Goal: Task Accomplishment & Management: Use online tool/utility

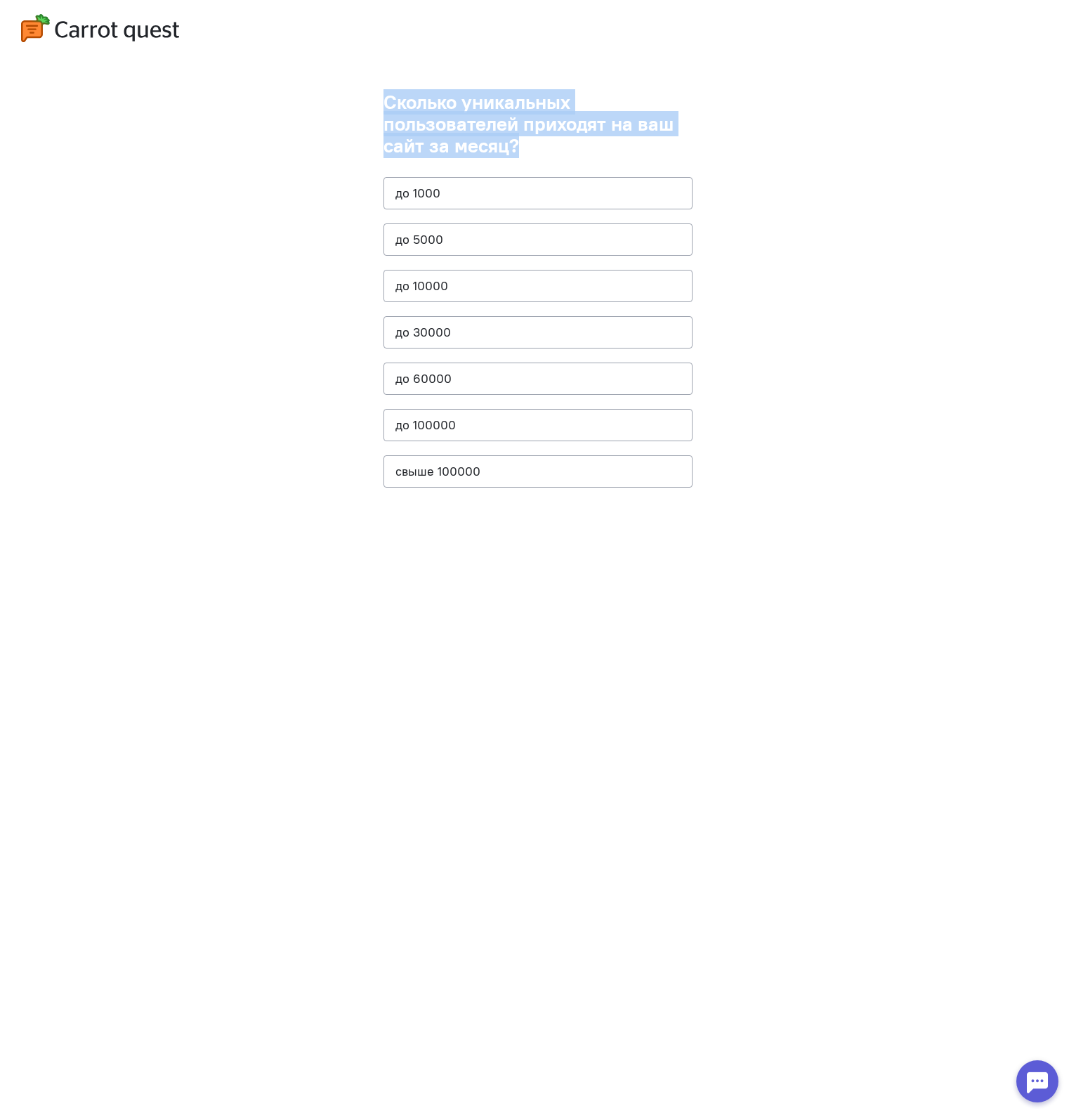
drag, startPoint x: 380, startPoint y: 100, endPoint x: 523, endPoint y: 158, distance: 154.3
click at [517, 158] on cq-questions "Сколько уникальных пользователей приходят на ваш сайт за месяц? до [DATE] до 50…" at bounding box center [538, 560] width 1076 height 1120
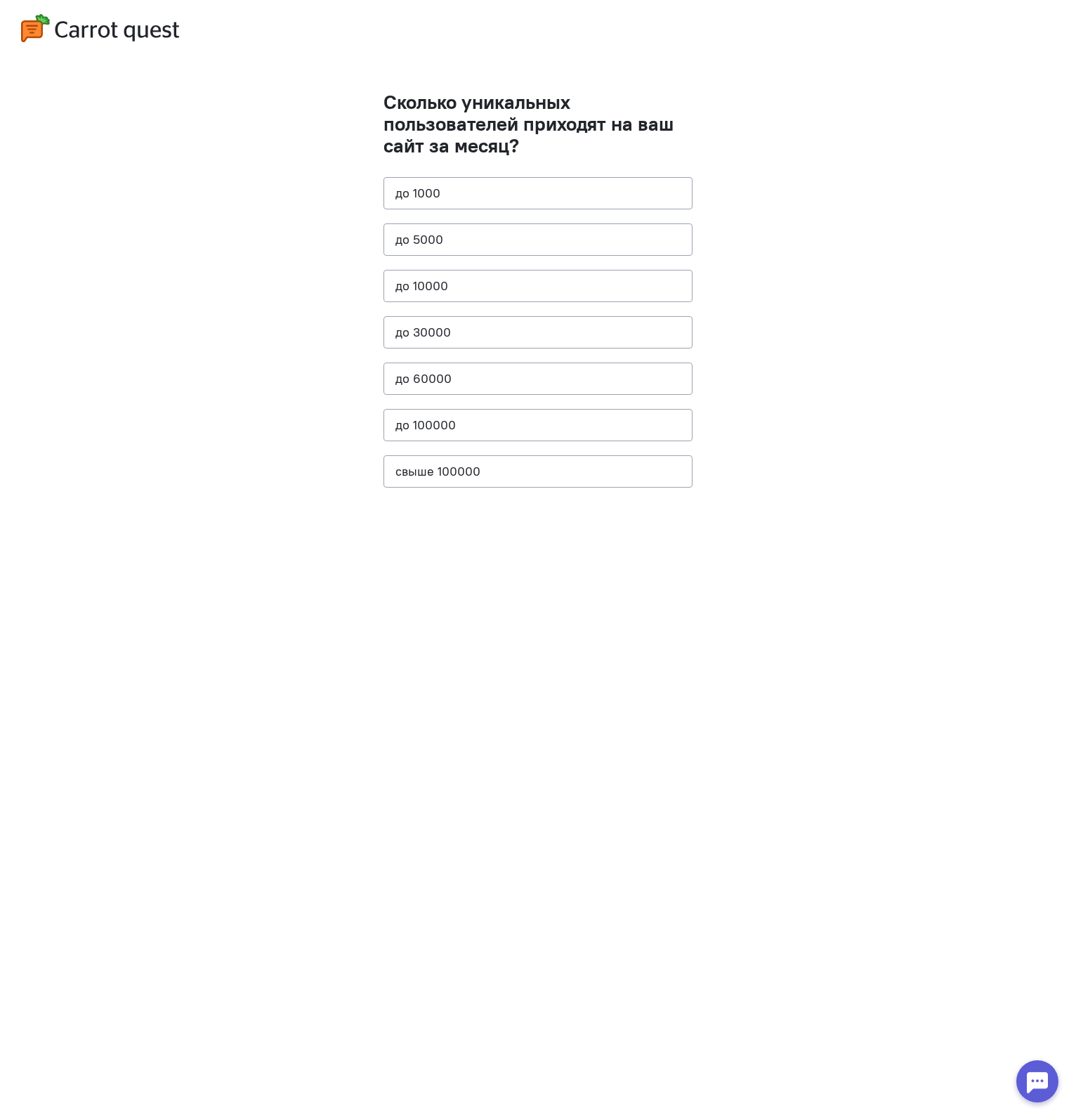
click at [571, 159] on cq-question "Сколько уникальных пользователей приходят на ваш сайт за месяц? до [DATE] до 50…" at bounding box center [538, 296] width 309 height 411
click at [481, 338] on button "до 30000" at bounding box center [538, 332] width 309 height 32
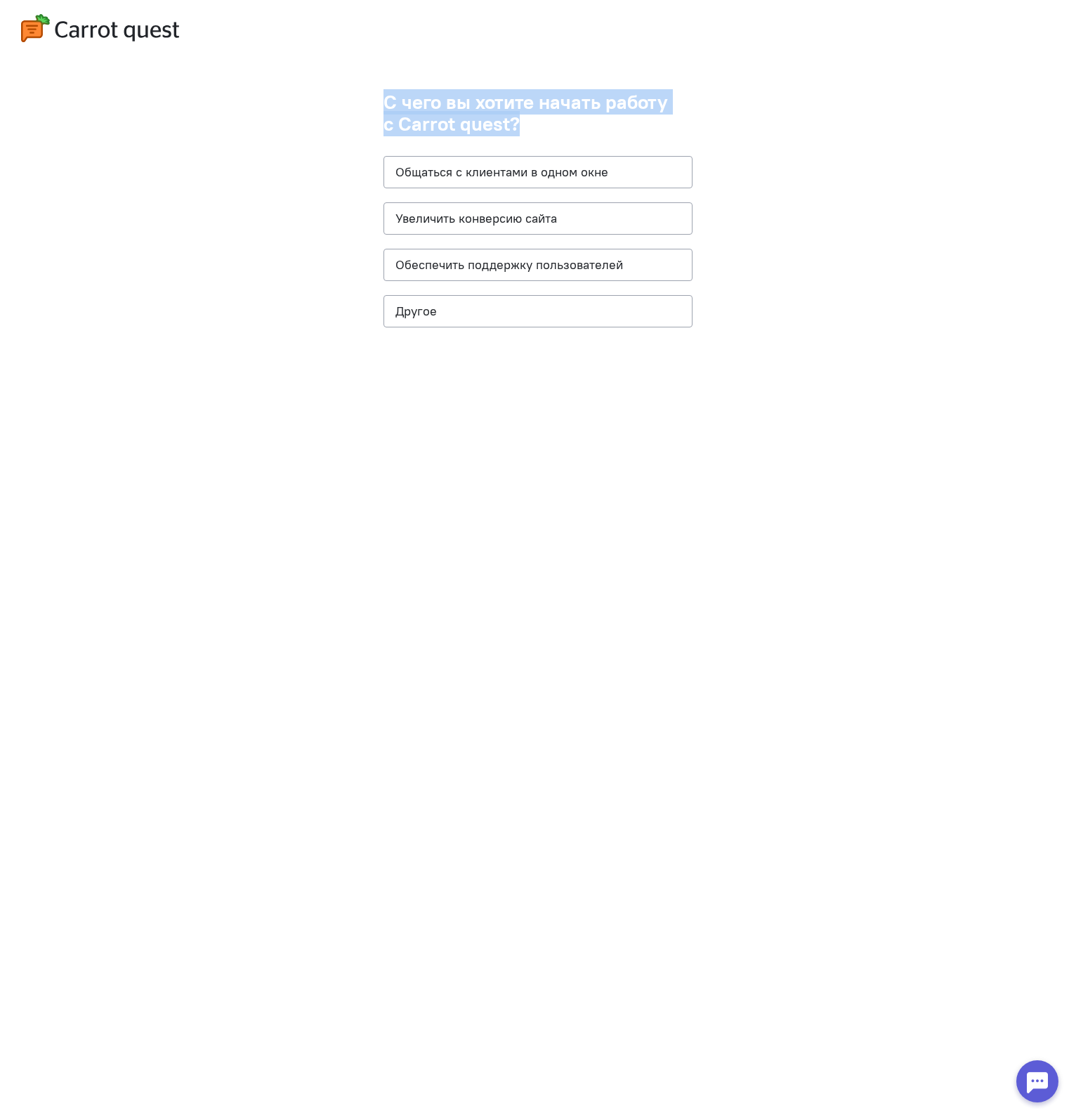
drag, startPoint x: 374, startPoint y: 101, endPoint x: 604, endPoint y: 128, distance: 231.6
click at [538, 133] on cq-questions "С чего вы хотите начать работу с Carrot quest? Общаться с клиентами в одном окн…" at bounding box center [538, 560] width 1076 height 1120
click at [607, 128] on h1 "С чего вы хотите начать работу с Carrot quest?" at bounding box center [538, 113] width 309 height 44
click at [660, 211] on button "Увеличить конверсию сайта" at bounding box center [538, 218] width 309 height 32
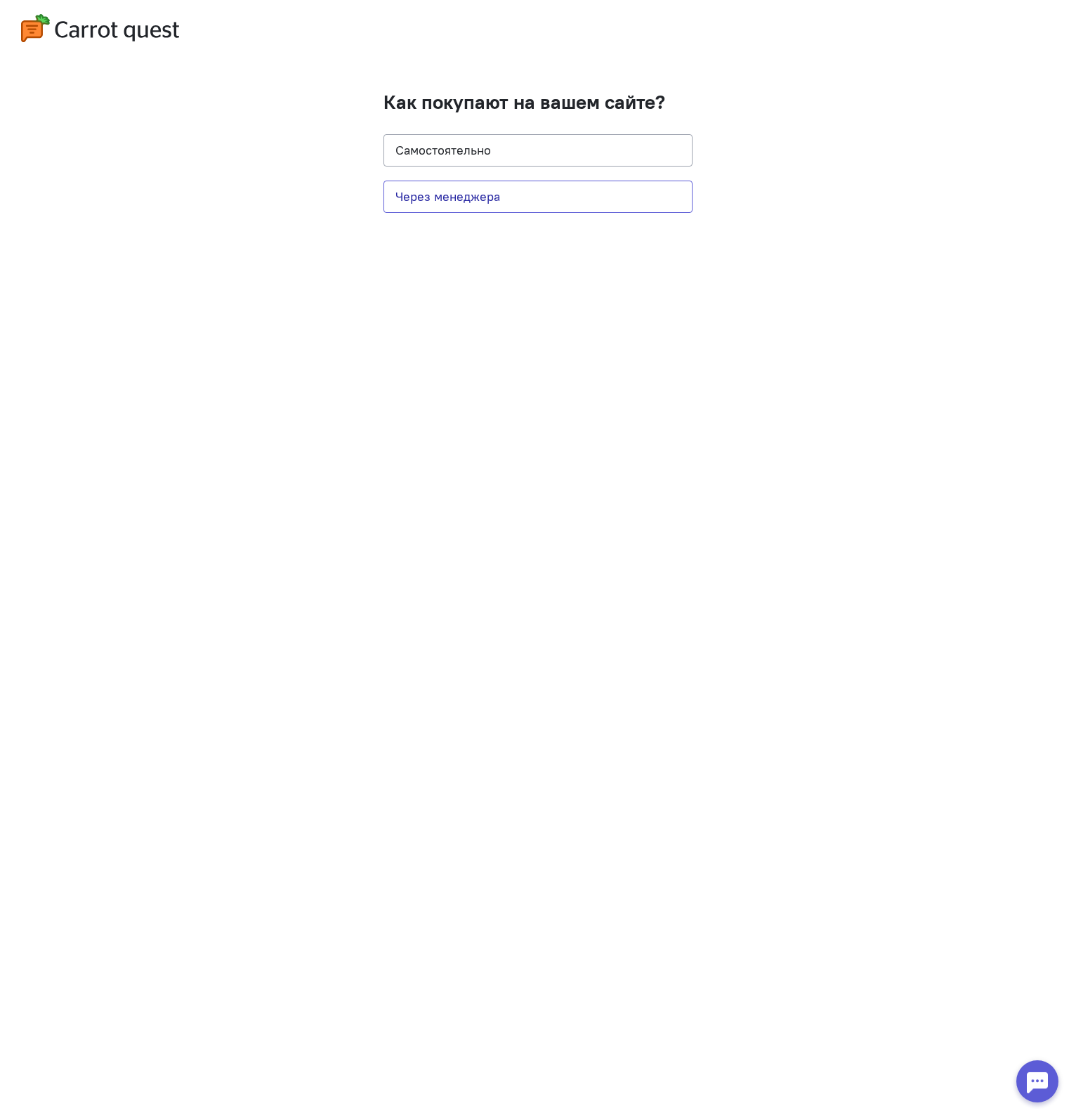
click at [627, 193] on button "Через менеджера" at bounding box center [538, 196] width 309 height 32
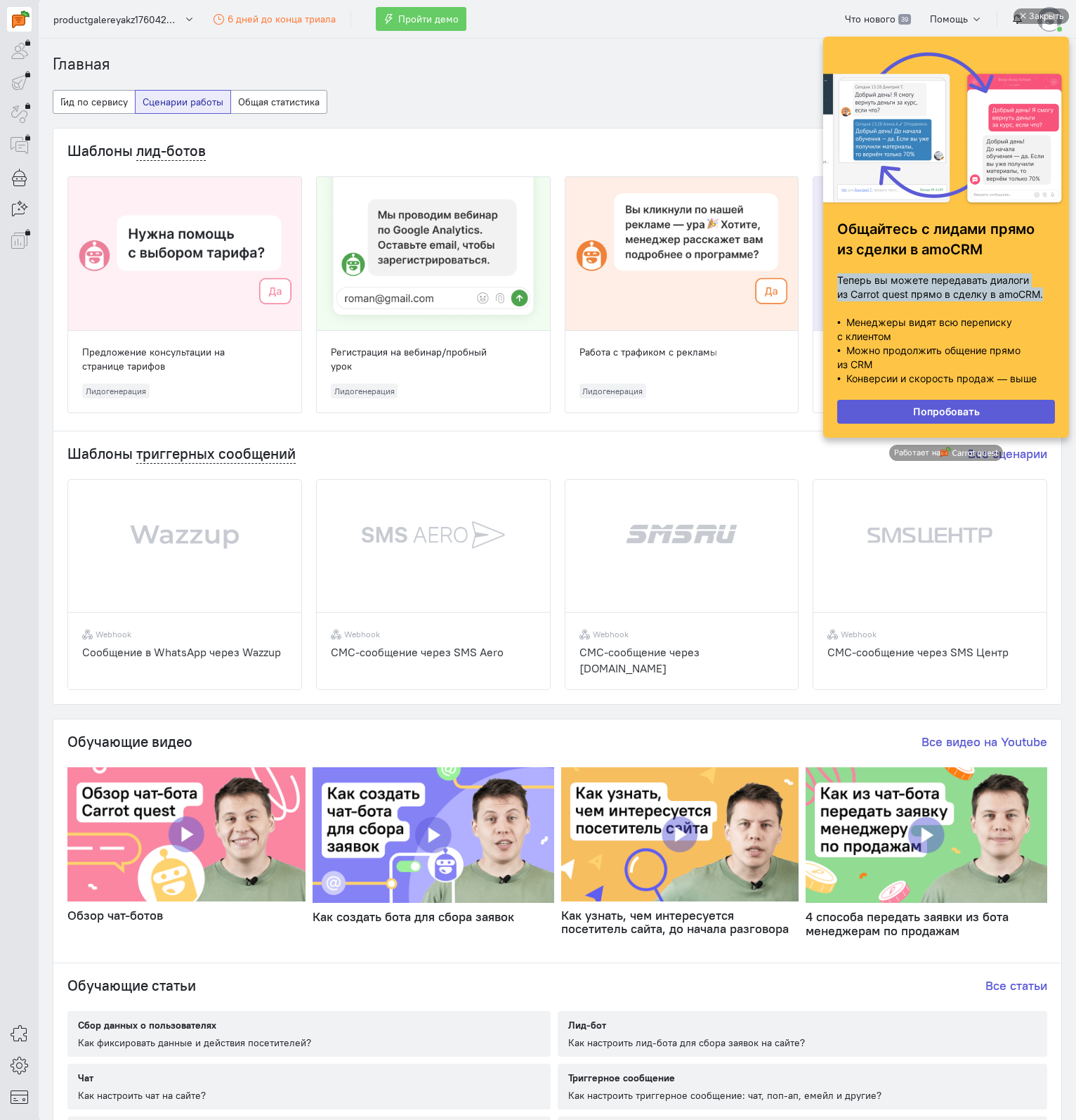
drag, startPoint x: 832, startPoint y: 277, endPoint x: 1050, endPoint y: 294, distance: 218.7
click at [1050, 294] on div "Теперь вы можете передавать диалоги из Carrot quest прямо в сделку в amoCRM. • …" at bounding box center [946, 329] width 232 height 126
click at [955, 295] on p "Теперь вы можете передавать диалоги из Carrot quest прямо в сделку в amoCRM." at bounding box center [946, 287] width 218 height 28
drag, startPoint x: 837, startPoint y: 322, endPoint x: 946, endPoint y: 343, distance: 111.0
click at [944, 341] on span "Теперь вы можете передавать диалоги из Carrot quest прямо в сделку в amoCRM. • …" at bounding box center [946, 329] width 218 height 112
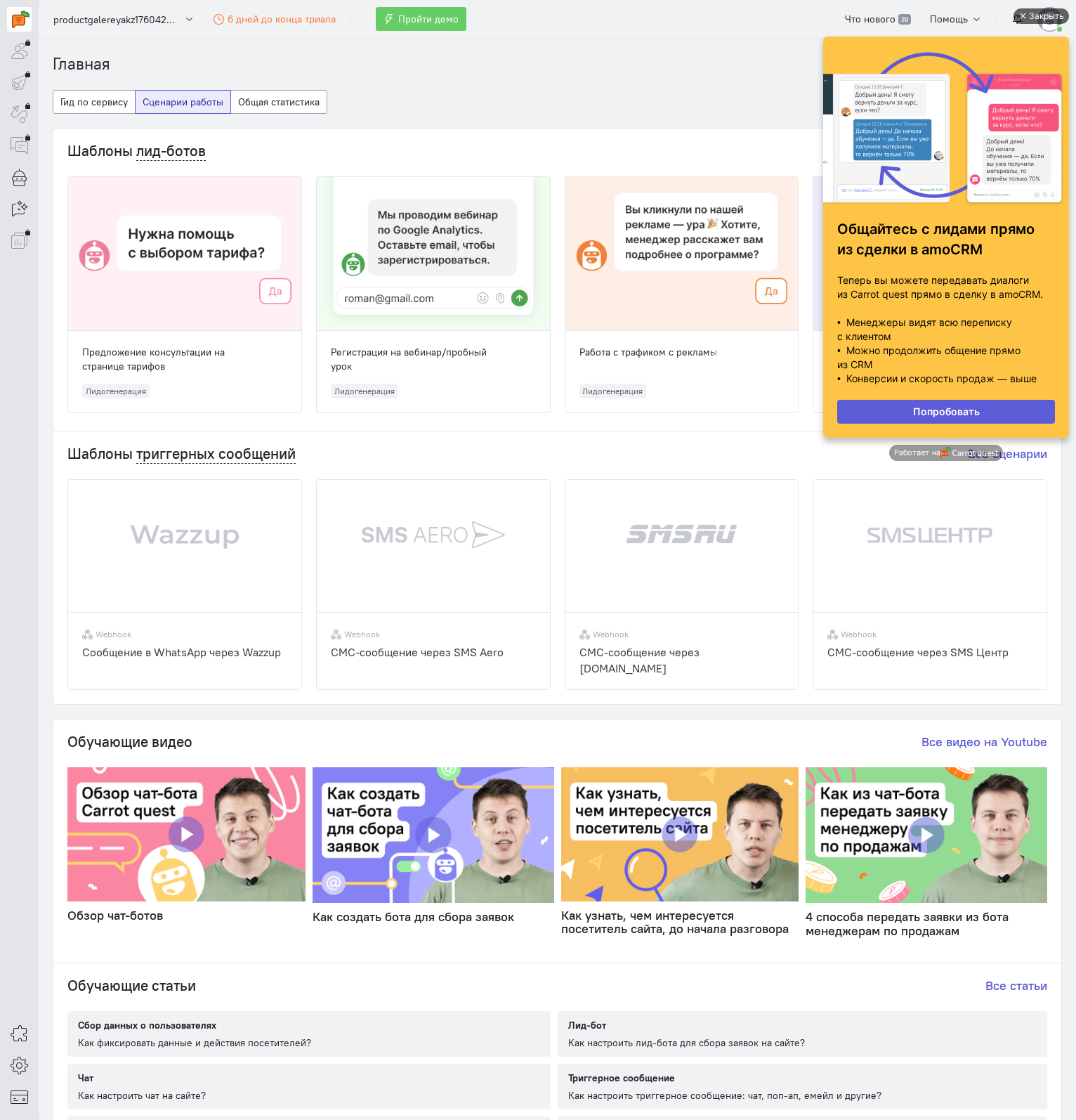
click at [1027, 16] on div "Закрыть" at bounding box center [1041, 16] width 56 height 16
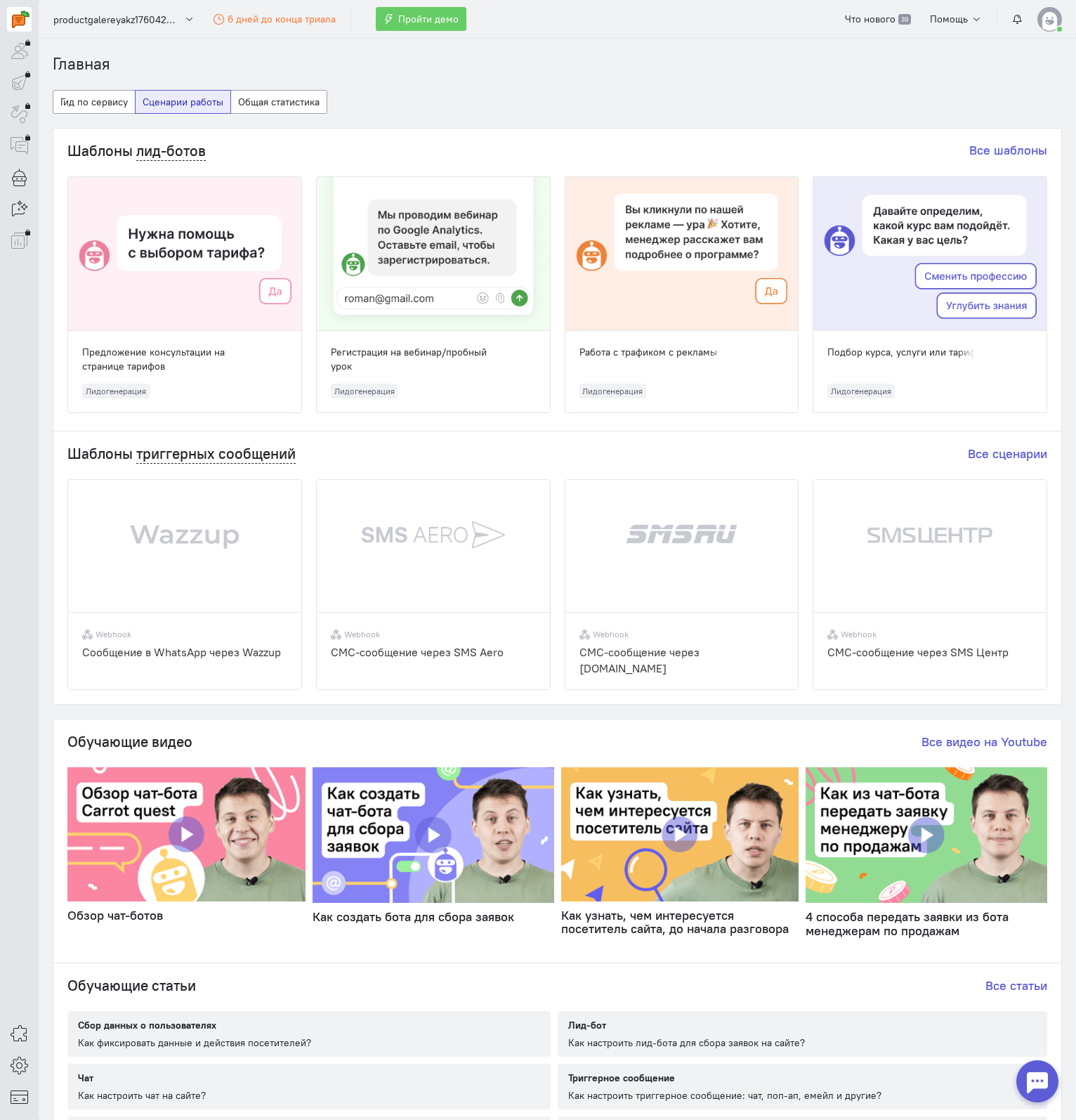
click at [242, 208] on div at bounding box center [185, 254] width 233 height 154
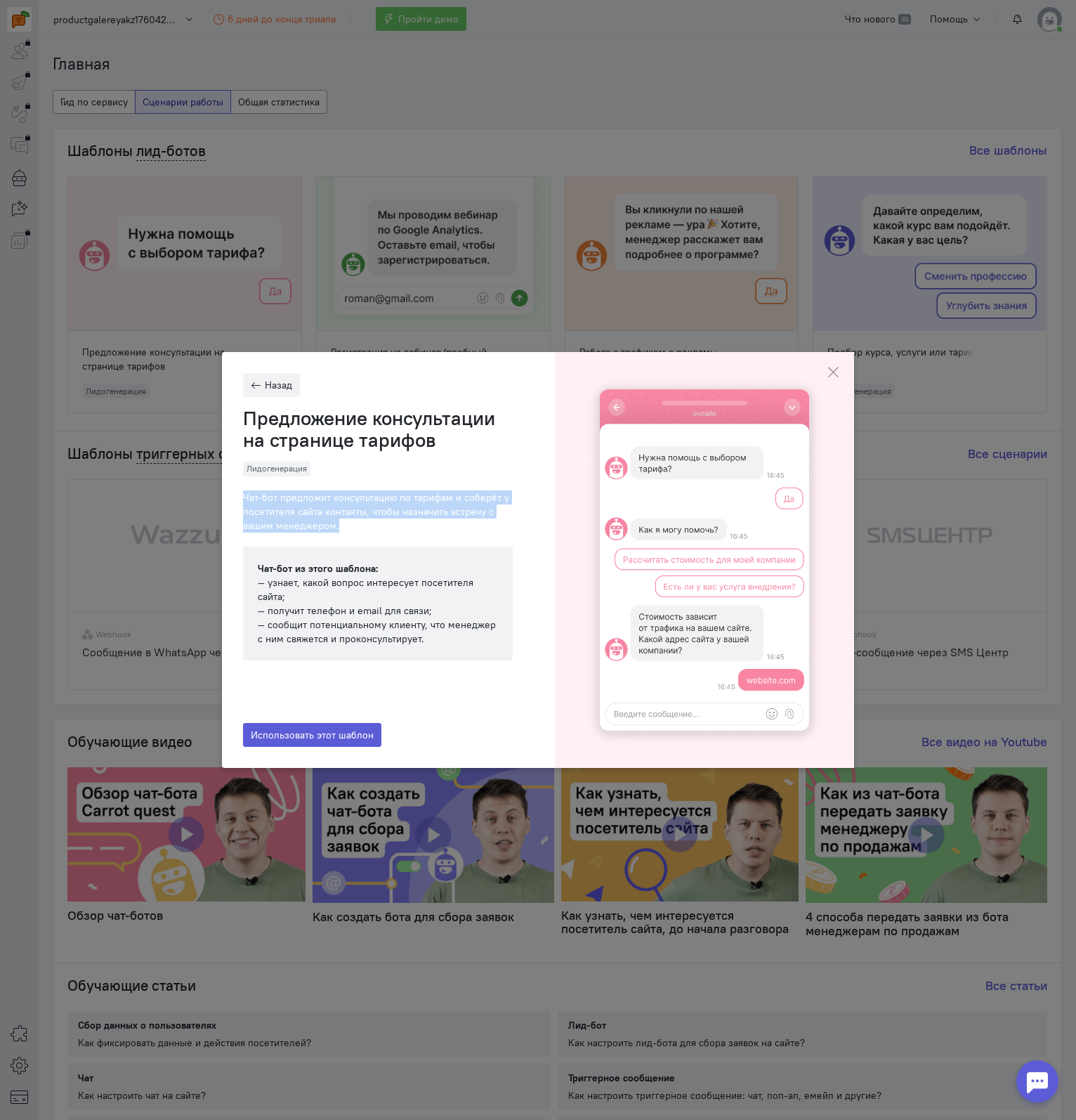
drag, startPoint x: 241, startPoint y: 494, endPoint x: 365, endPoint y: 527, distance: 128.3
click at [365, 527] on div "Назад Предложение консультации на странице тарифов Лидогенерация [PERSON_NAME] …" at bounding box center [389, 560] width 333 height 416
click at [270, 734] on span "Использовать этот шаблон" at bounding box center [312, 735] width 123 height 13
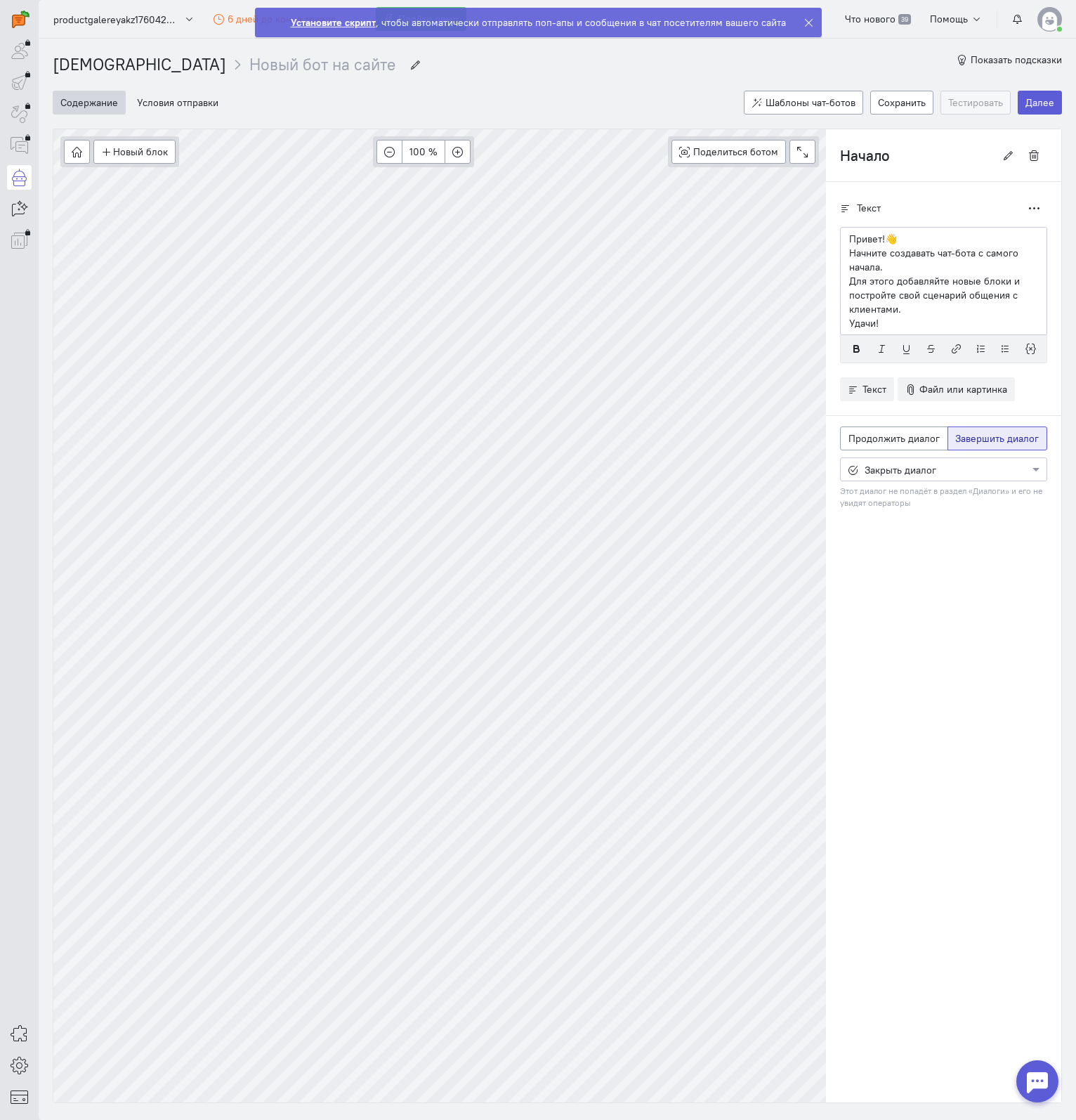
scroll to position [51, 0]
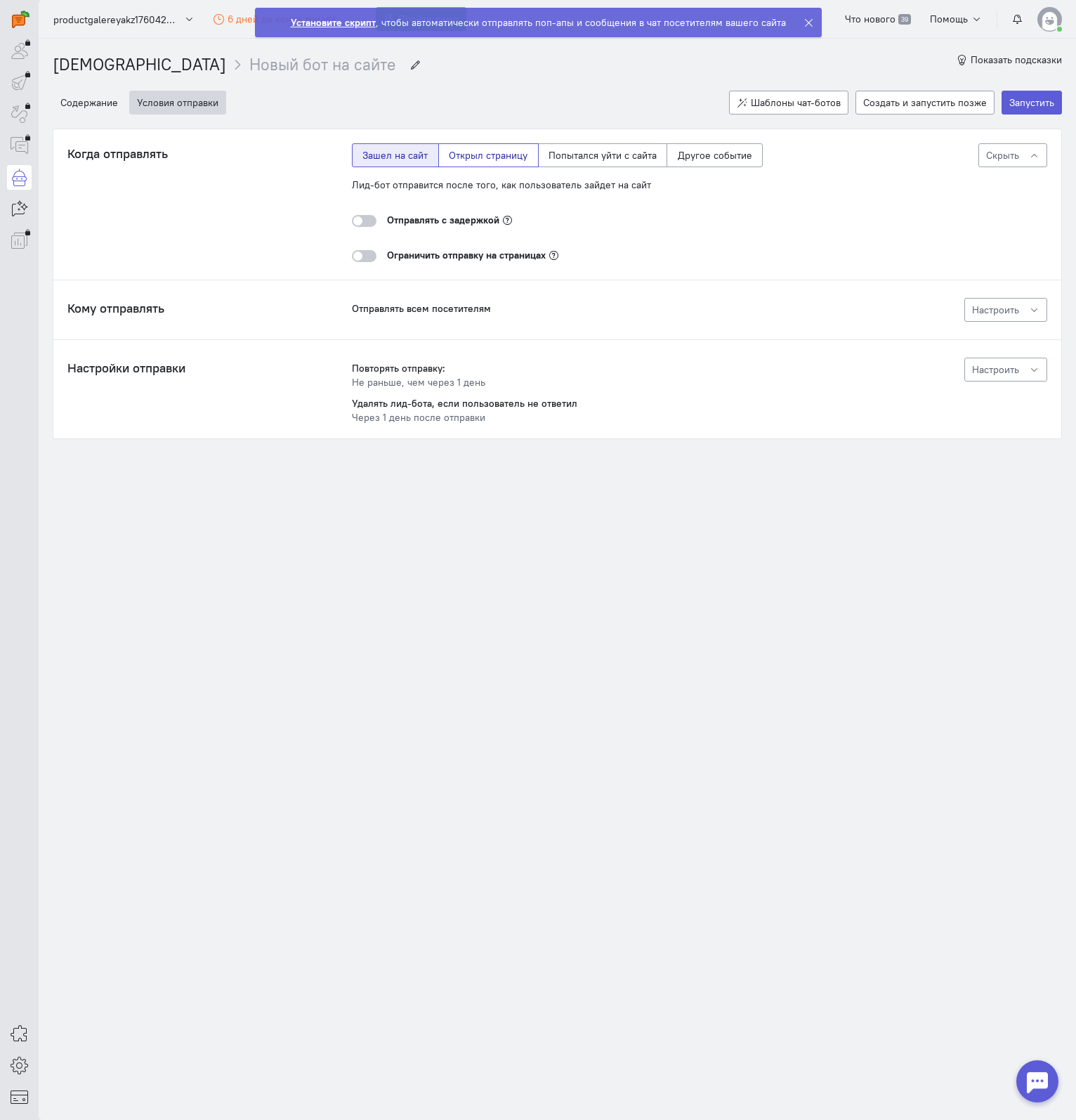
click at [484, 151] on label "Открыл страницу" at bounding box center [488, 155] width 101 height 24
click at [458, 151] on input "Открыл страницу" at bounding box center [453, 153] width 9 height 9
radio input "true"
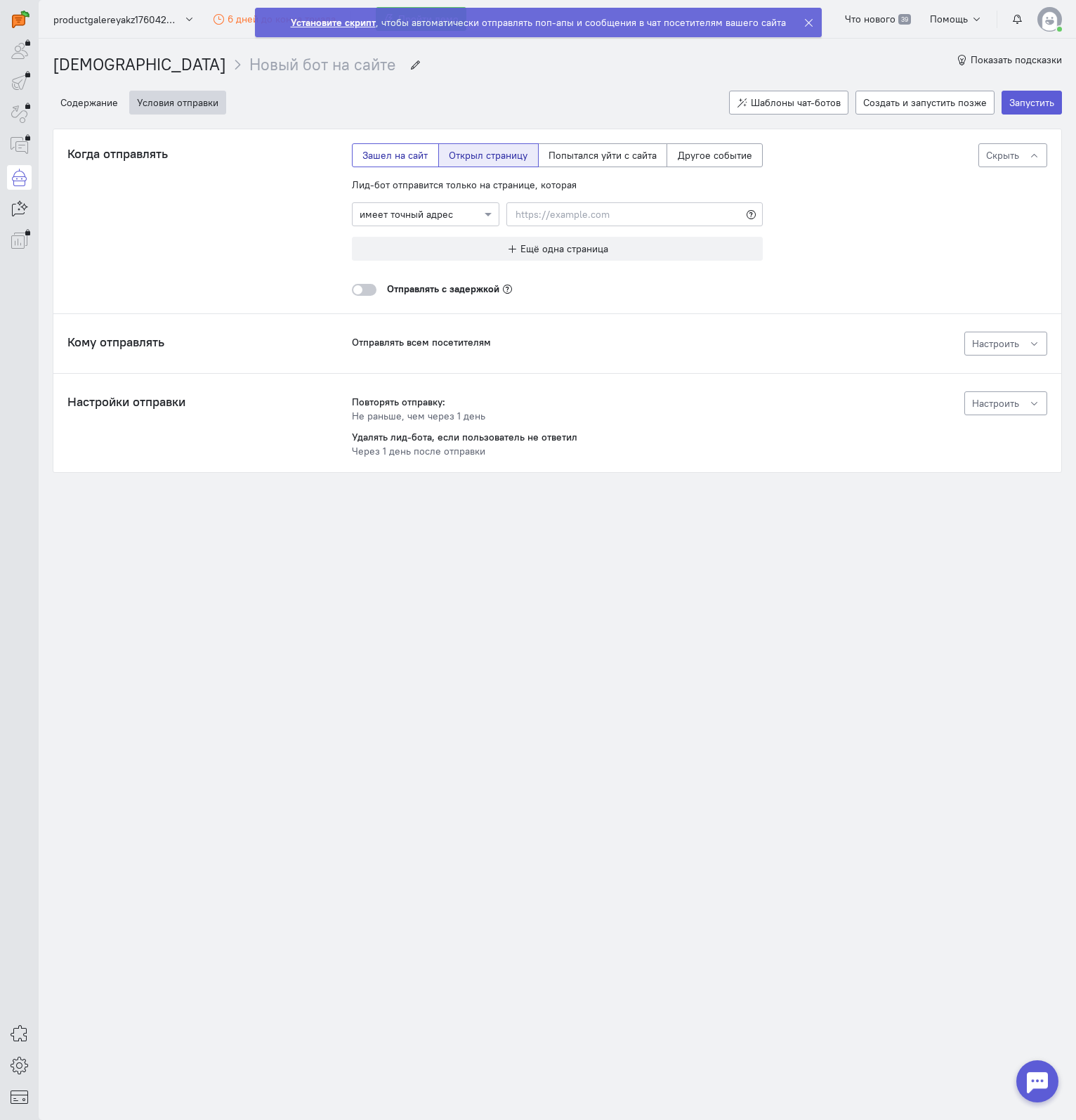
click at [393, 151] on label "Зашел на сайт" at bounding box center [395, 155] width 87 height 24
click at [371, 151] on input "Зашел на сайт" at bounding box center [367, 153] width 9 height 9
radio input "true"
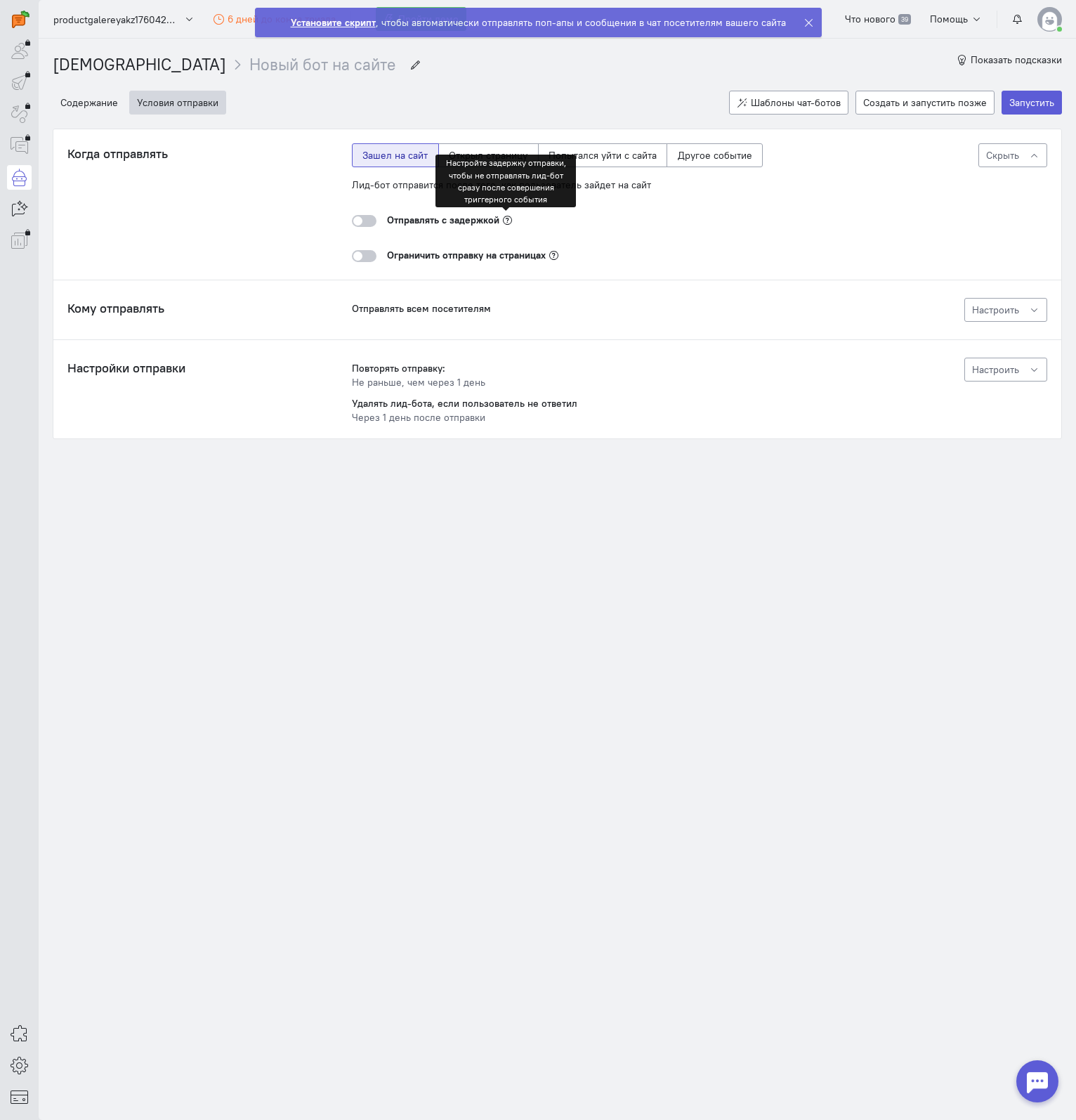
click at [502, 219] on icon at bounding box center [507, 220] width 11 height 11
click at [506, 215] on icon at bounding box center [507, 220] width 11 height 11
click at [361, 219] on div at bounding box center [364, 220] width 25 height 12
click at [0, 0] on input "checkbox" at bounding box center [0, 0] width 0 height 0
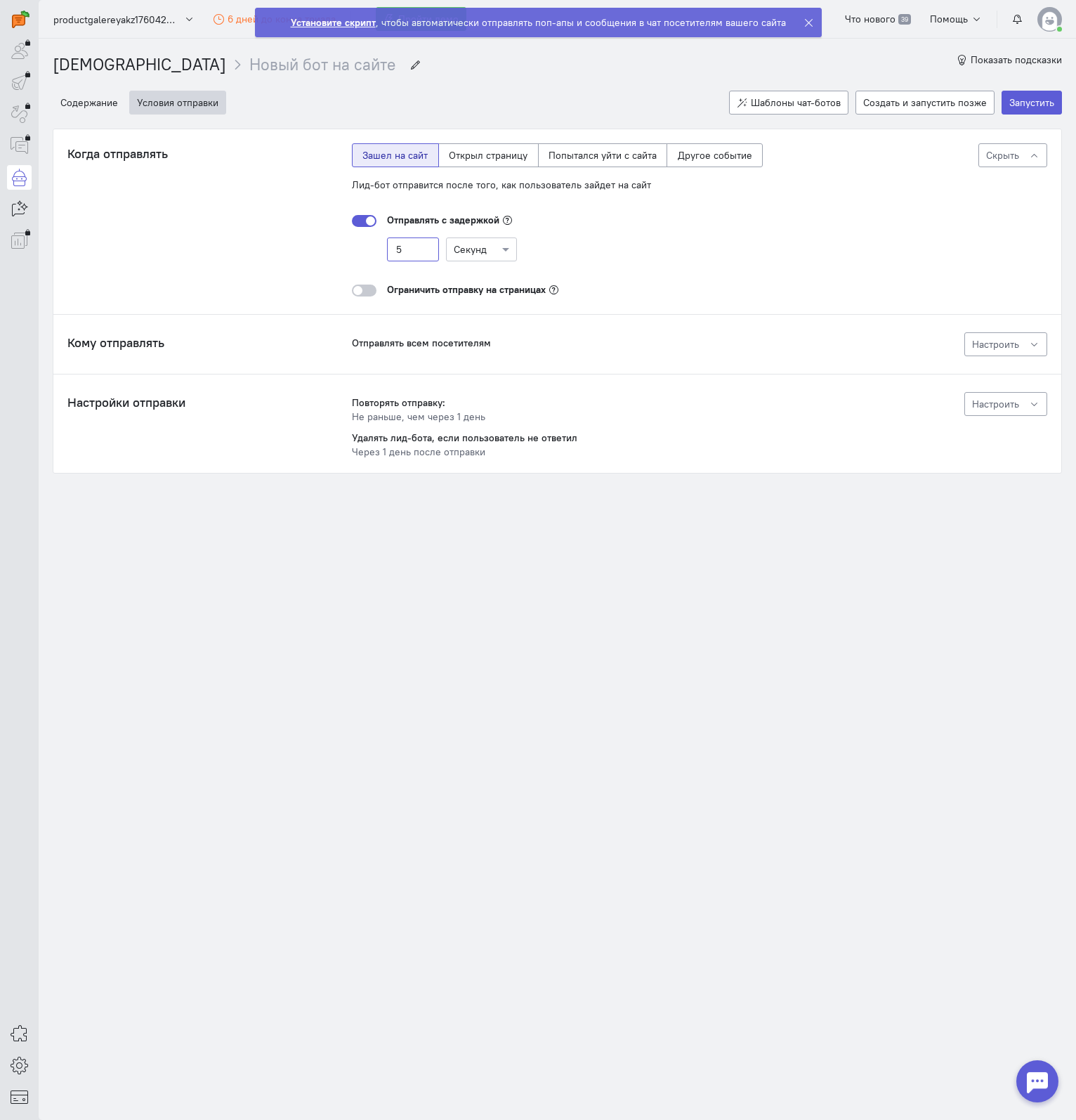
click at [428, 247] on input "5" at bounding box center [412, 250] width 52 height 24
drag, startPoint x: 396, startPoint y: 247, endPoint x: 369, endPoint y: 247, distance: 27.0
click at [370, 247] on div "5 Секунд" at bounding box center [557, 250] width 410 height 24
type input "10"
click at [579, 245] on div "10 Секунд" at bounding box center [557, 250] width 410 height 24
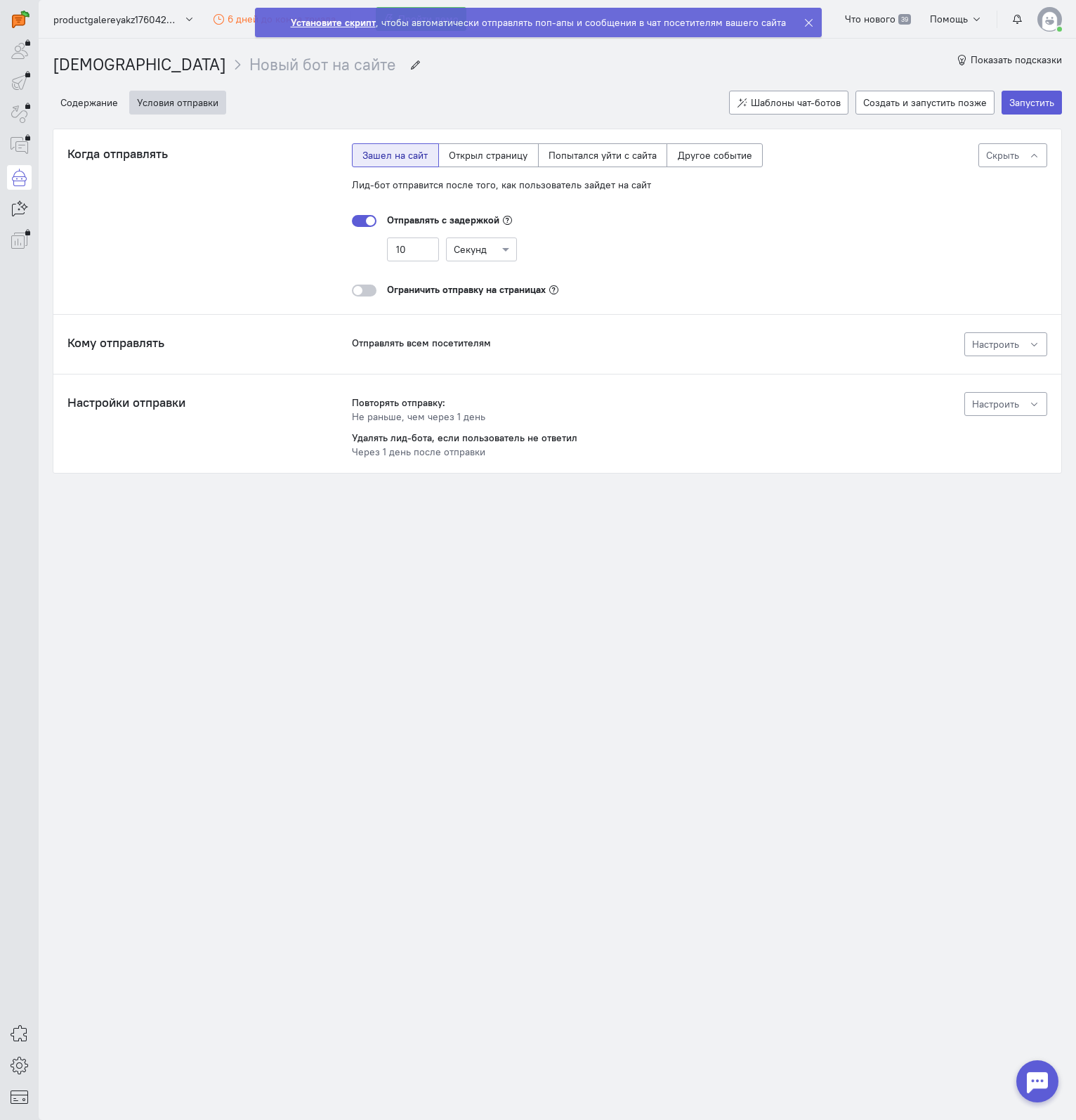
click at [360, 398] on div "Повторять отправку:" at bounding box center [557, 402] width 410 height 14
drag, startPoint x: 346, startPoint y: 399, endPoint x: 508, endPoint y: 412, distance: 162.5
click at [508, 412] on div "Настройки отправки Повторять отправку: Не раньше, чем через 1 день Удалять лид-…" at bounding box center [558, 425] width 980 height 67
click at [533, 417] on div "Не раньше, чем через 1 день" at bounding box center [557, 416] width 410 height 14
drag, startPoint x: 350, startPoint y: 436, endPoint x: 546, endPoint y: 459, distance: 197.3
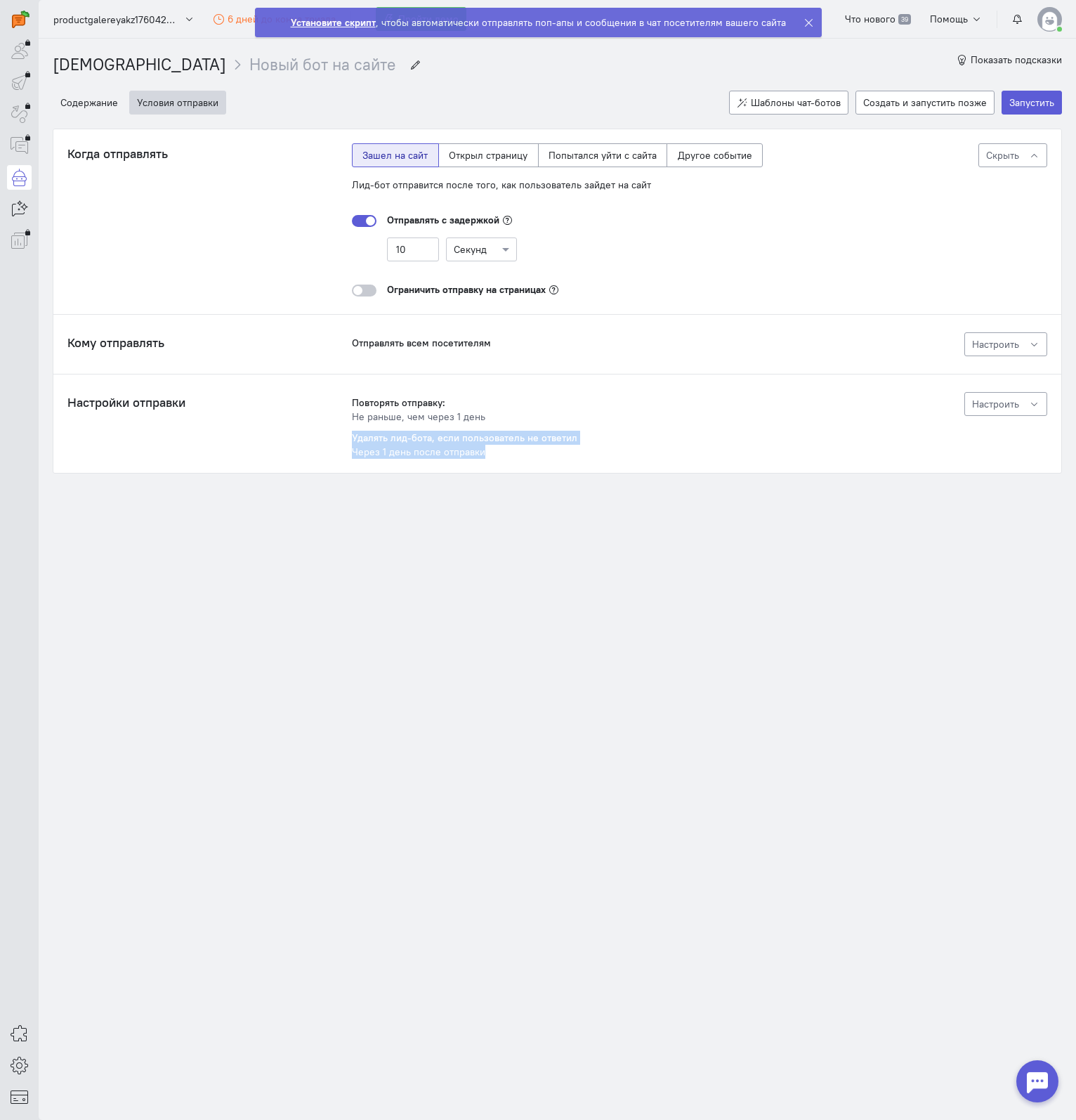
click at [546, 457] on div "Когда отправлять Лид-бот отправится через 10 секунд после того, как пользовател…" at bounding box center [557, 301] width 1008 height 344
click at [550, 474] on div "[DEMOGRAPHIC_DATA] Новый бот на сайте Новый бот на сайте Показать подсказки Сод…" at bounding box center [557, 287] width 1038 height 498
click at [87, 59] on link "[DEMOGRAPHIC_DATA]" at bounding box center [140, 64] width 174 height 20
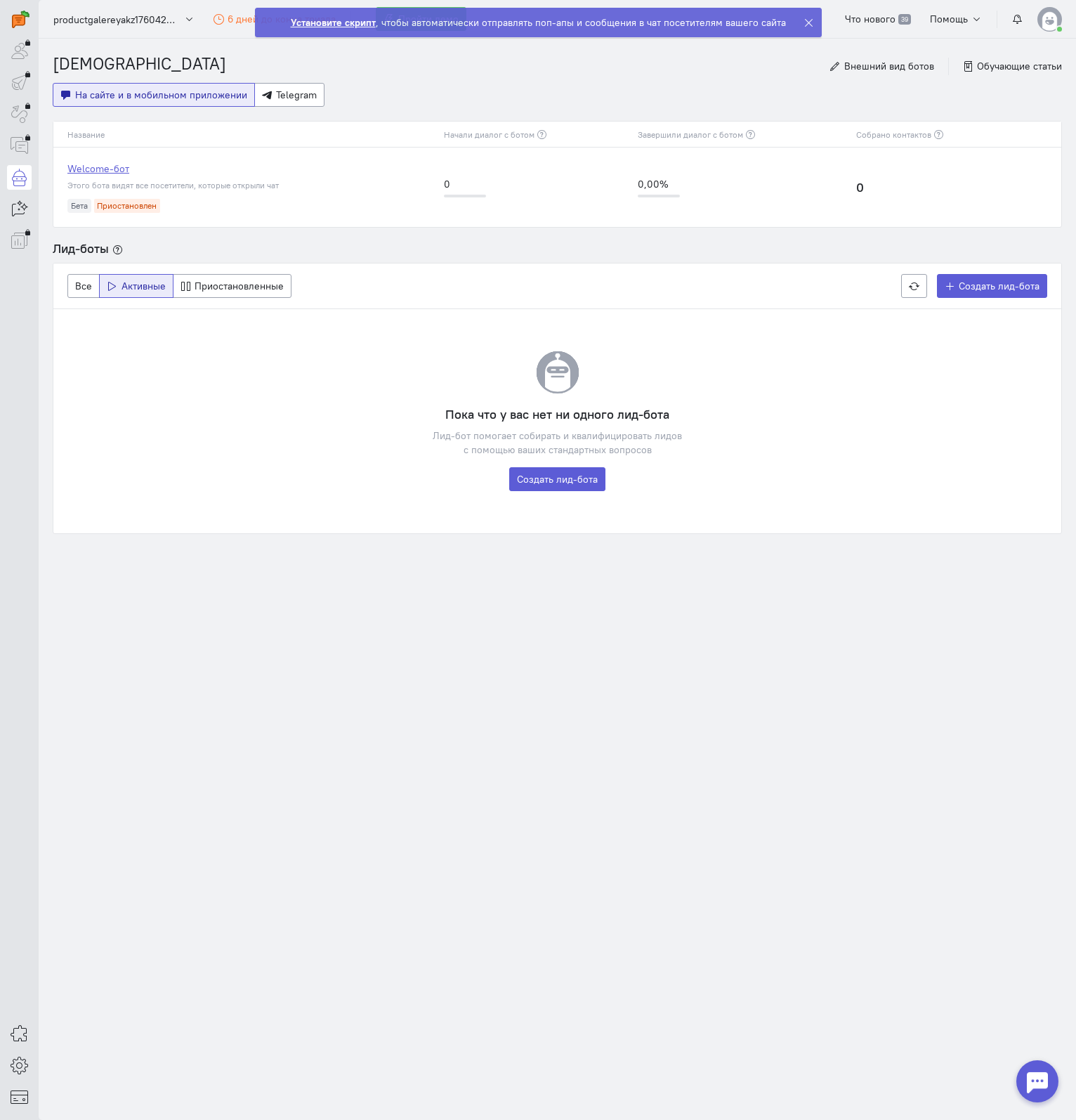
click at [79, 169] on link "Welcome-бот" at bounding box center [249, 168] width 362 height 14
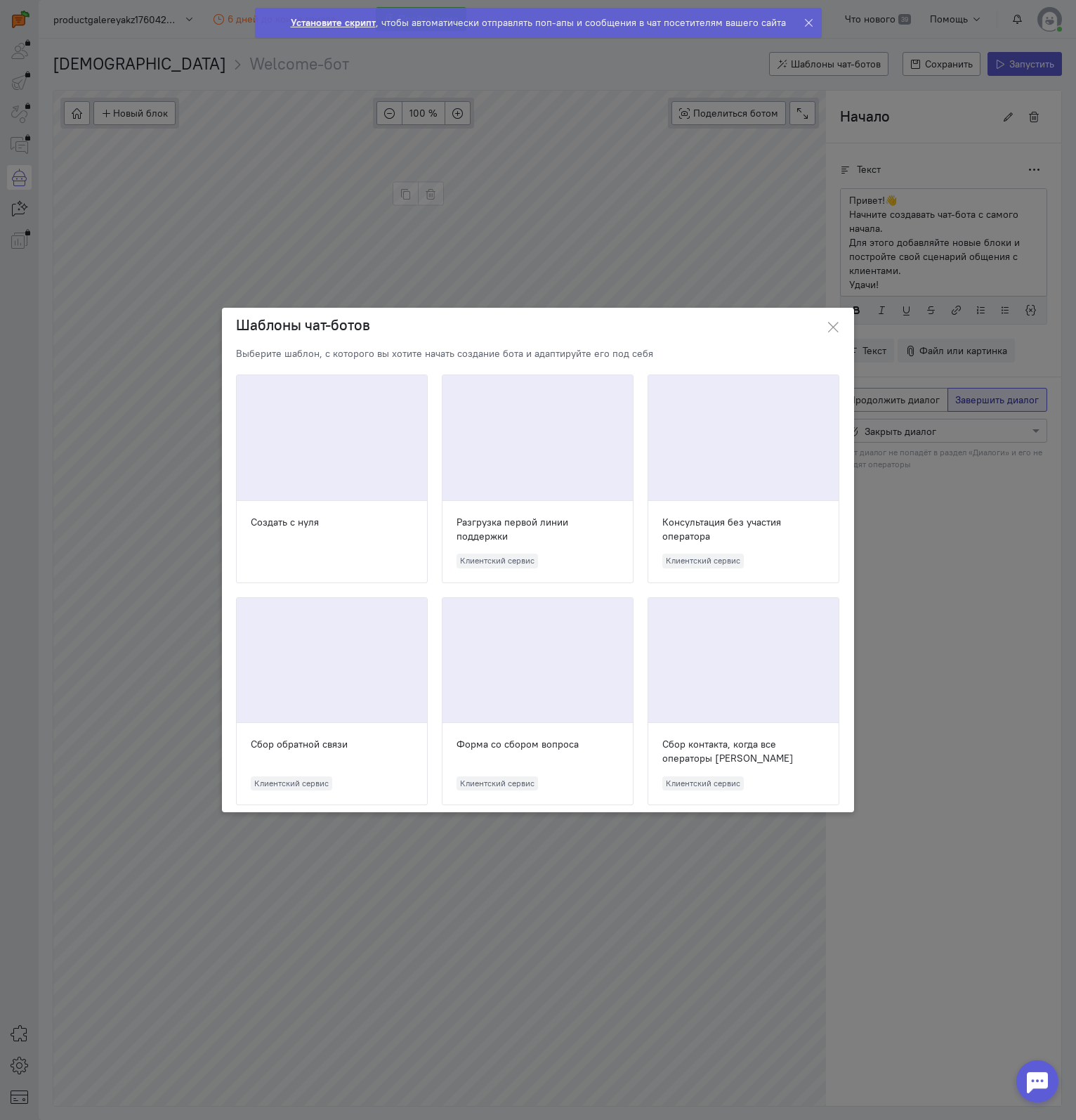
scroll to position [51, 0]
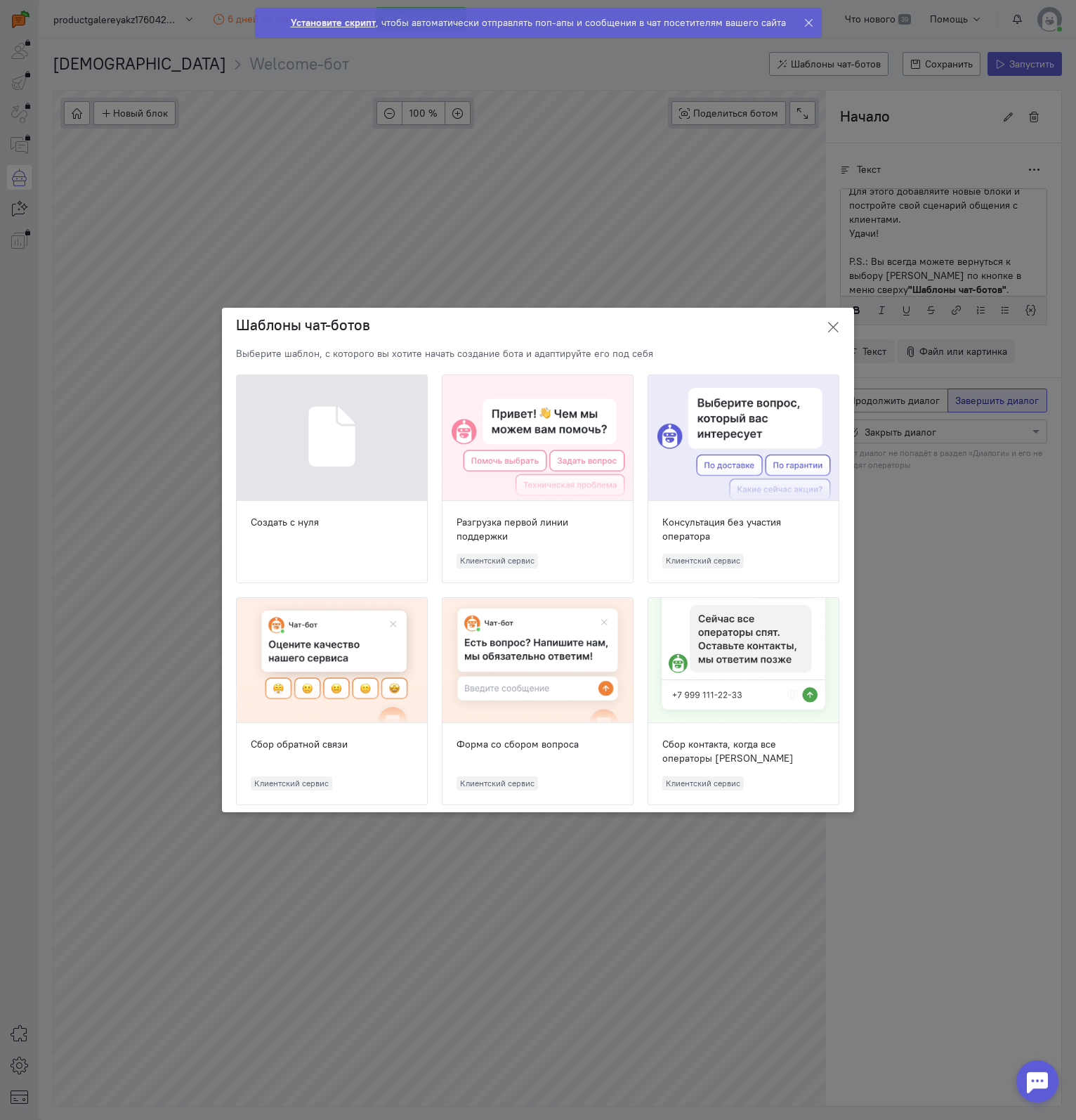
click at [829, 328] on icon at bounding box center [833, 326] width 14 height 14
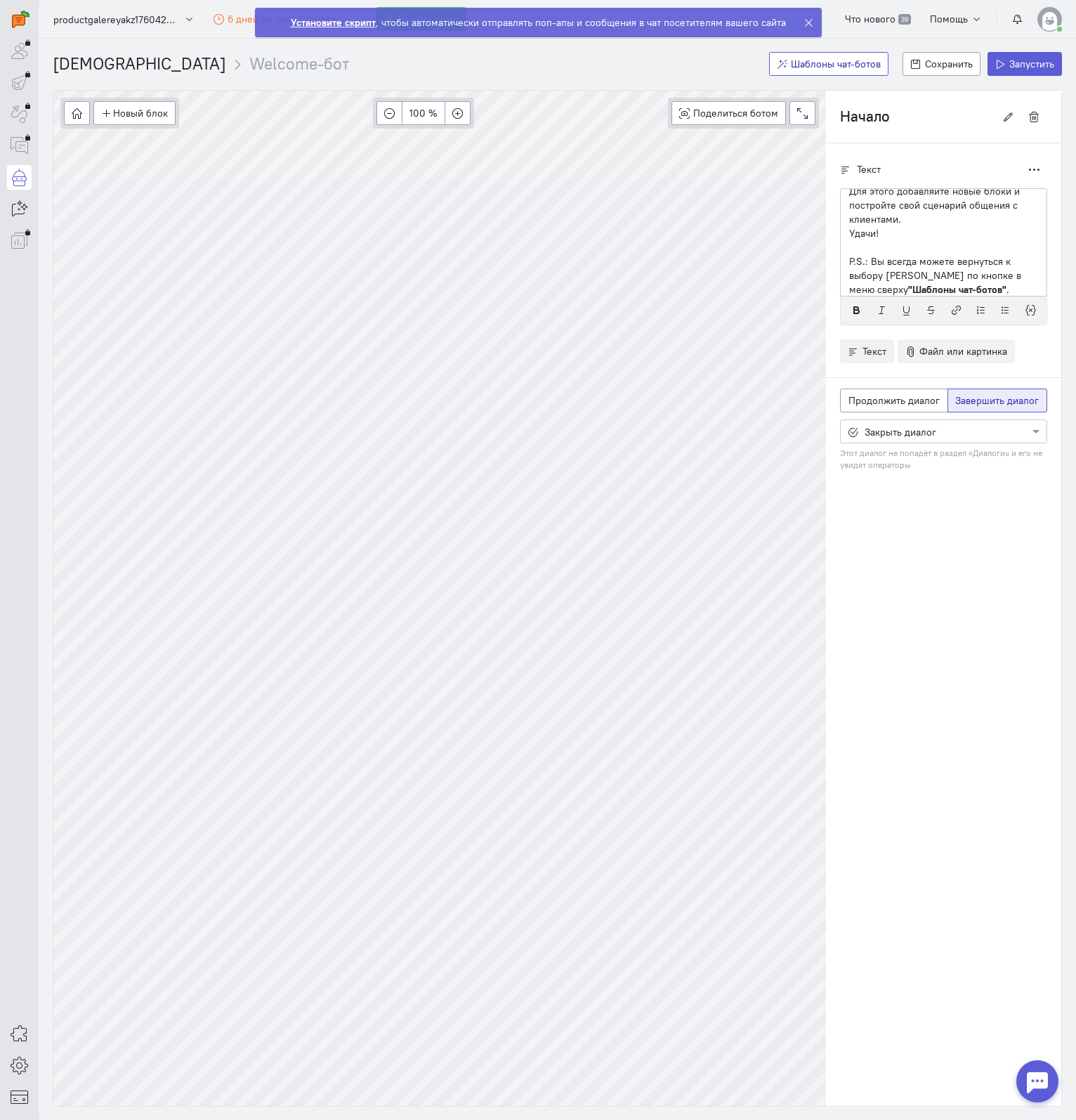
click at [829, 59] on span "Шаблоны чат-ботов" at bounding box center [836, 64] width 90 height 13
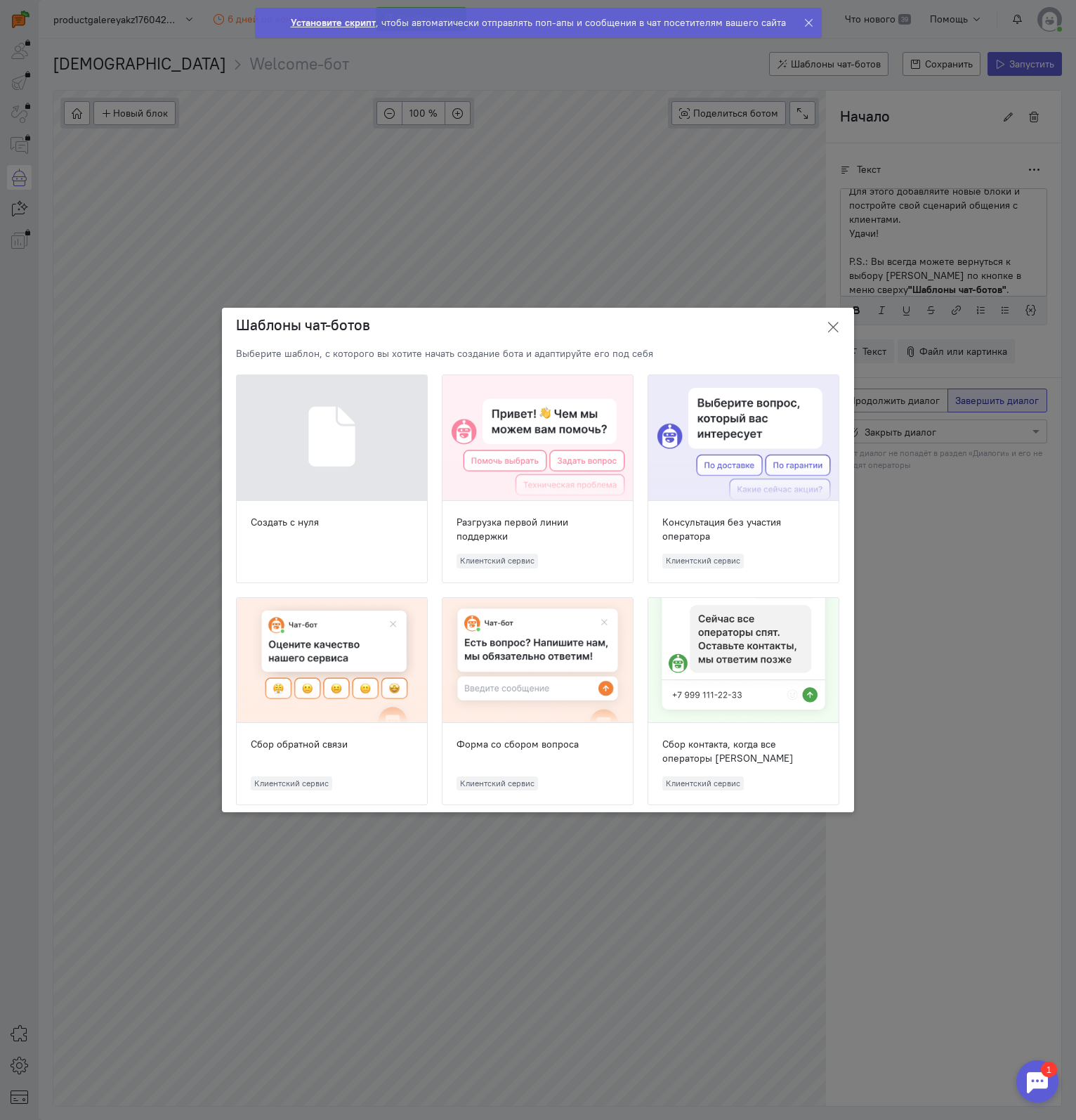
click at [835, 324] on icon at bounding box center [833, 326] width 14 height 14
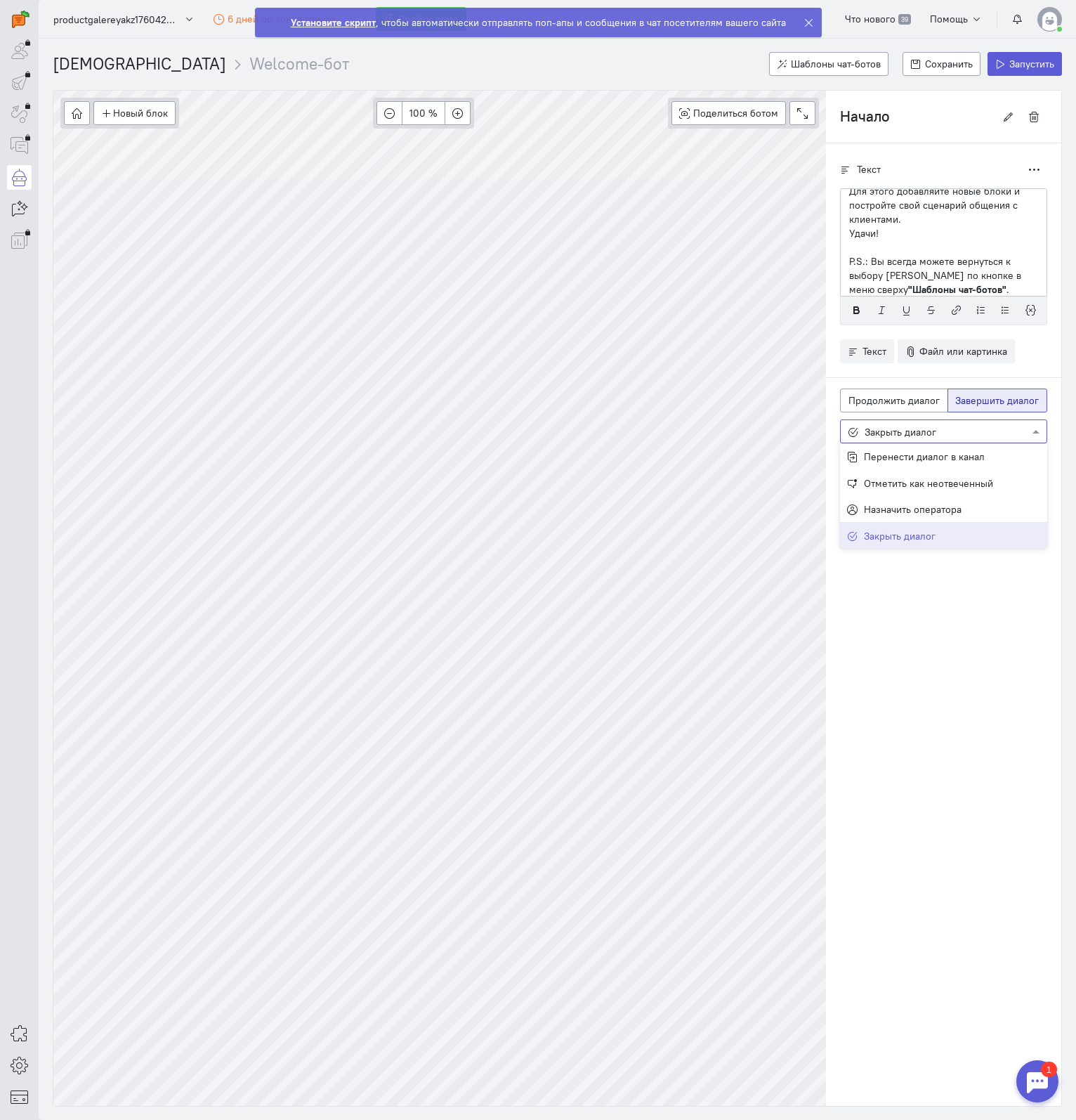
click at [981, 428] on div at bounding box center [943, 430] width 206 height 14
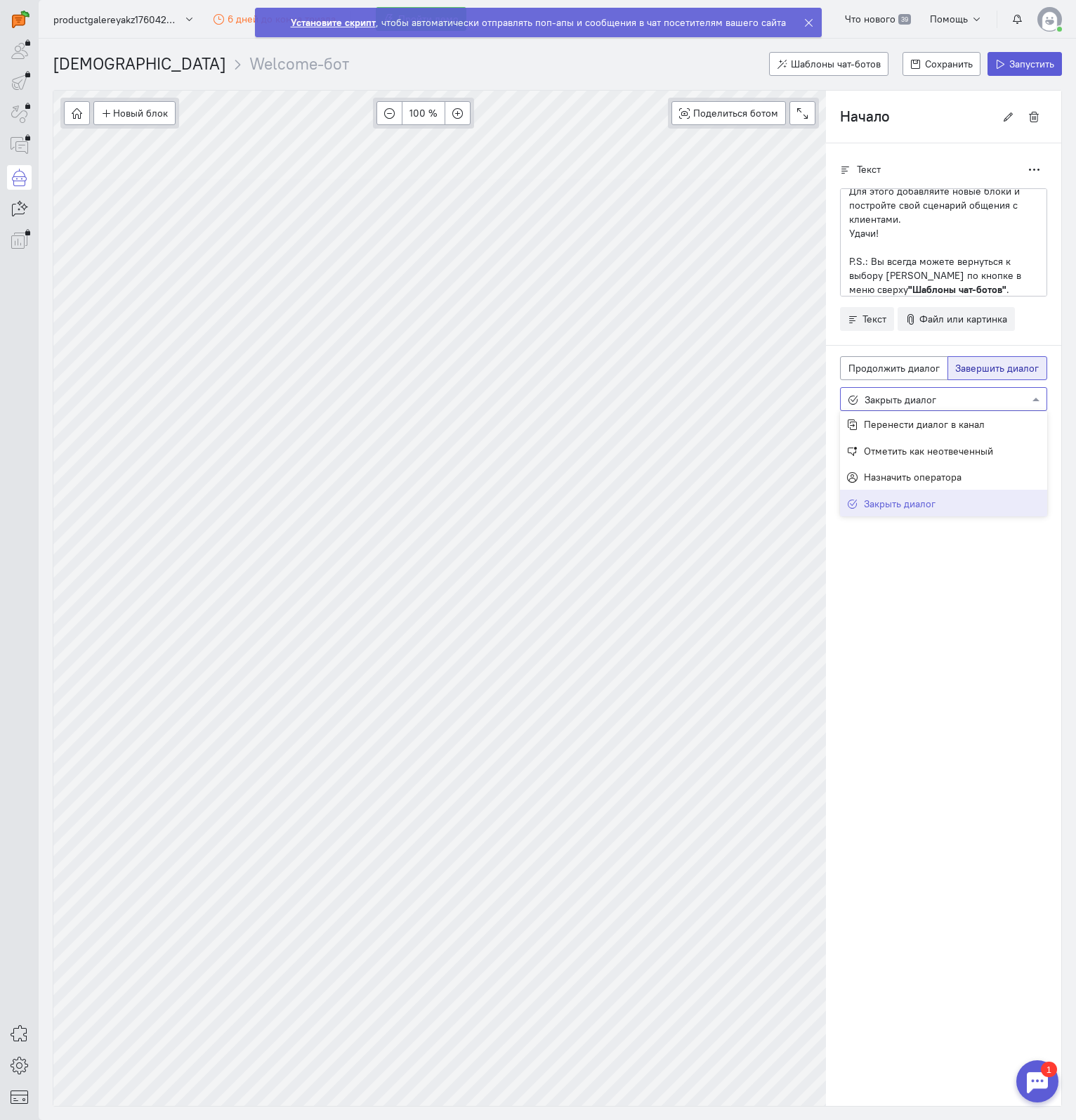
click at [938, 565] on div "Текст Дублировать Привет!👋 Начните создавать чат-бота с самого начала. Для этог…" at bounding box center [943, 624] width 235 height 963
click at [845, 58] on span "Шаблоны чат-ботов" at bounding box center [836, 64] width 90 height 13
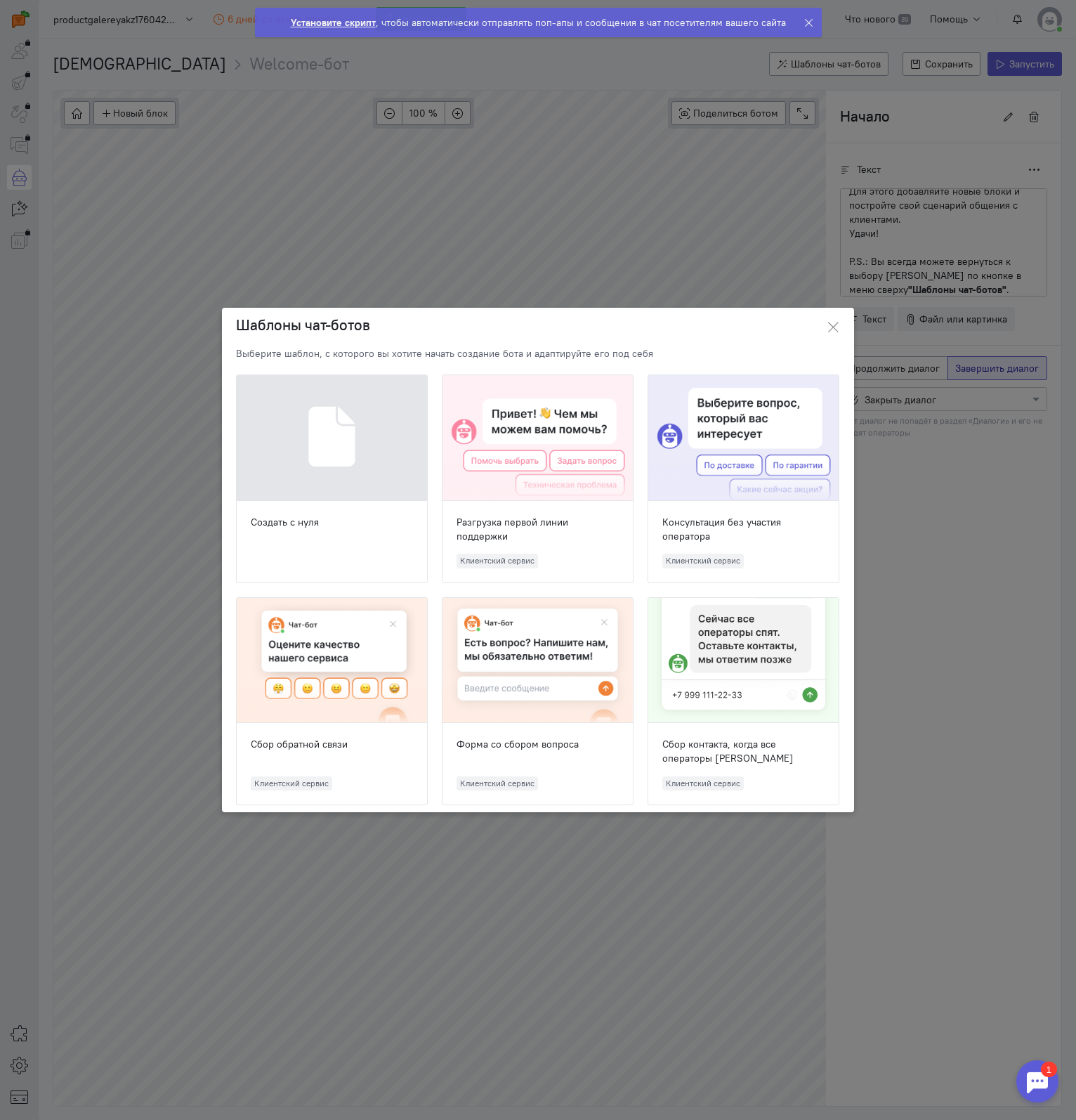
click at [548, 408] on div at bounding box center [538, 438] width 190 height 126
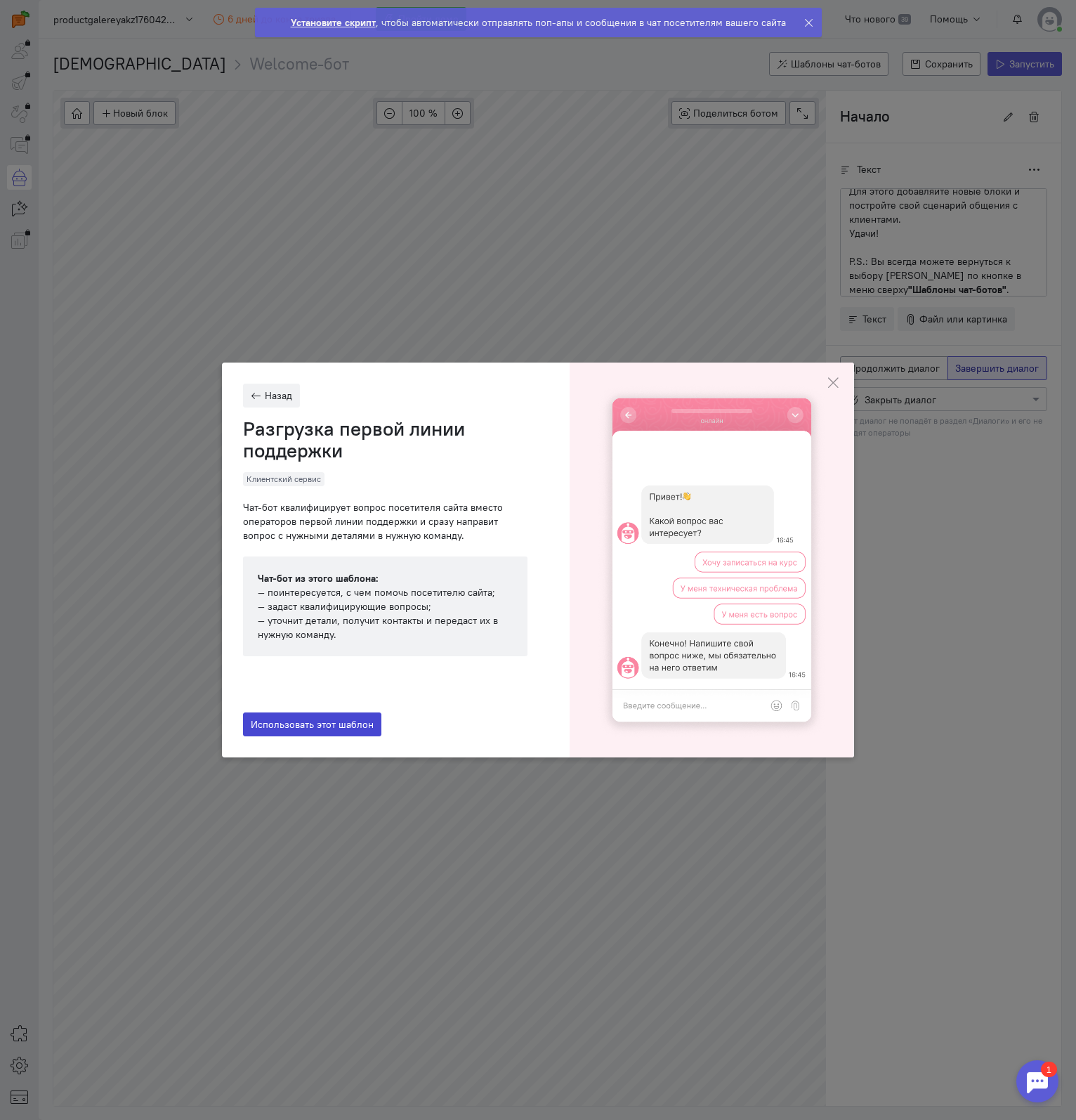
click at [329, 721] on span "Использовать этот шаблон" at bounding box center [312, 724] width 123 height 13
radio input "true"
radio input "false"
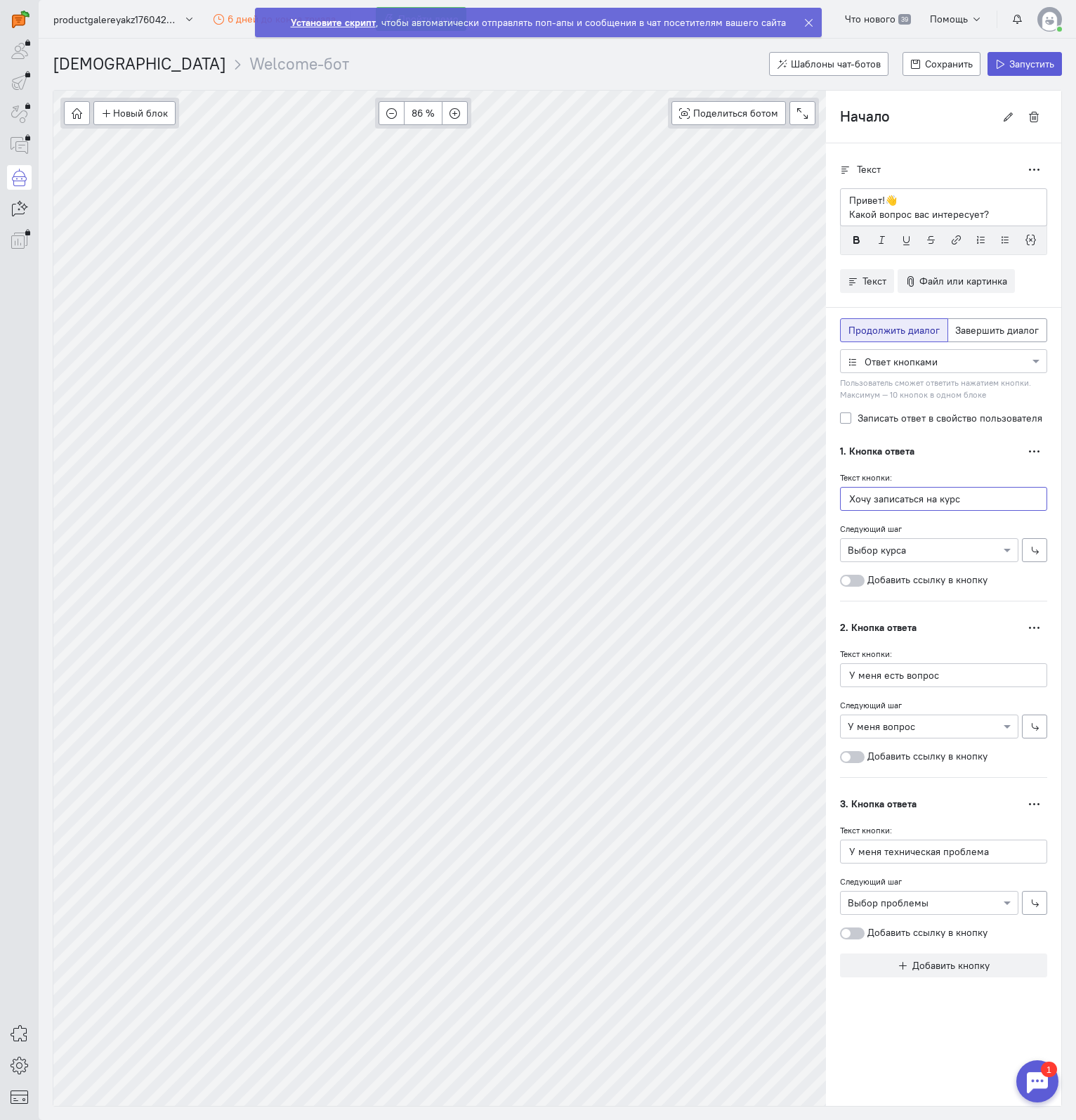
drag, startPoint x: 964, startPoint y: 495, endPoint x: 929, endPoint y: 496, distance: 35.0
click at [929, 496] on input "Хочу записаться на курс" at bounding box center [943, 498] width 208 height 24
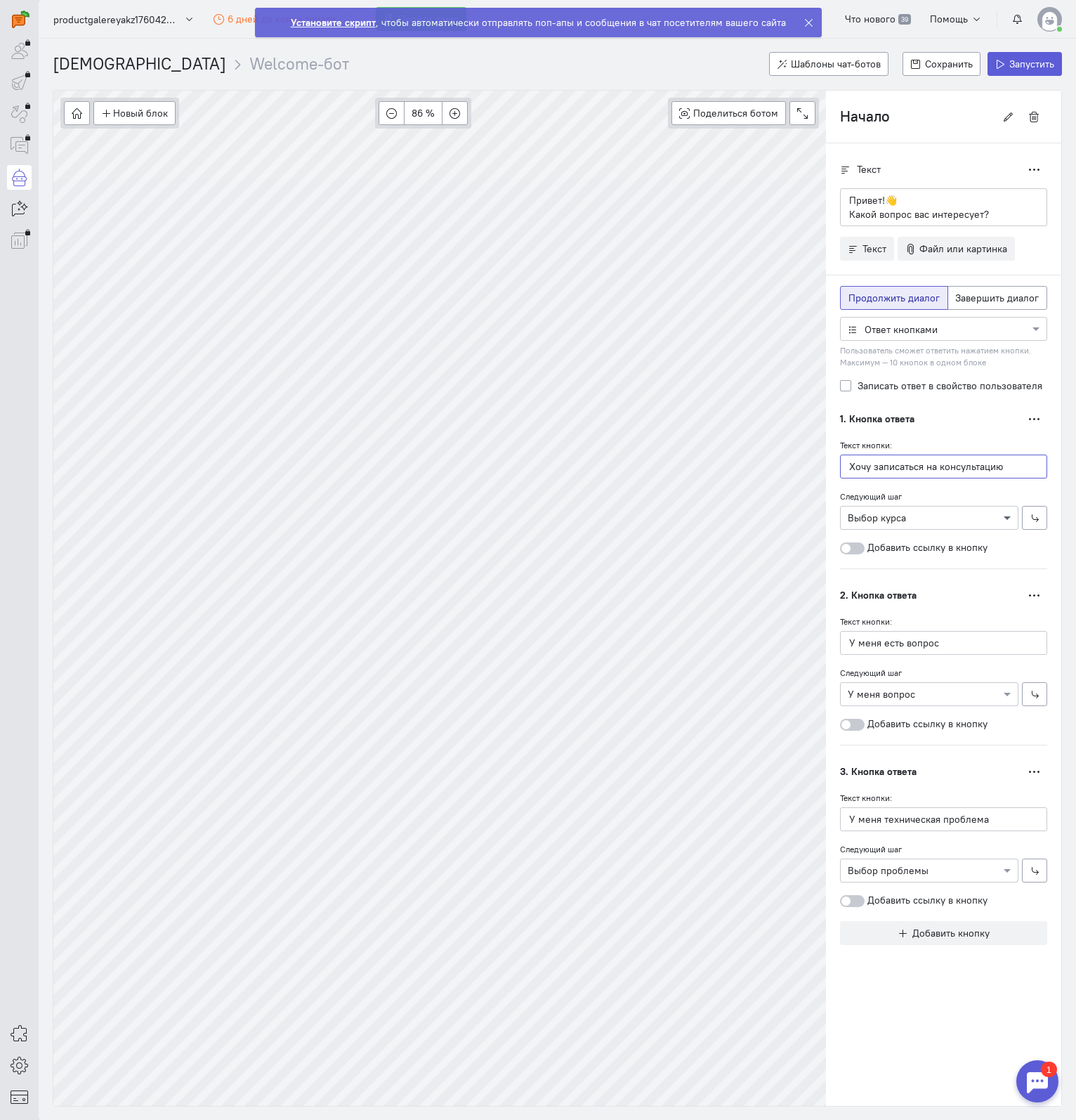
type input "Хочу записаться на консультацию"
click at [1010, 511] on span at bounding box center [1008, 517] width 17 height 14
click at [1005, 511] on span at bounding box center [1008, 517] width 17 height 14
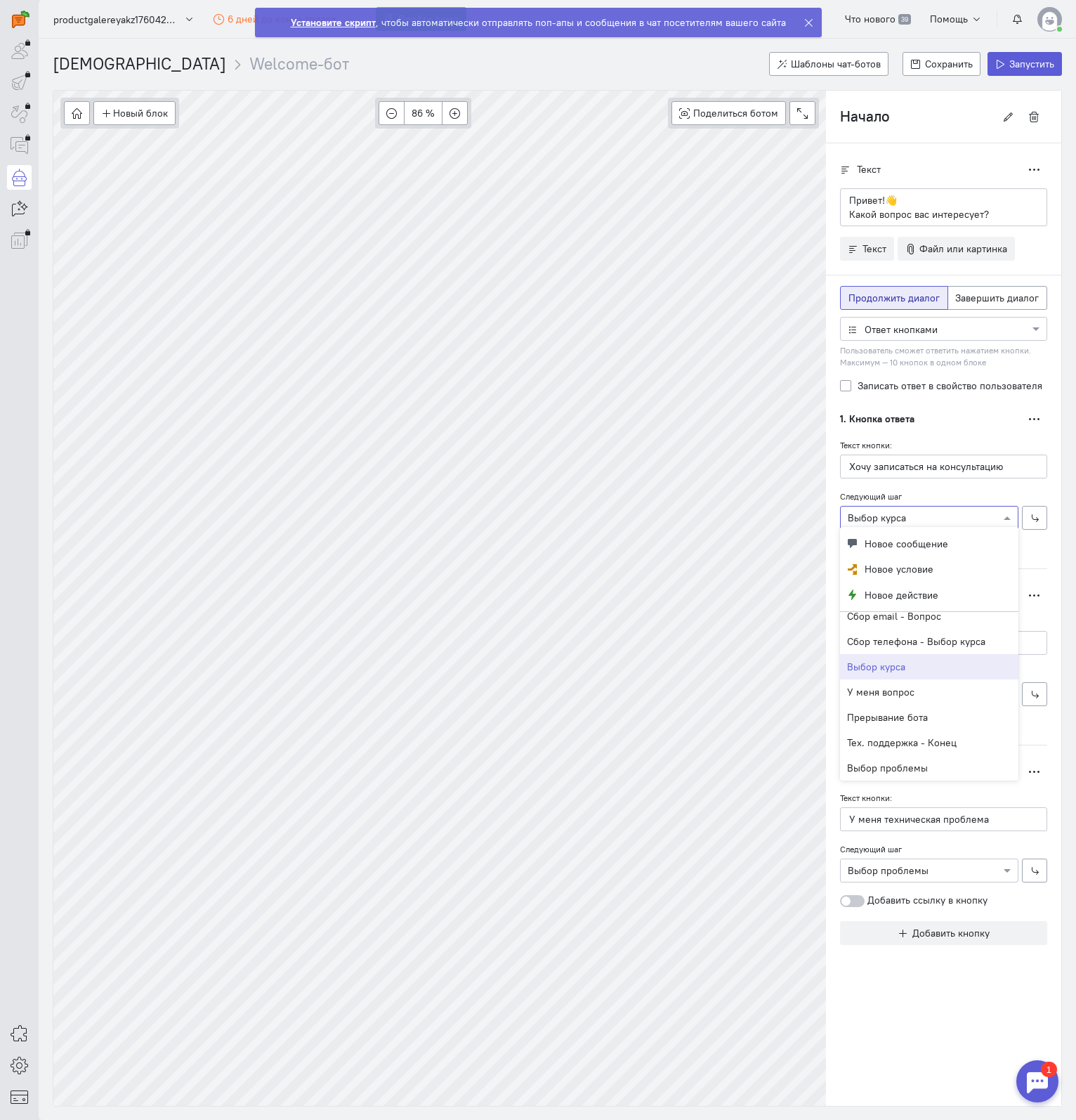
click at [1044, 560] on cq-branch-action-container "1. Кнопка ответа Переместить ниже Дублировать Удалить Текст кнопки: [PERSON_NAM…" at bounding box center [943, 487] width 208 height 162
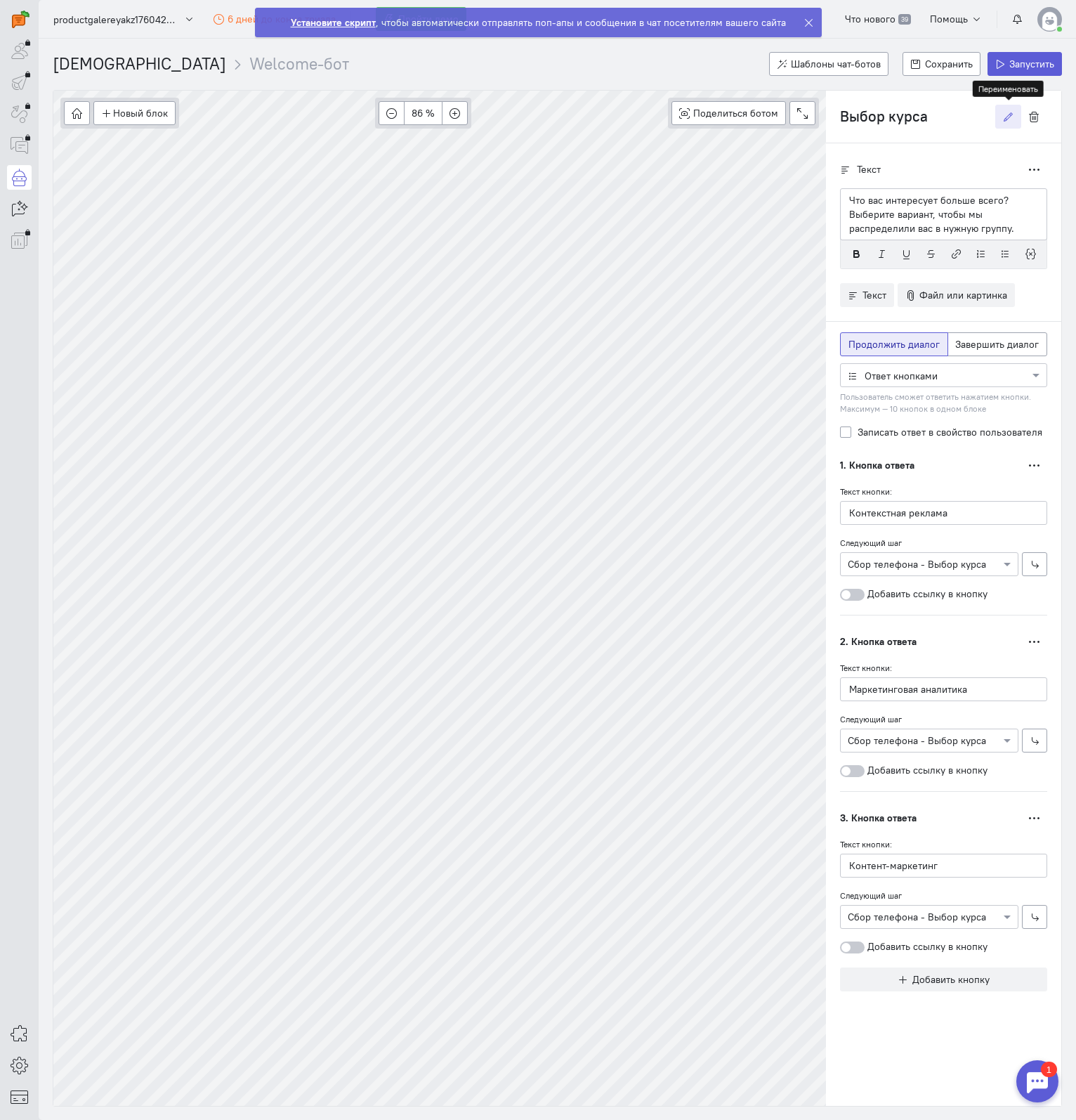
click at [1011, 112] on icon "button" at bounding box center [1008, 117] width 11 height 11
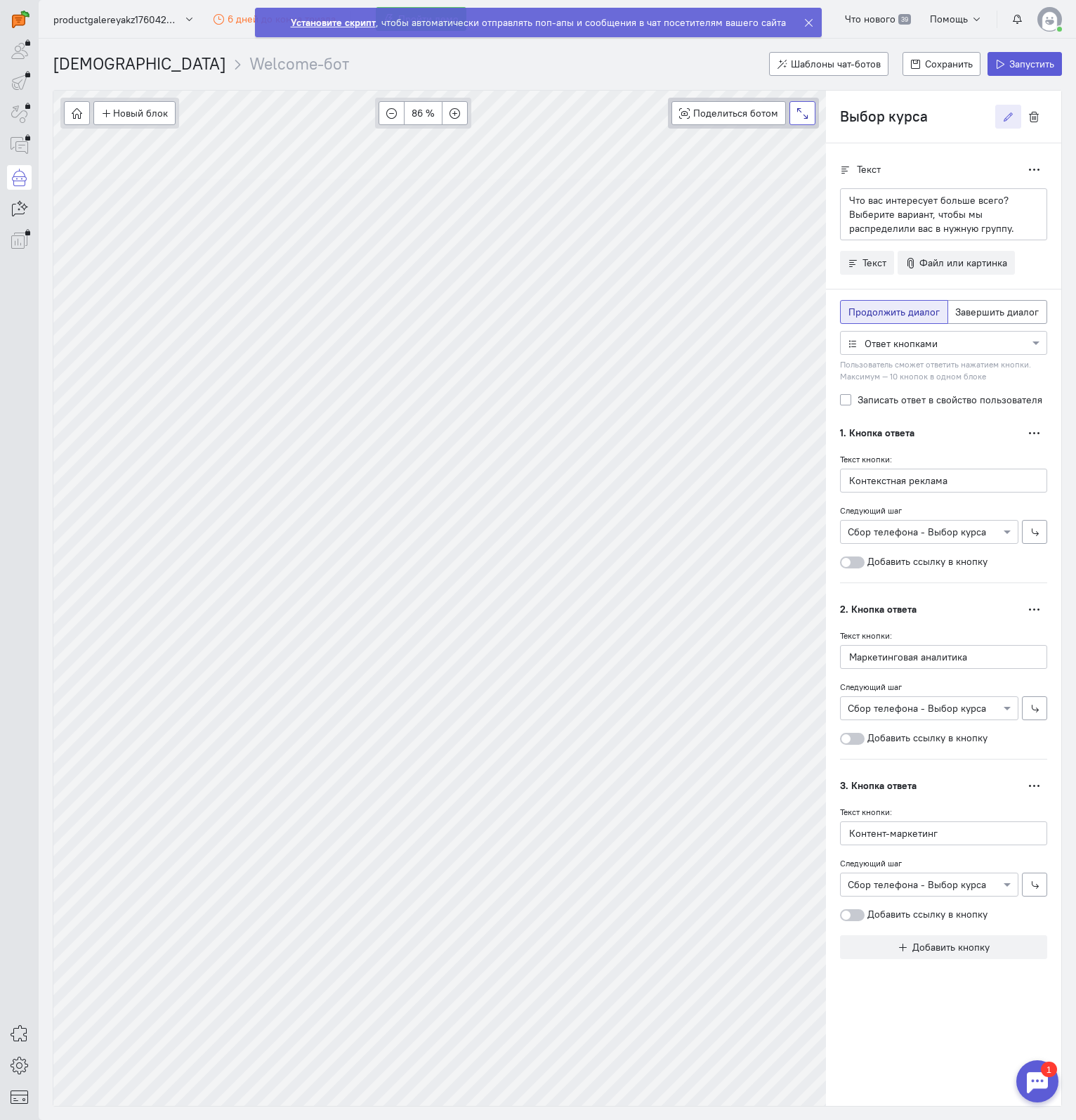
drag, startPoint x: 927, startPoint y: 114, endPoint x: 814, endPoint y: 114, distance: 113.0
click at [814, 114] on div "Новый блок Сообщение Условие Действия Запись на встречу 86 % Поделиться ботом B…" at bounding box center [558, 598] width 1009 height 1017
type input "Запись на консультацию"
click at [973, 198] on p "Что вас интересует больше всего? Выберите вариант, чтобы мы распределили вас в …" at bounding box center [943, 214] width 189 height 42
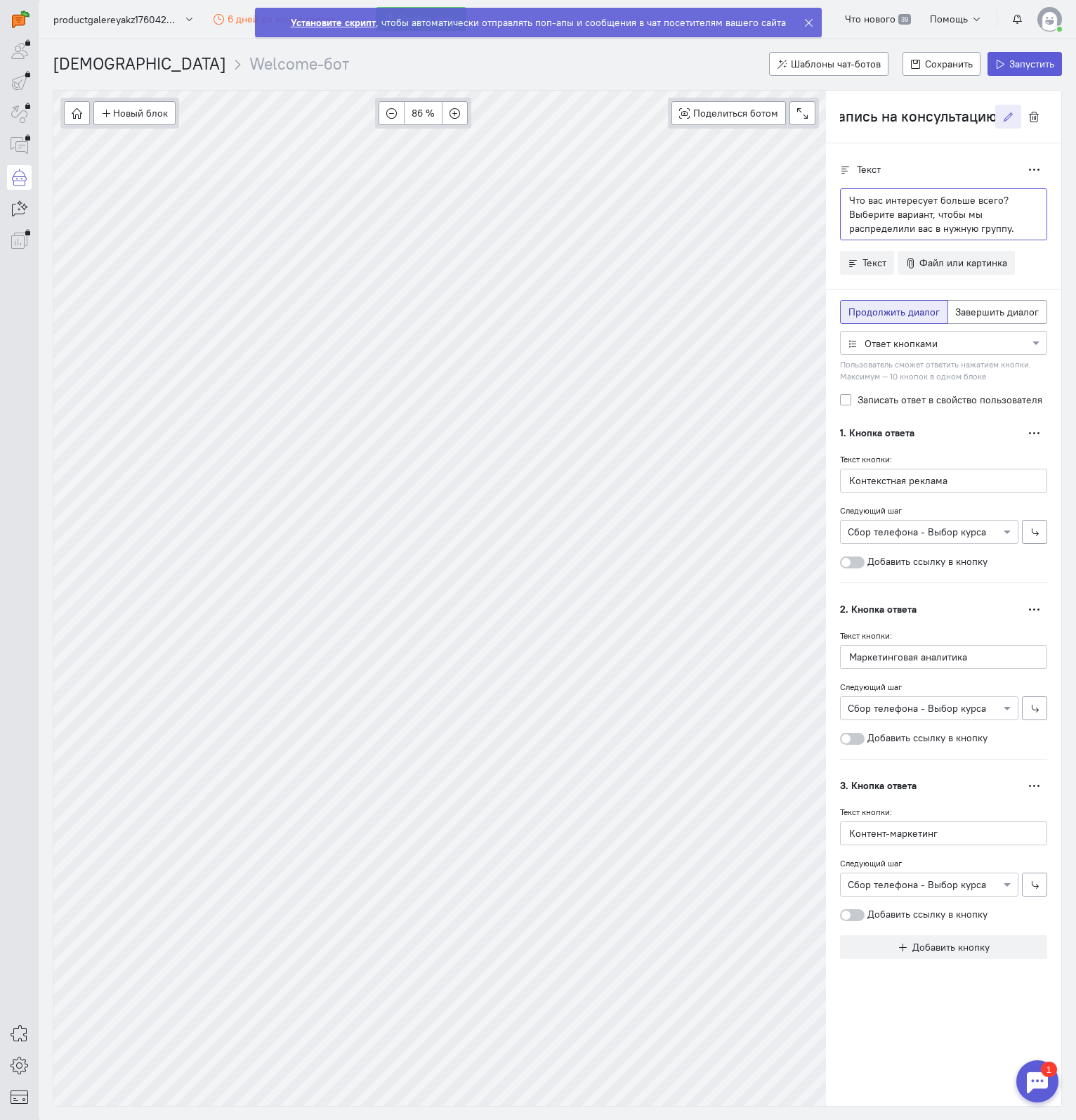
scroll to position [0, 0]
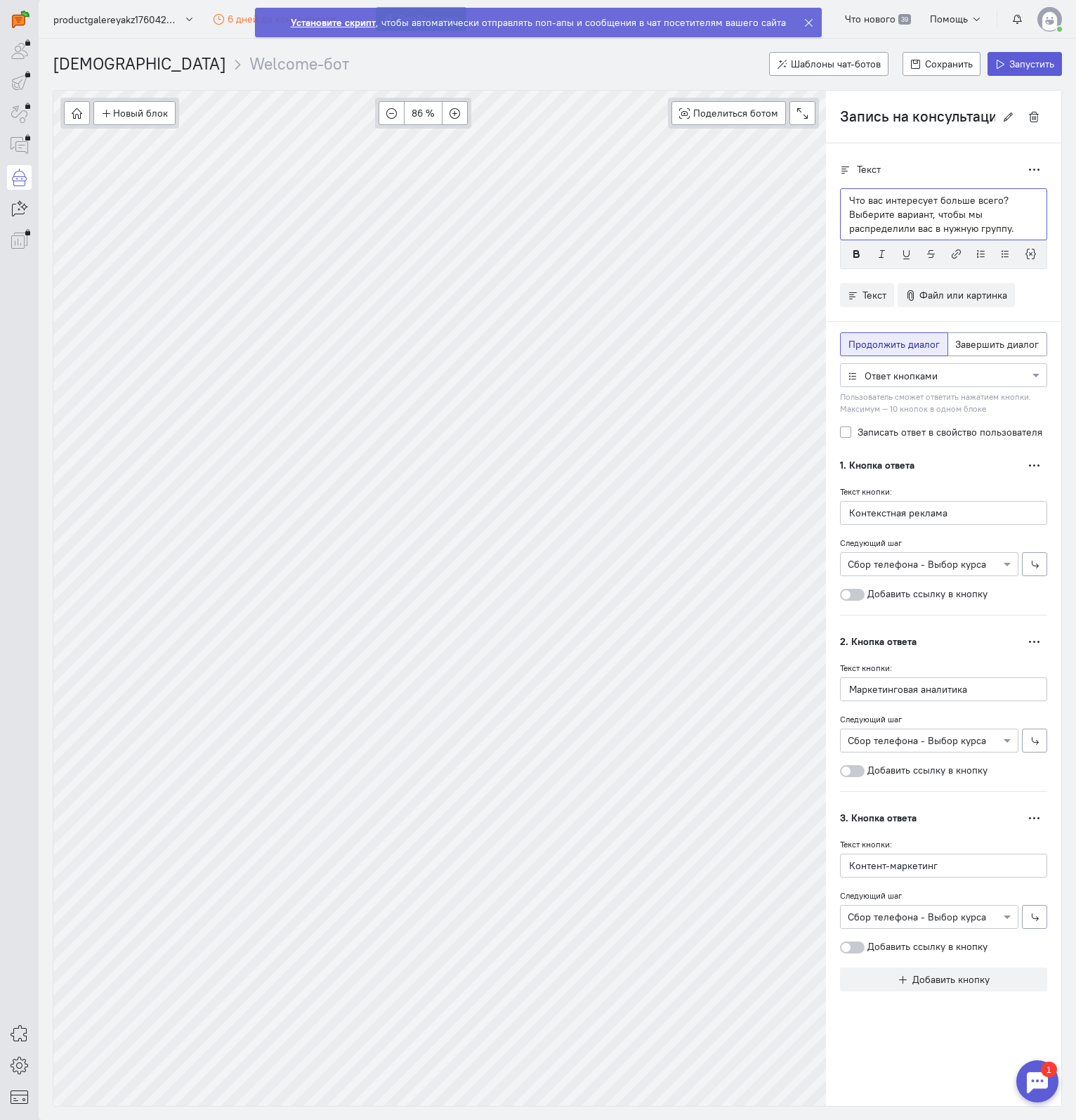
click at [1011, 217] on p "Что вас интересует больше всего? Выберите вариант, чтобы мы распределили вас в …" at bounding box center [943, 214] width 189 height 42
drag, startPoint x: 1023, startPoint y: 229, endPoint x: 835, endPoint y: 203, distance: 189.8
click at [835, 203] on div "Текст Дублировать Что вас интересует больше всего? Выберите вариант, чтобы мы р…" at bounding box center [943, 581] width 235 height 876
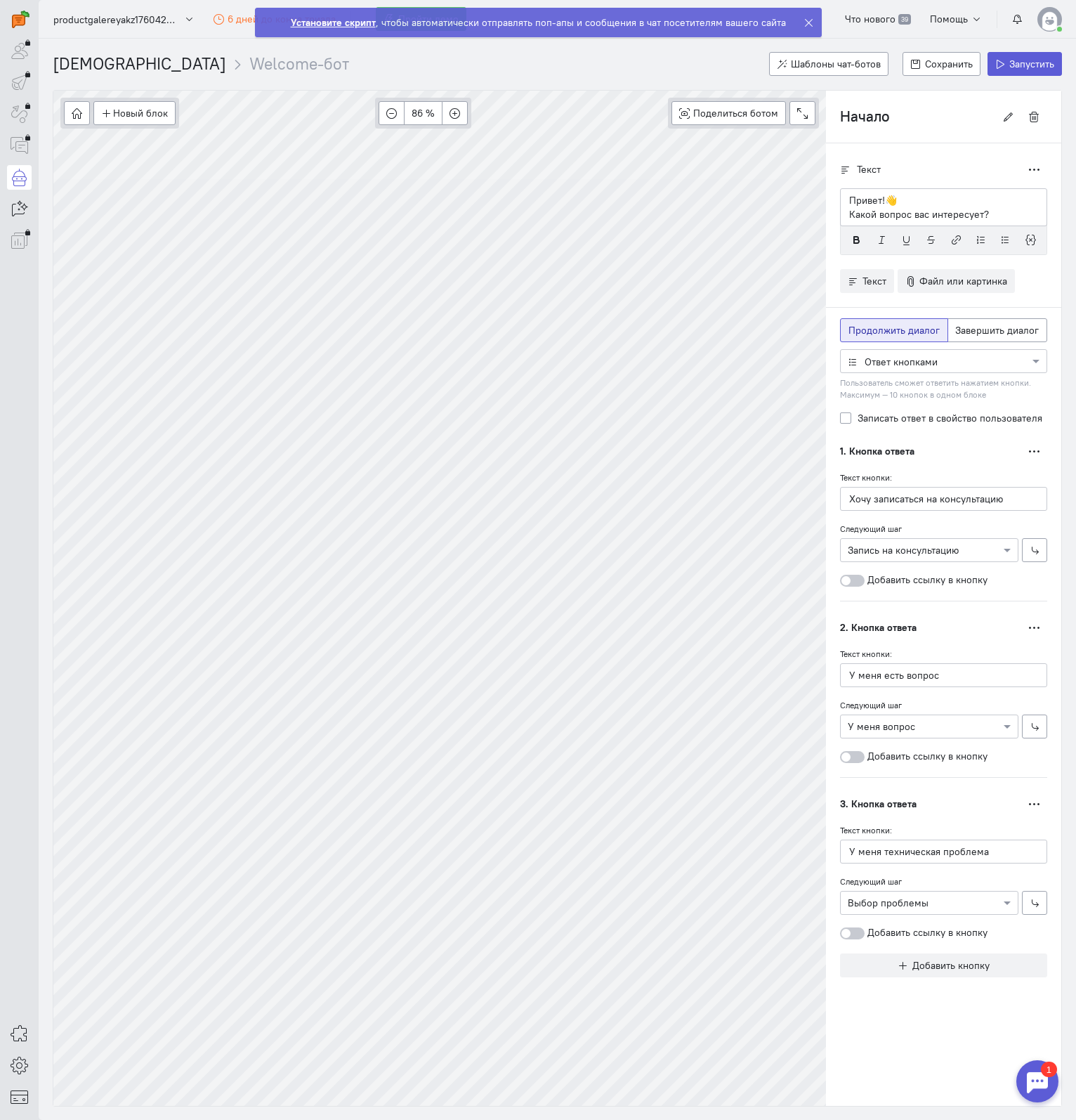
click at [990, 208] on p "Какой вопрос вас интересует?" at bounding box center [943, 214] width 189 height 14
drag, startPoint x: 1008, startPoint y: 209, endPoint x: 839, endPoint y: 223, distance: 169.6
click at [839, 223] on div "Текст Дублировать Привет!👋 Какой вопрос вас интересует?" at bounding box center [943, 574] width 235 height 862
click at [1013, 208] on p "Какой вопрос вас интересует?" at bounding box center [943, 214] width 189 height 14
drag, startPoint x: 984, startPoint y: 213, endPoint x: 841, endPoint y: 213, distance: 143.0
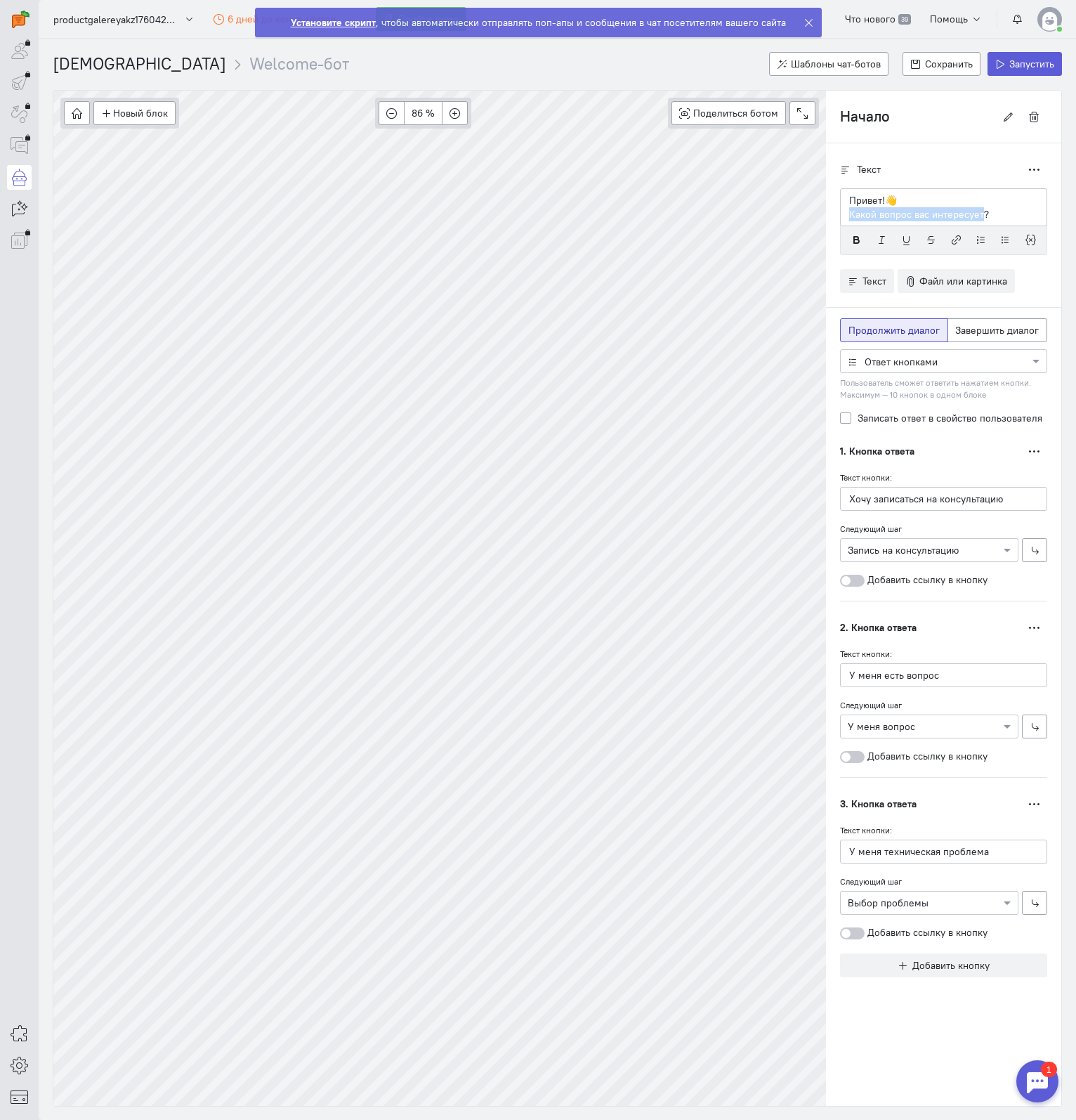
click at [841, 213] on div "Привет!👋 Какой вопрос вас интересует?" at bounding box center [943, 207] width 208 height 37
type input "Выбор курса - Конец"
radio input "false"
radio input "true"
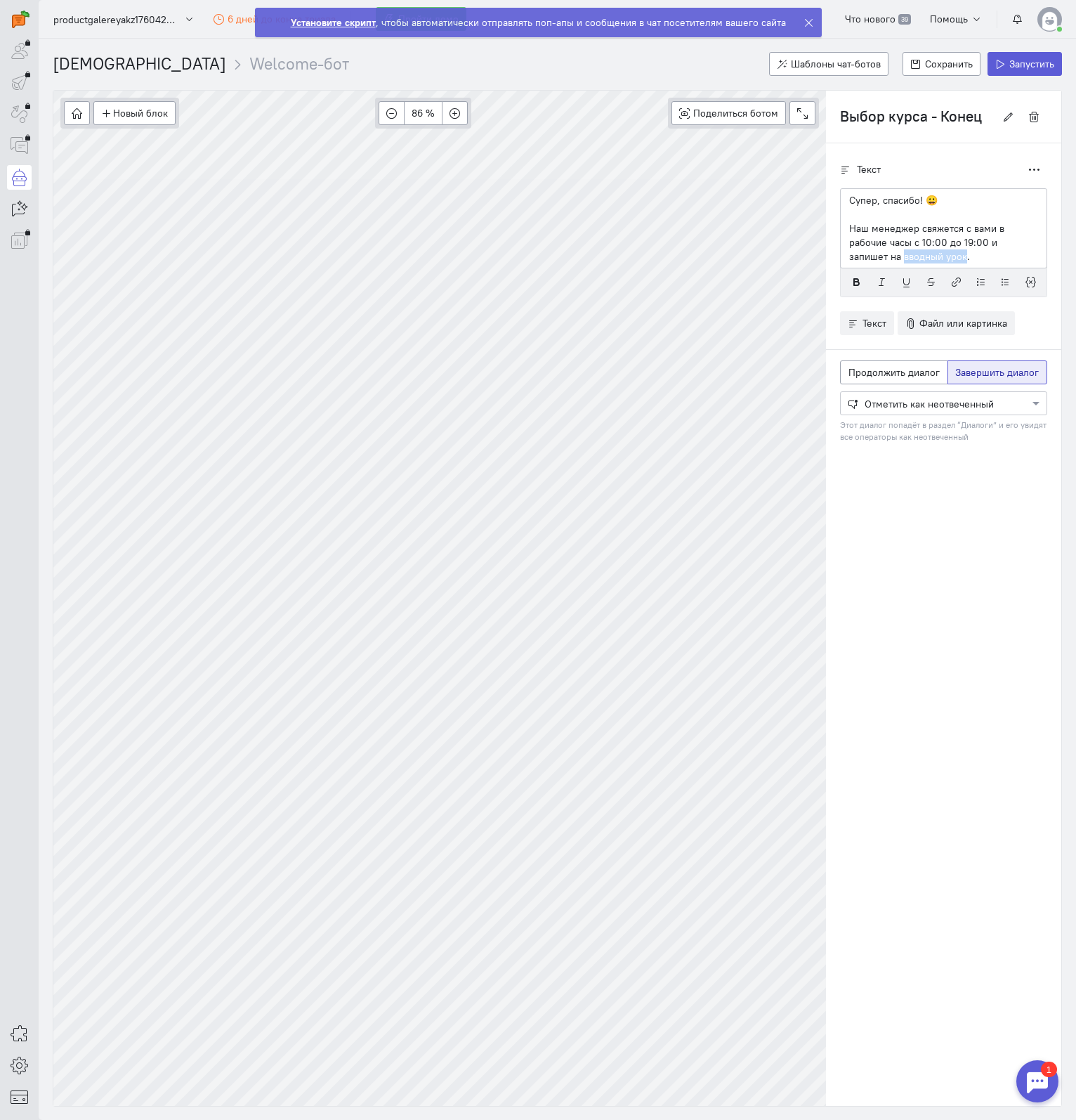
drag, startPoint x: 924, startPoint y: 253, endPoint x: 863, endPoint y: 255, distance: 61.0
click at [863, 255] on p "Наш менеджер свяжется с вами в рабочие часы с 10:00 до 19:00 и запишет на вводн…" at bounding box center [943, 242] width 189 height 42
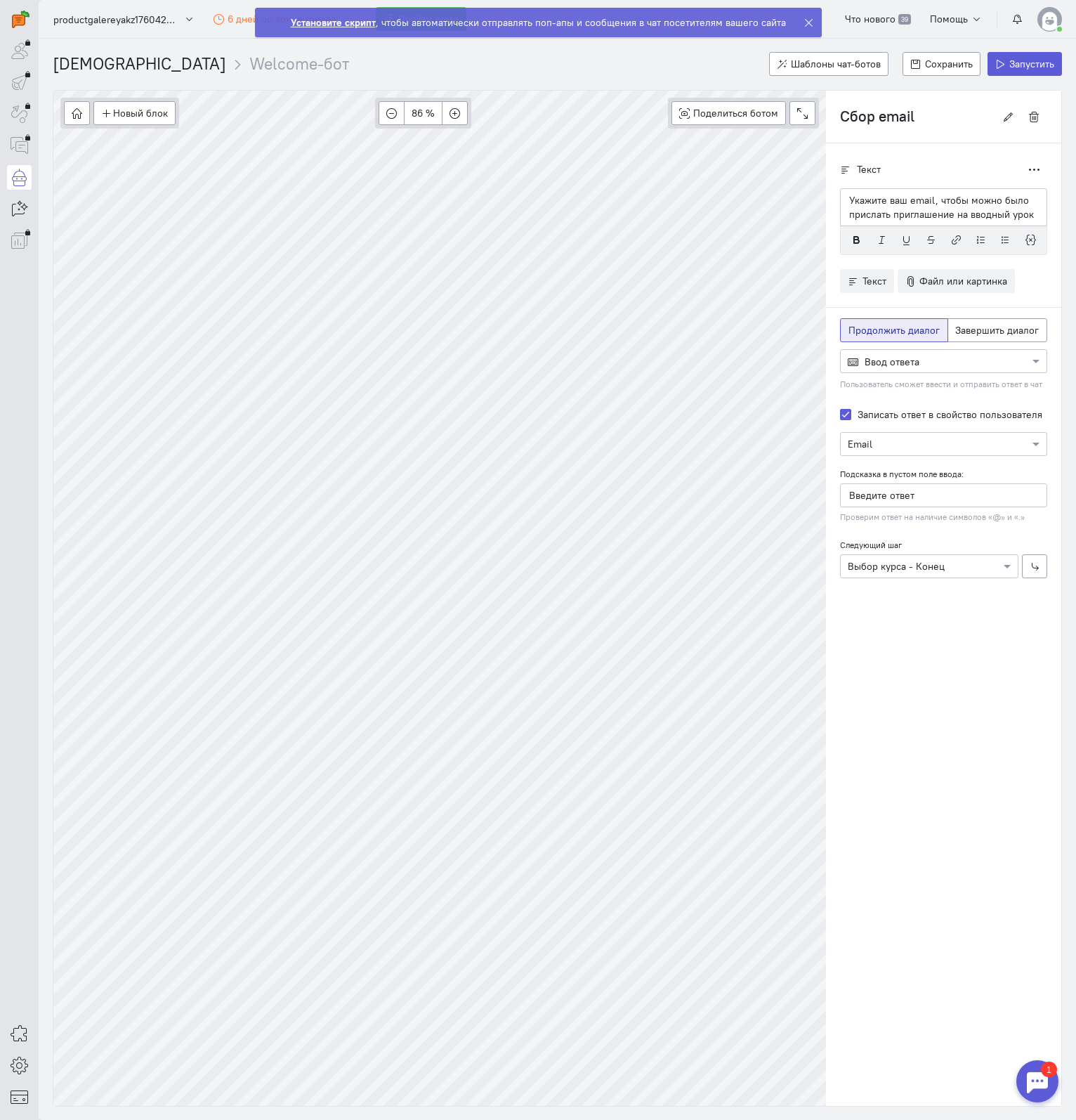
click at [944, 442] on input "text" at bounding box center [929, 443] width 164 height 14
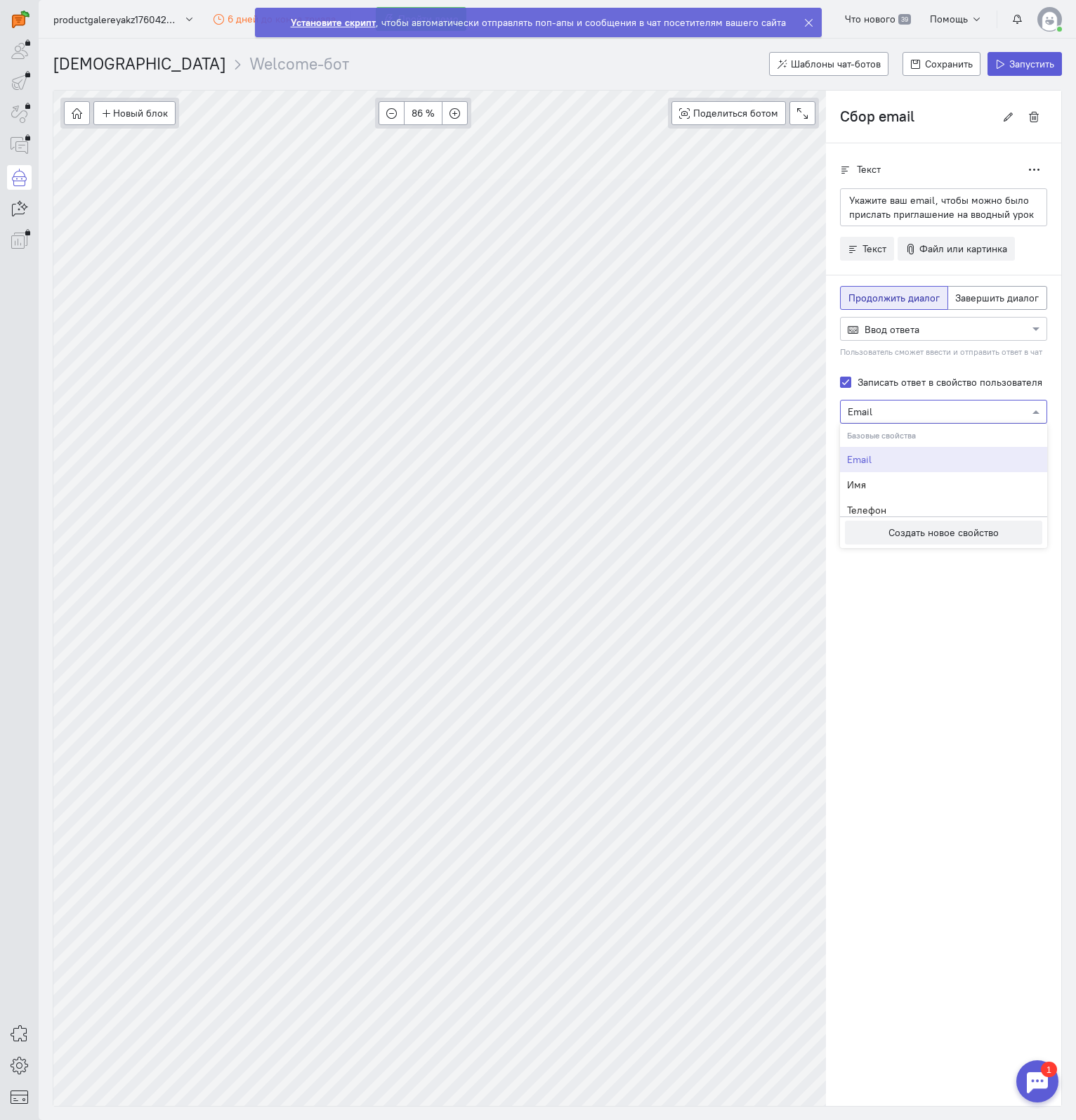
click at [951, 408] on input "text" at bounding box center [929, 411] width 164 height 14
click at [902, 502] on div "Телефон" at bounding box center [943, 510] width 208 height 26
type input "Сбор телефона - Выбор курса"
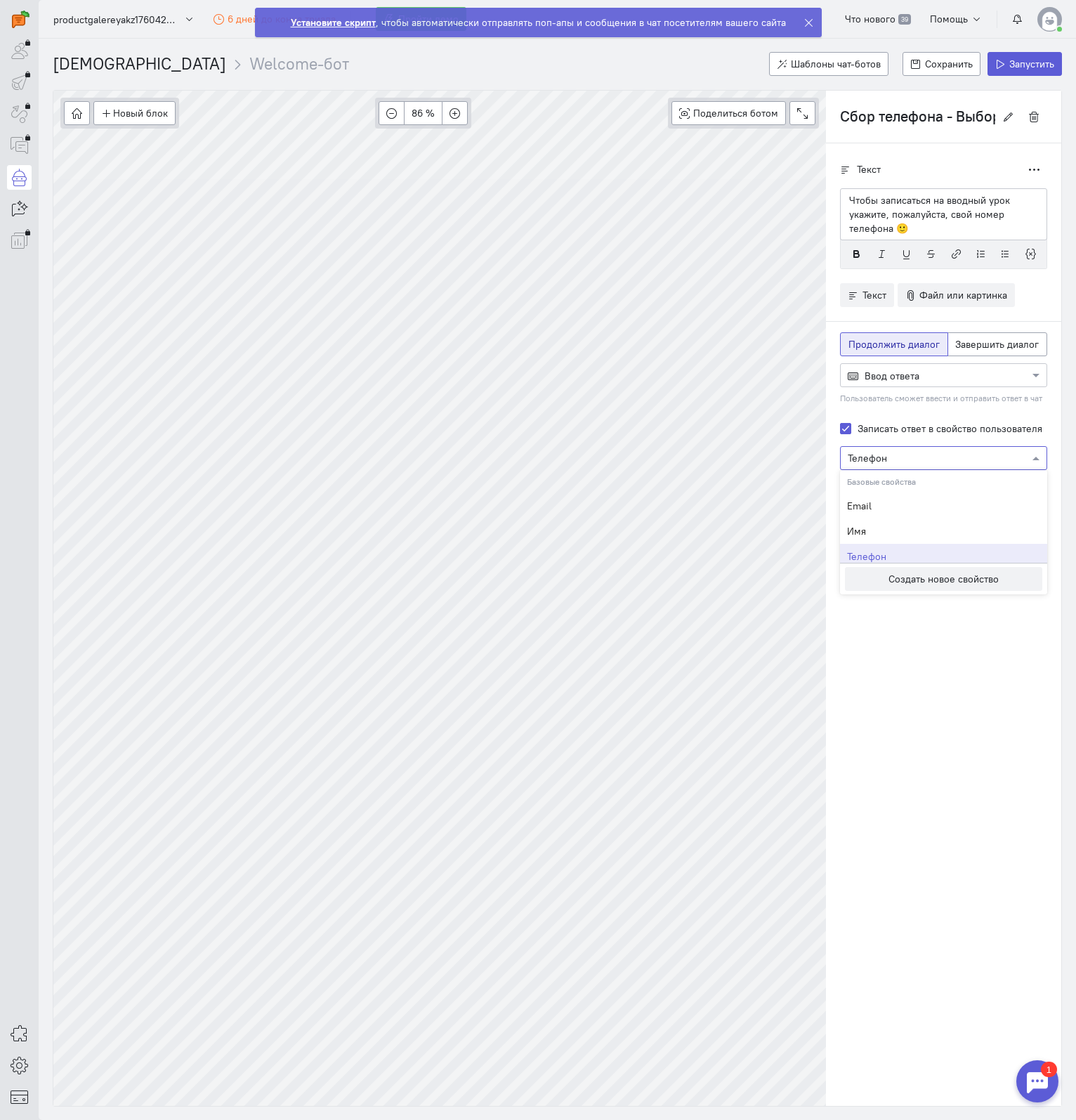
click at [934, 450] on input "text" at bounding box center [929, 456] width 164 height 14
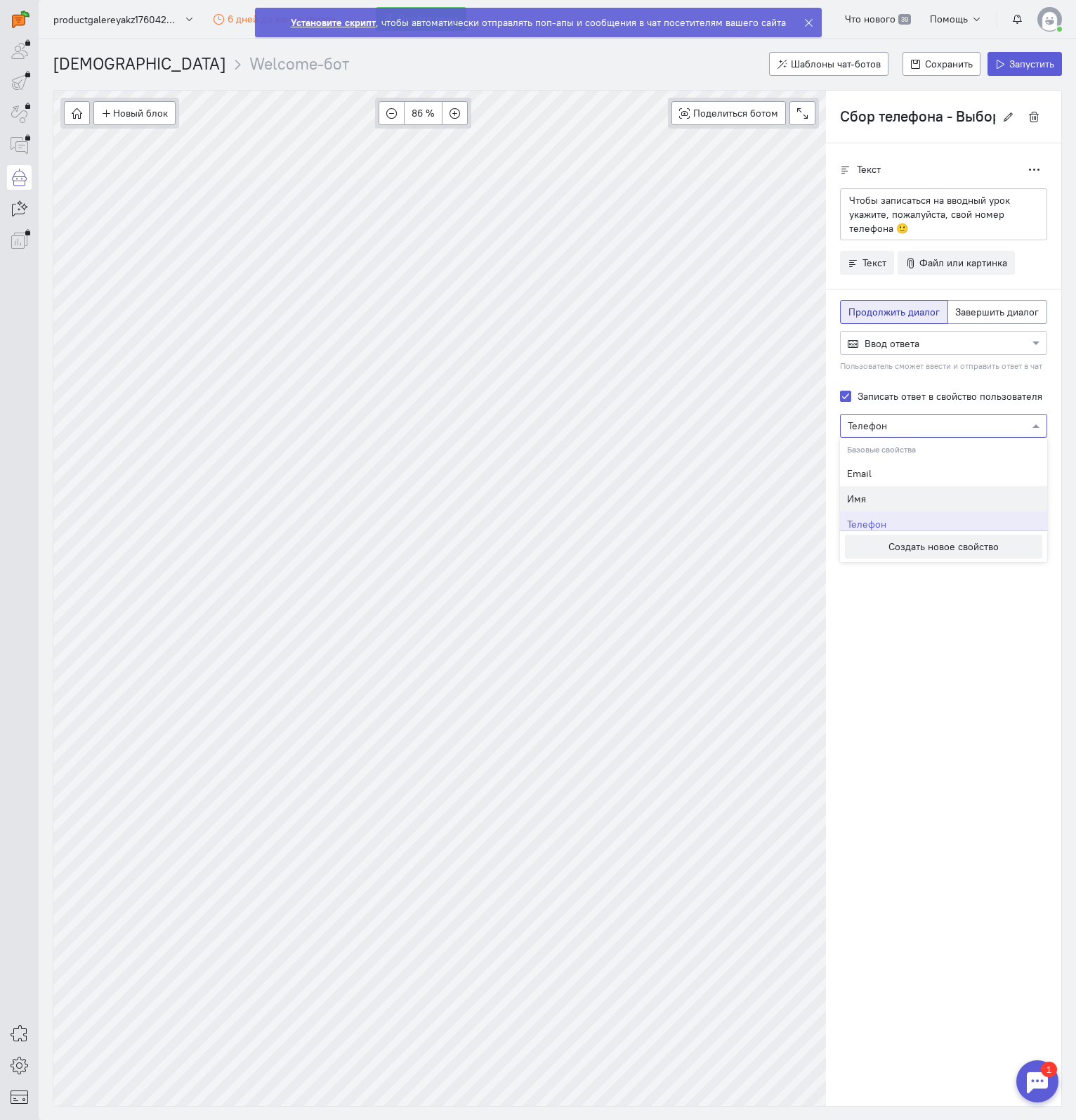
click at [924, 492] on div "Имя" at bounding box center [943, 499] width 208 height 26
type input "Введите имя"
click at [931, 227] on p "Чтобы записаться на вводный урок укажите, пожалуйста, свой номер телефона 🙂" at bounding box center [943, 214] width 189 height 42
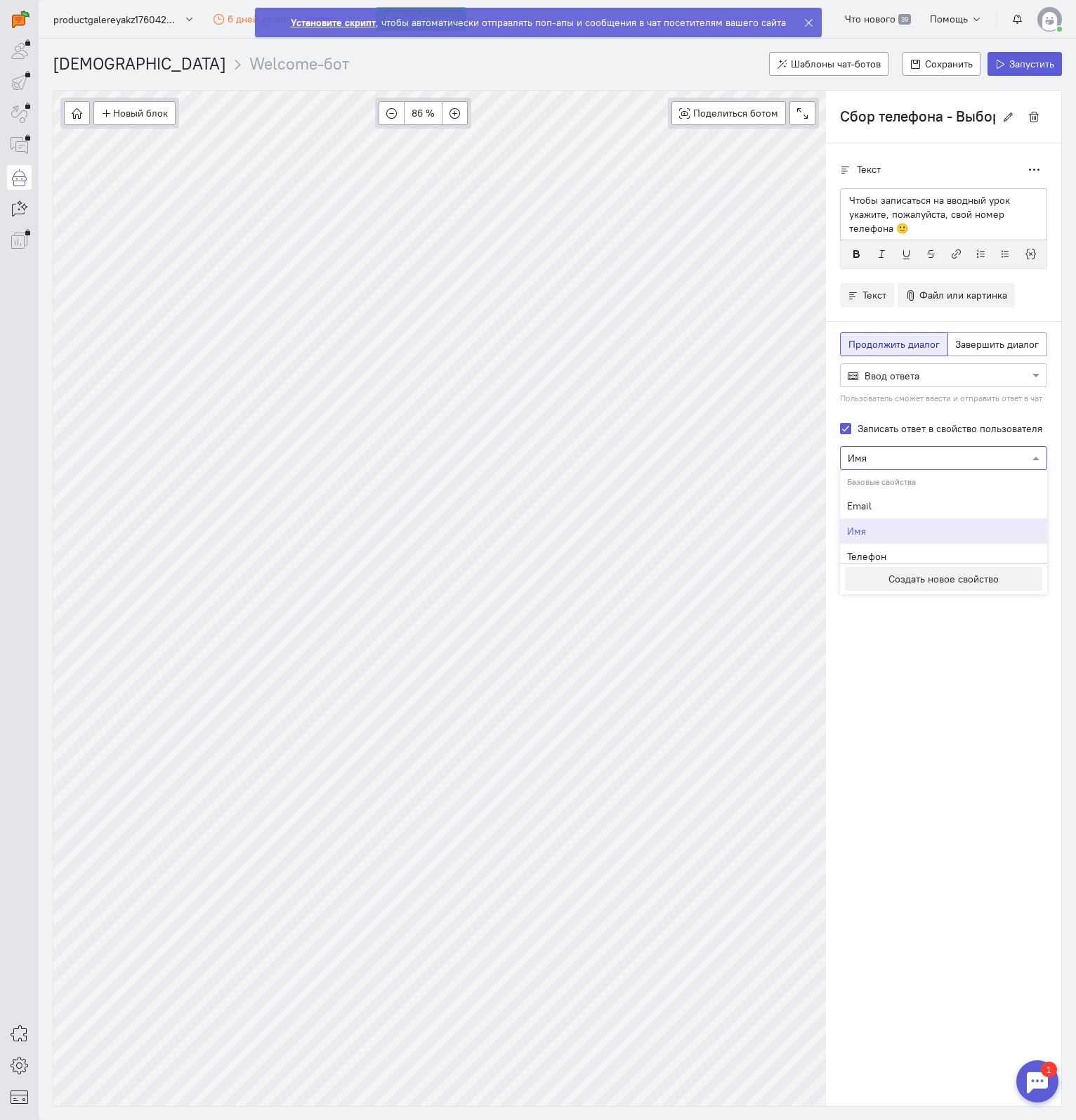
click at [927, 450] on input "text" at bounding box center [929, 456] width 164 height 14
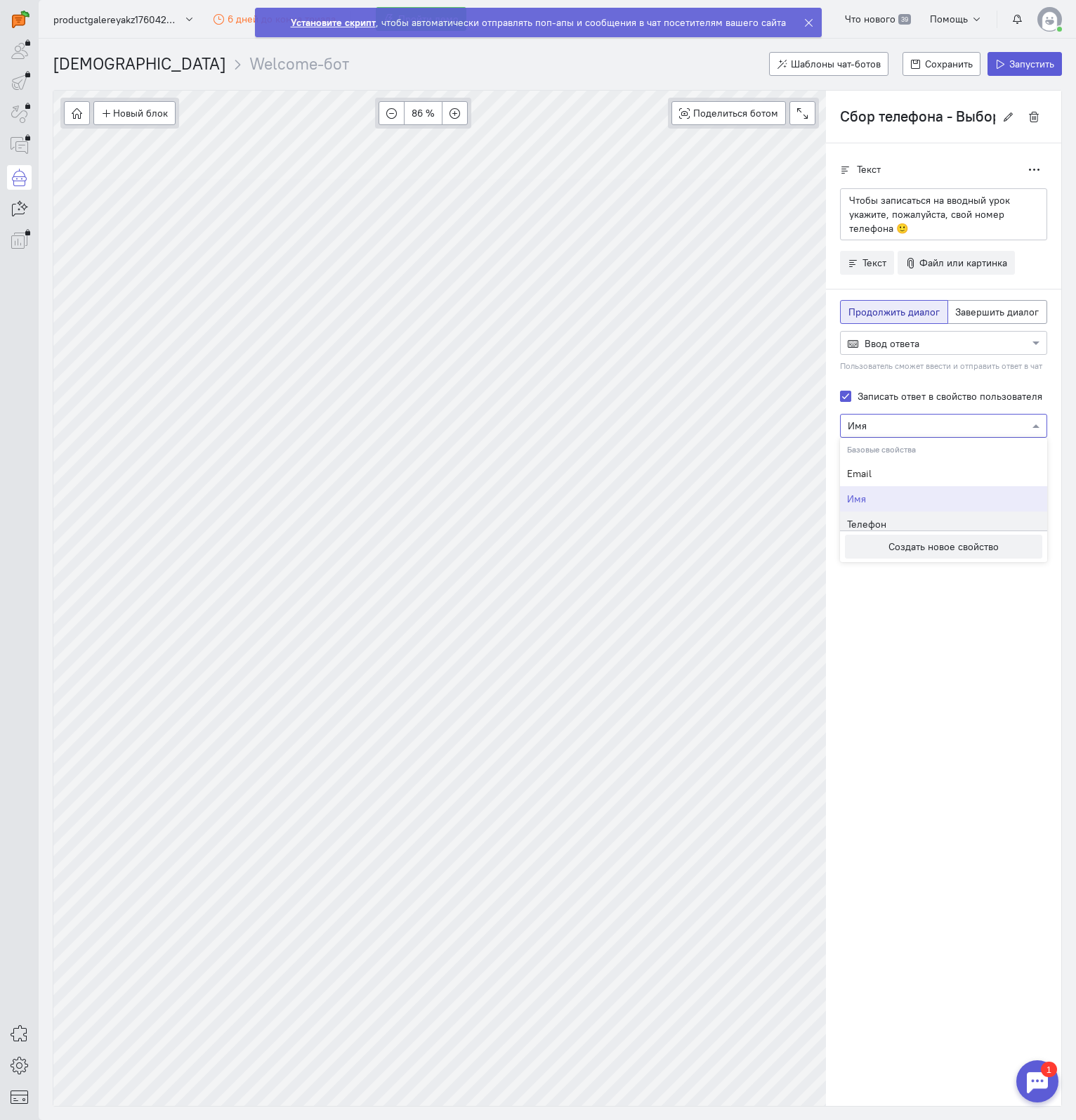
click at [915, 513] on div "Телефон" at bounding box center [943, 524] width 208 height 26
click at [884, 523] on small "Ввести свой текст подсказки" at bounding box center [895, 526] width 111 height 12
click at [869, 475] on input "Введите телефон" at bounding box center [943, 477] width 208 height 24
click at [857, 472] on input "Введите телефон" at bounding box center [943, 477] width 208 height 24
click at [874, 493] on small "Использовать маску ввода телефона" at bounding box center [911, 498] width 141 height 12
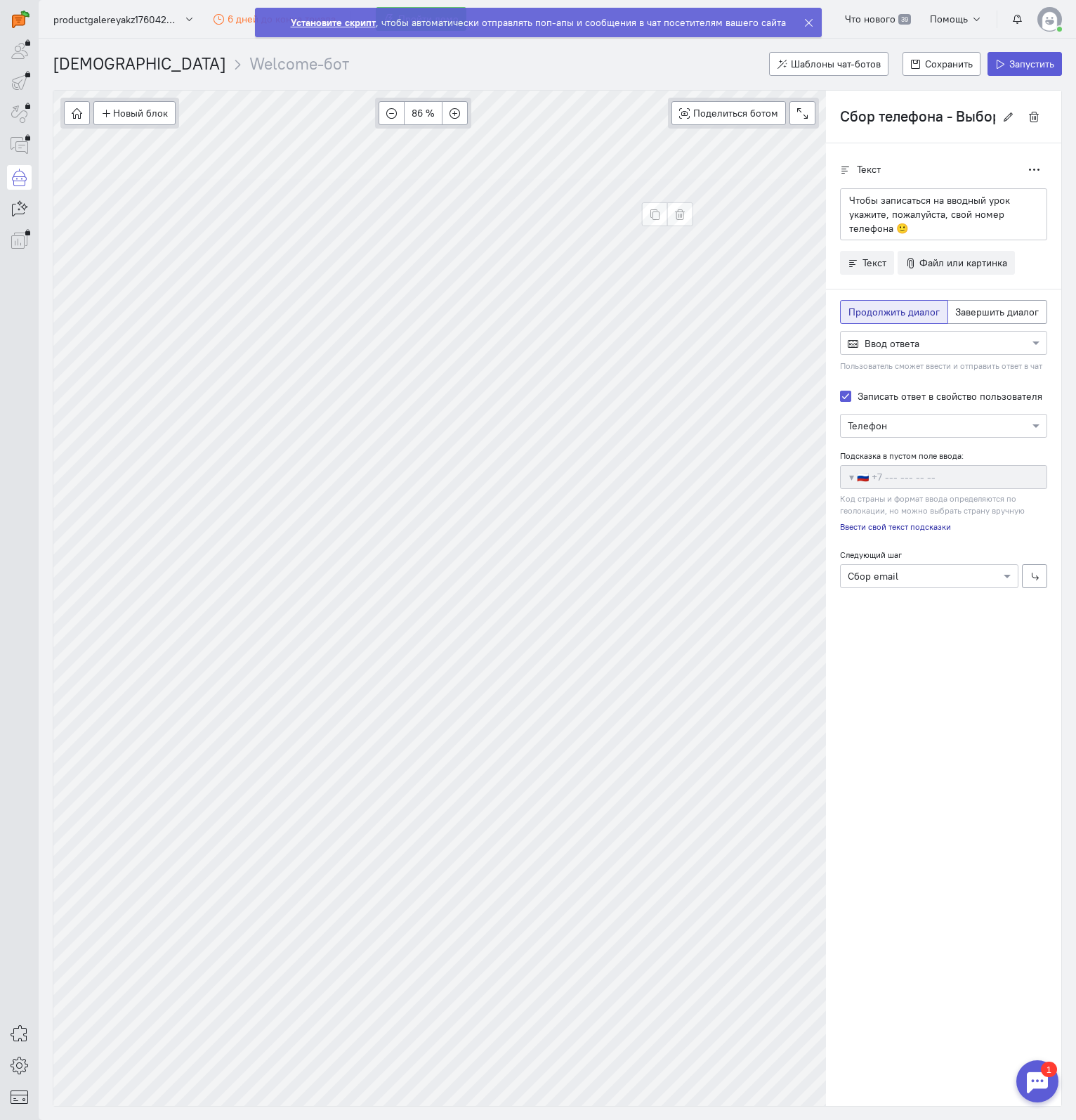
type input "Сбор email"
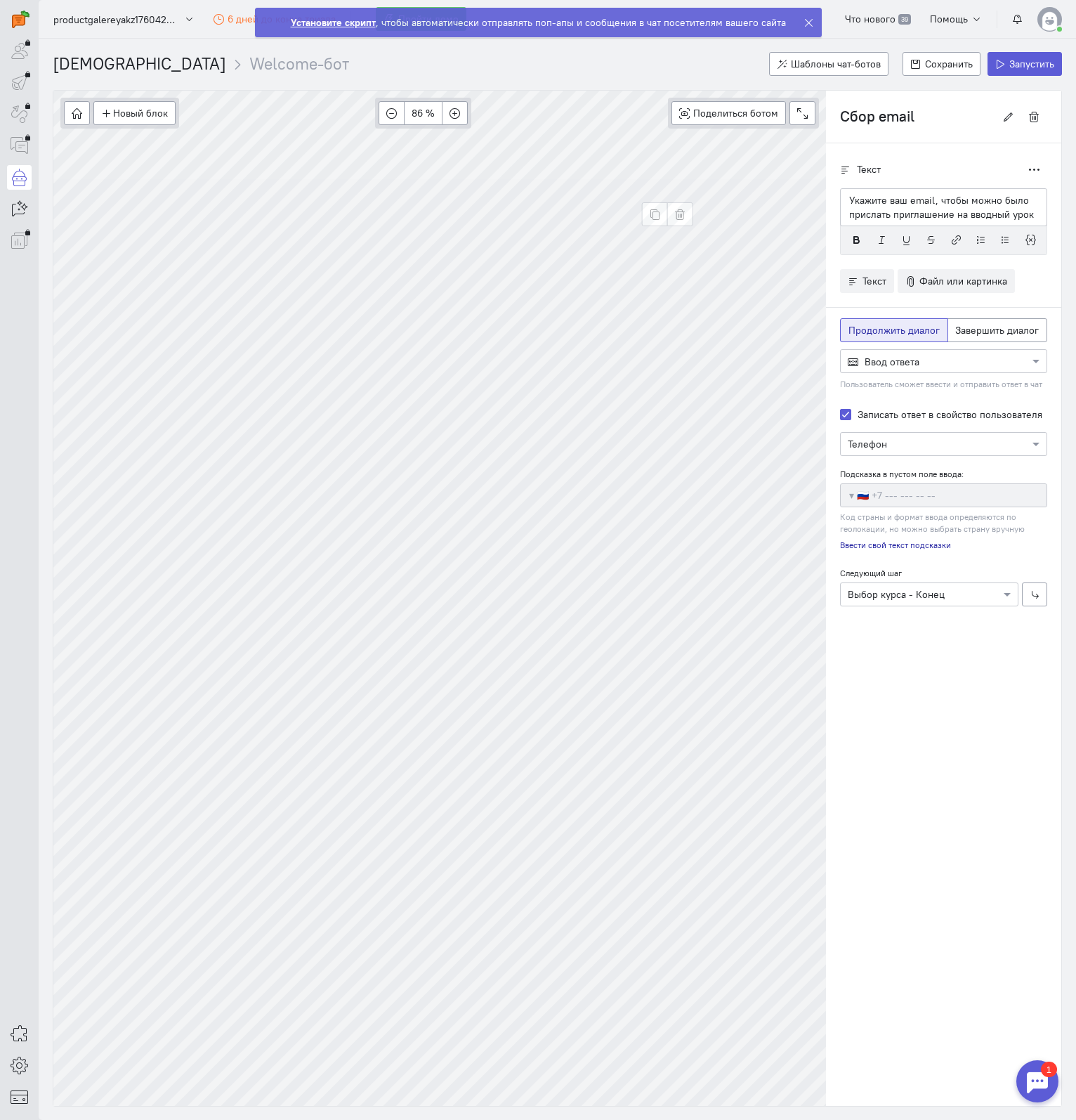
click at [969, 444] on input "text" at bounding box center [929, 443] width 164 height 14
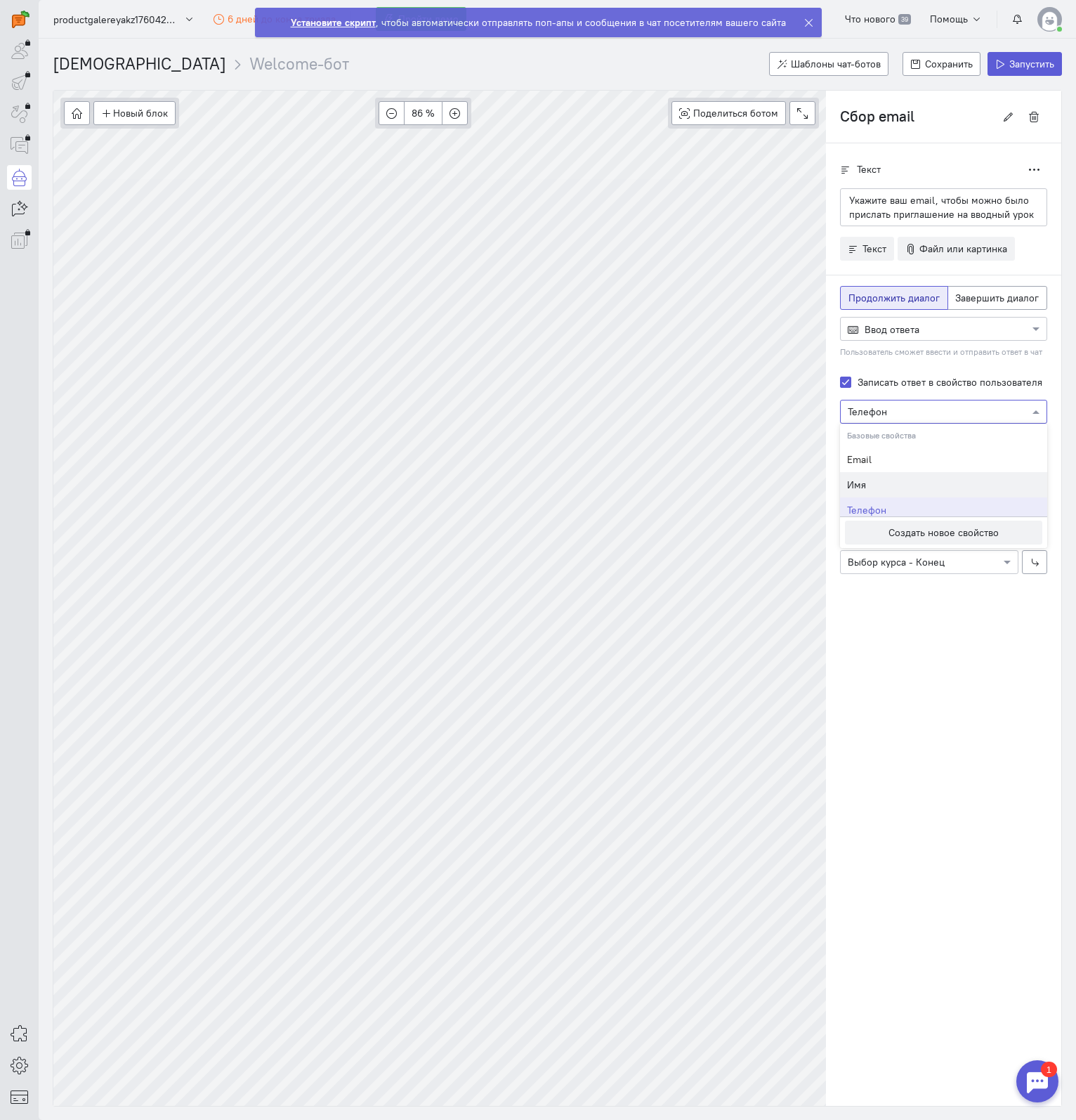
click at [911, 475] on div "Имя" at bounding box center [943, 485] width 208 height 26
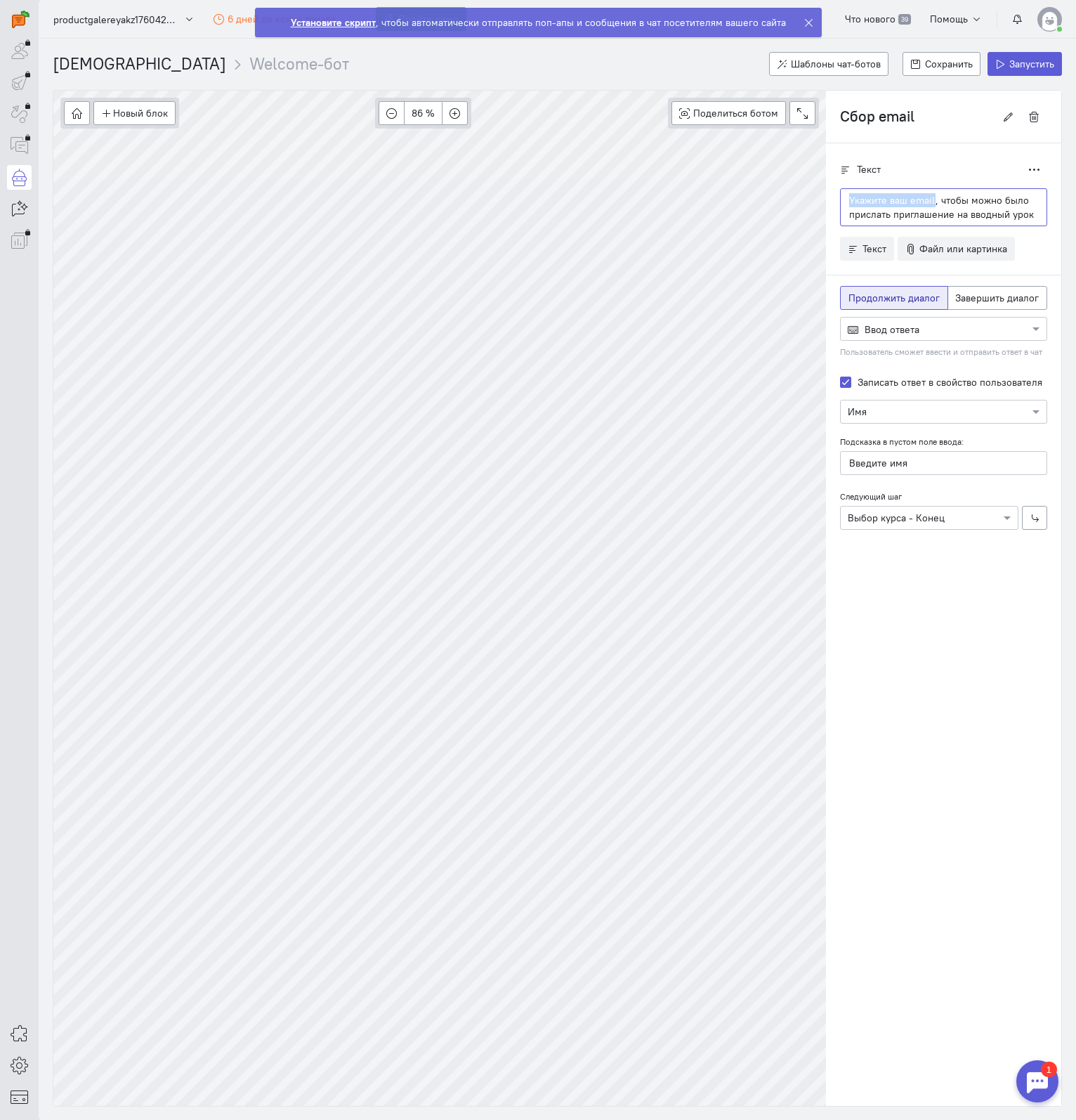
click at [815, 197] on div "Новый блок Сообщение Условие Действия Запись на встречу 86 % Поделиться ботом B…" at bounding box center [558, 598] width 1009 height 1017
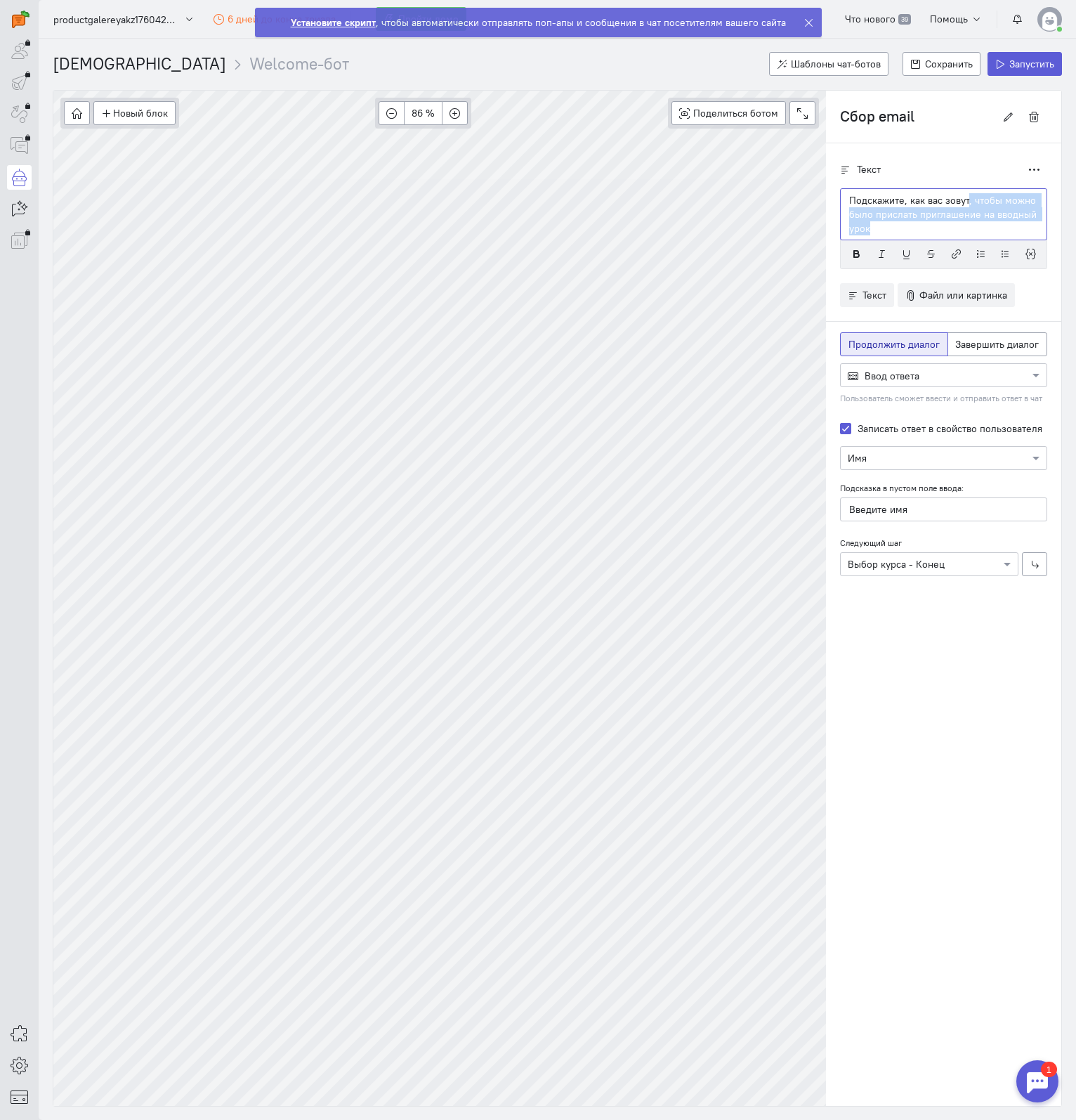
drag, startPoint x: 887, startPoint y: 229, endPoint x: 968, endPoint y: 195, distance: 87.8
click at [968, 195] on p "Подскажите, как вас зовут, чтобы можно было прислать приглашение на вводный урок" at bounding box center [943, 214] width 189 height 42
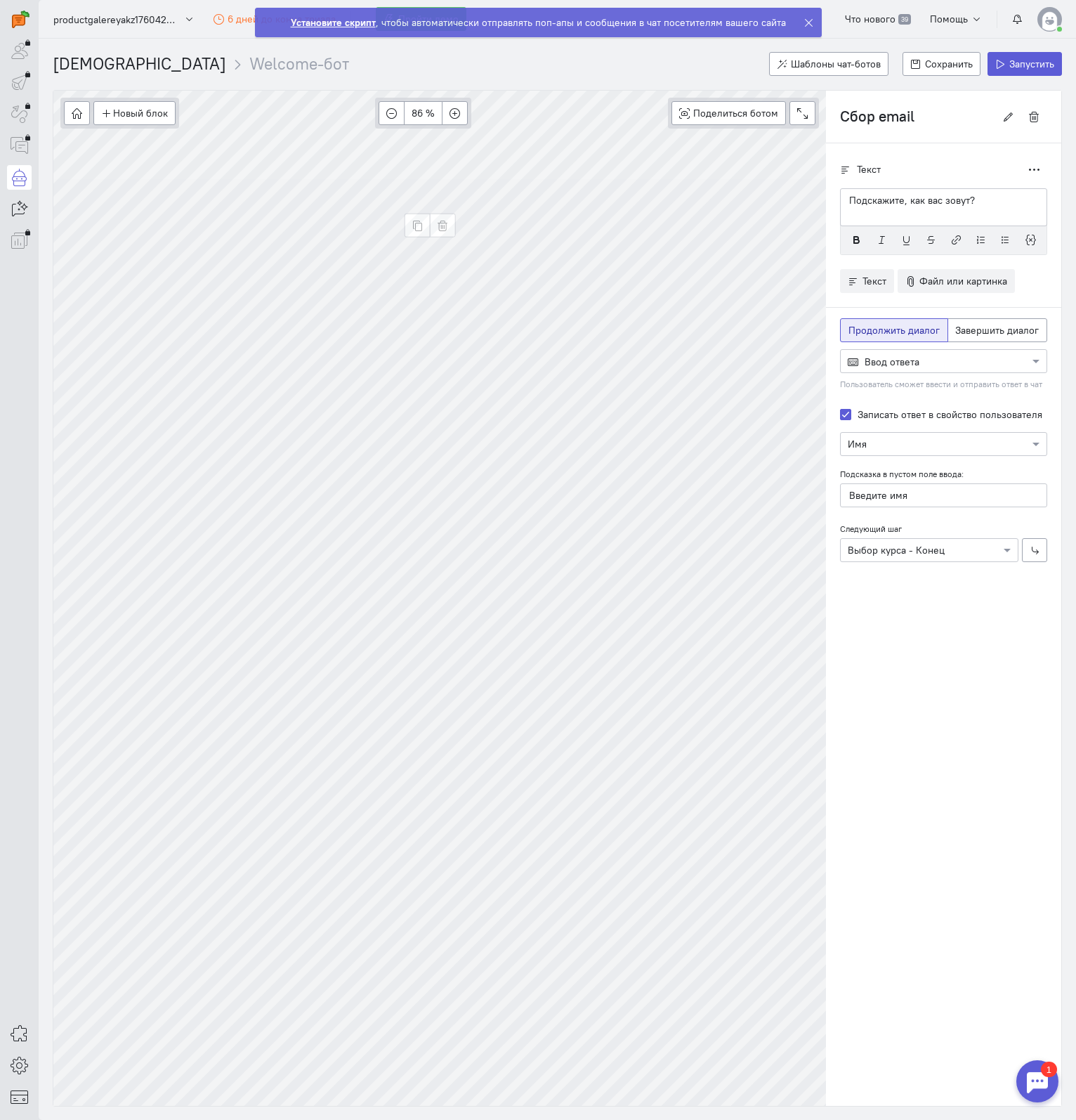
type input "Сбор телефона - Выбор курса"
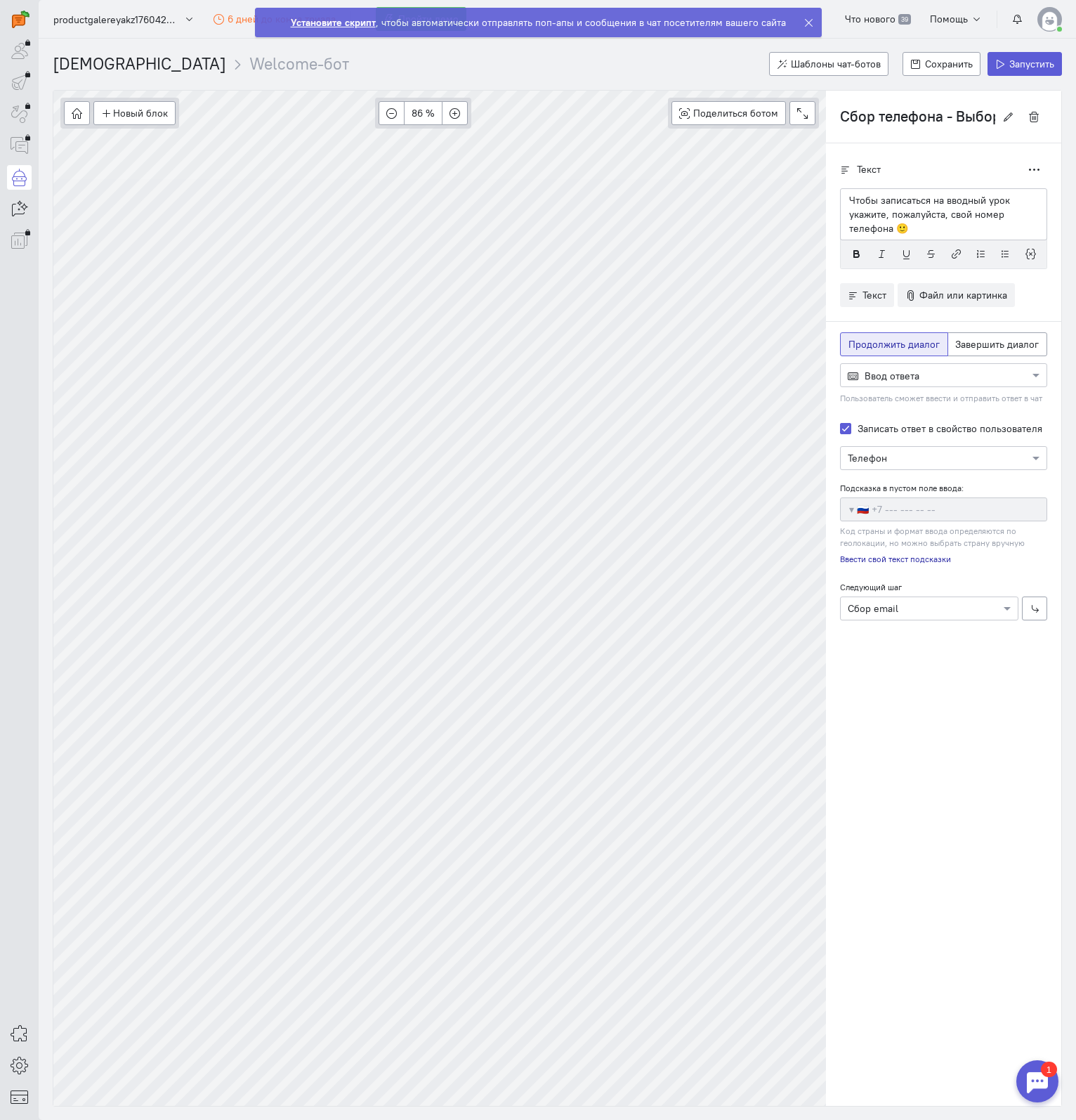
click at [993, 211] on p "Чтобы записаться на вводный урок укажите, пожалуйста, свой номер телефона 🙂" at bounding box center [943, 214] width 189 height 42
drag, startPoint x: 945, startPoint y: 197, endPoint x: 1007, endPoint y: 199, distance: 62.0
click at [1007, 199] on p "Чтобы записаться на вводный урок укажите, пожалуйста, свой номер телефона 🙂" at bounding box center [943, 214] width 189 height 42
click at [995, 219] on p "Чтобы записаться на консультацию укажите, пожалуйста, свой номер телефона 🙂" at bounding box center [943, 214] width 189 height 42
click at [972, 226] on p "Чтобы записаться на консультацию укажите, пожалуйста, свой номер телефона 🙂" at bounding box center [943, 214] width 189 height 42
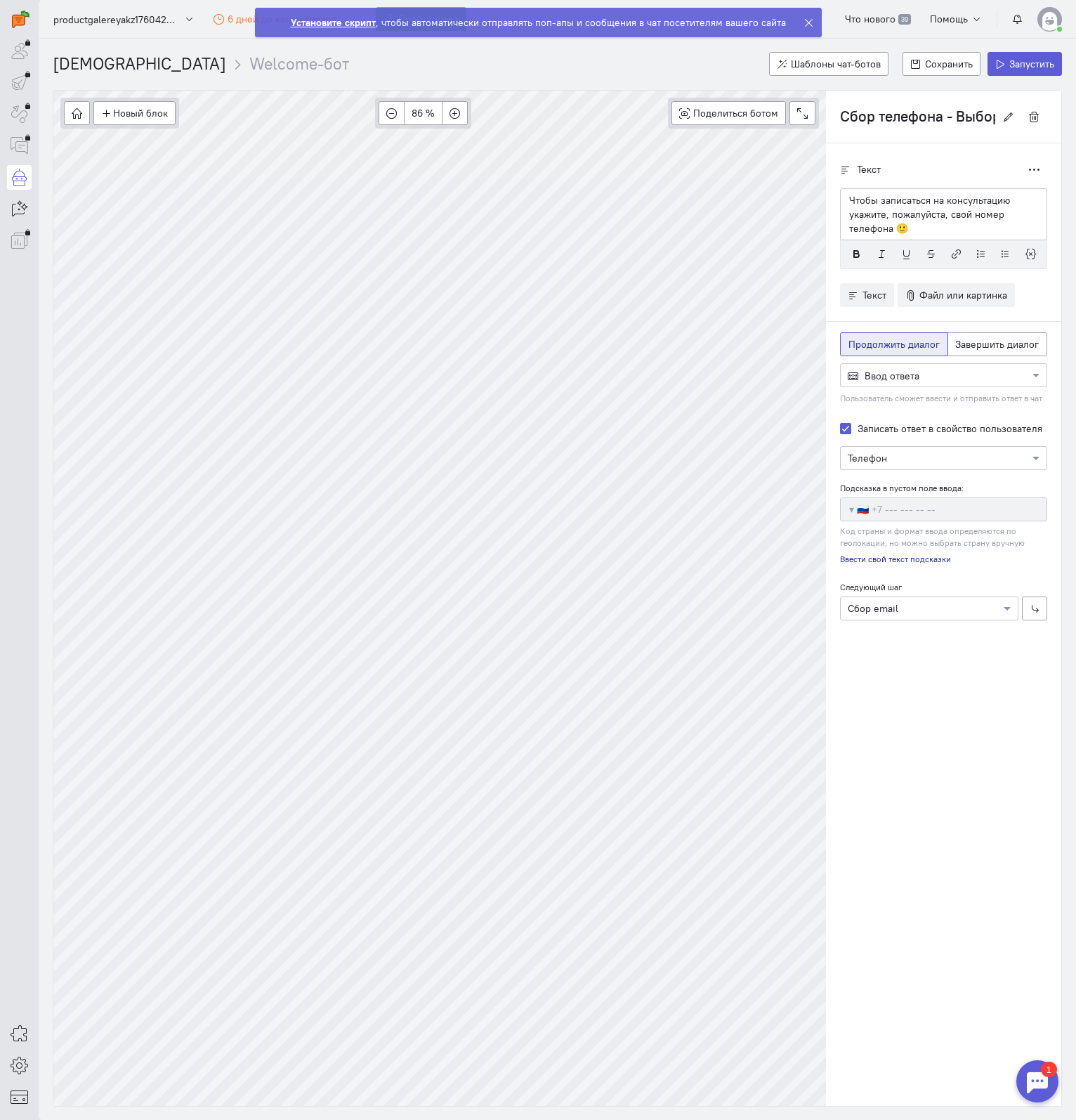
click at [956, 375] on div at bounding box center [943, 374] width 206 height 14
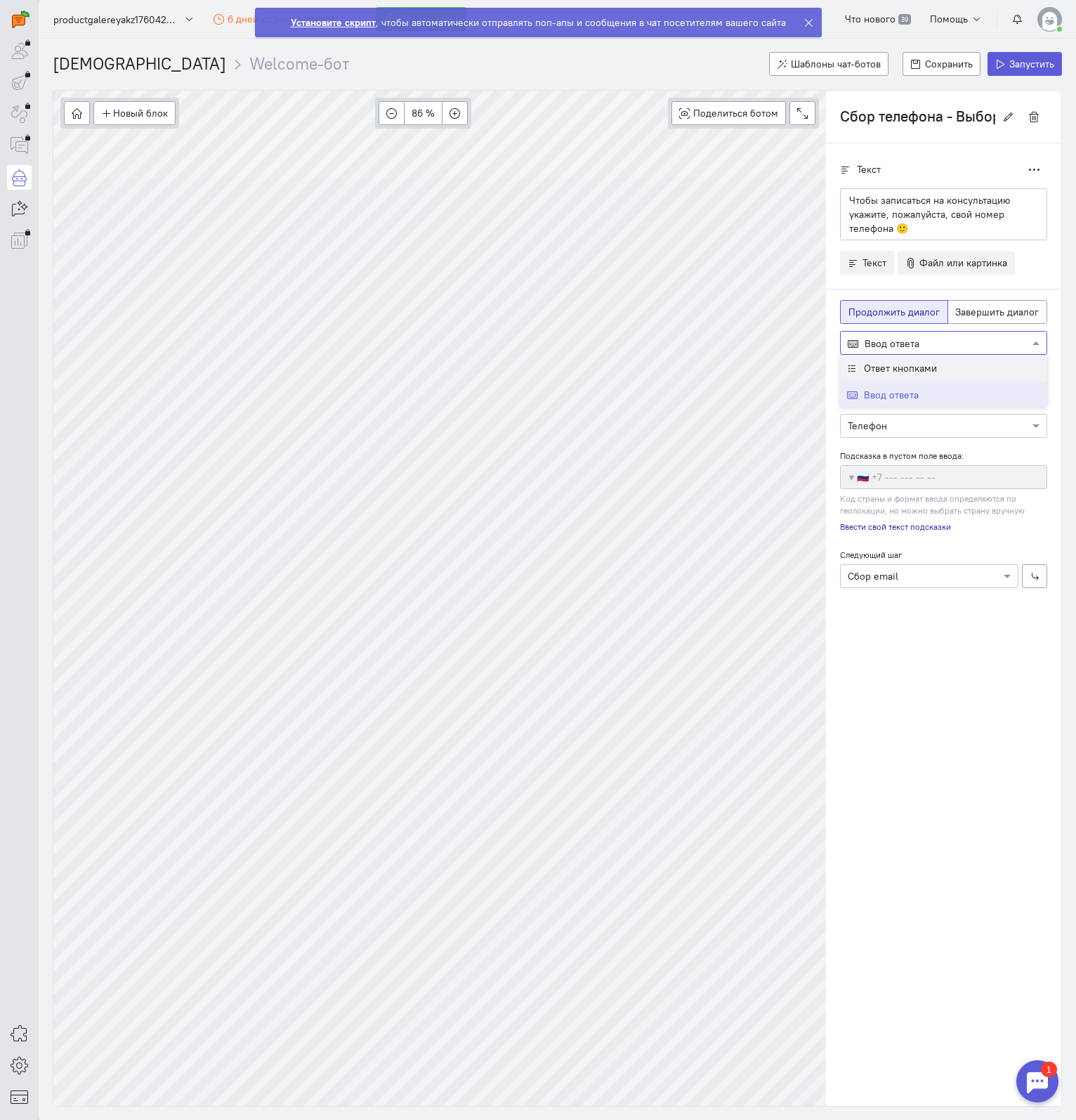
click at [958, 338] on div at bounding box center [943, 341] width 206 height 14
click at [947, 420] on input "text" at bounding box center [929, 424] width 164 height 14
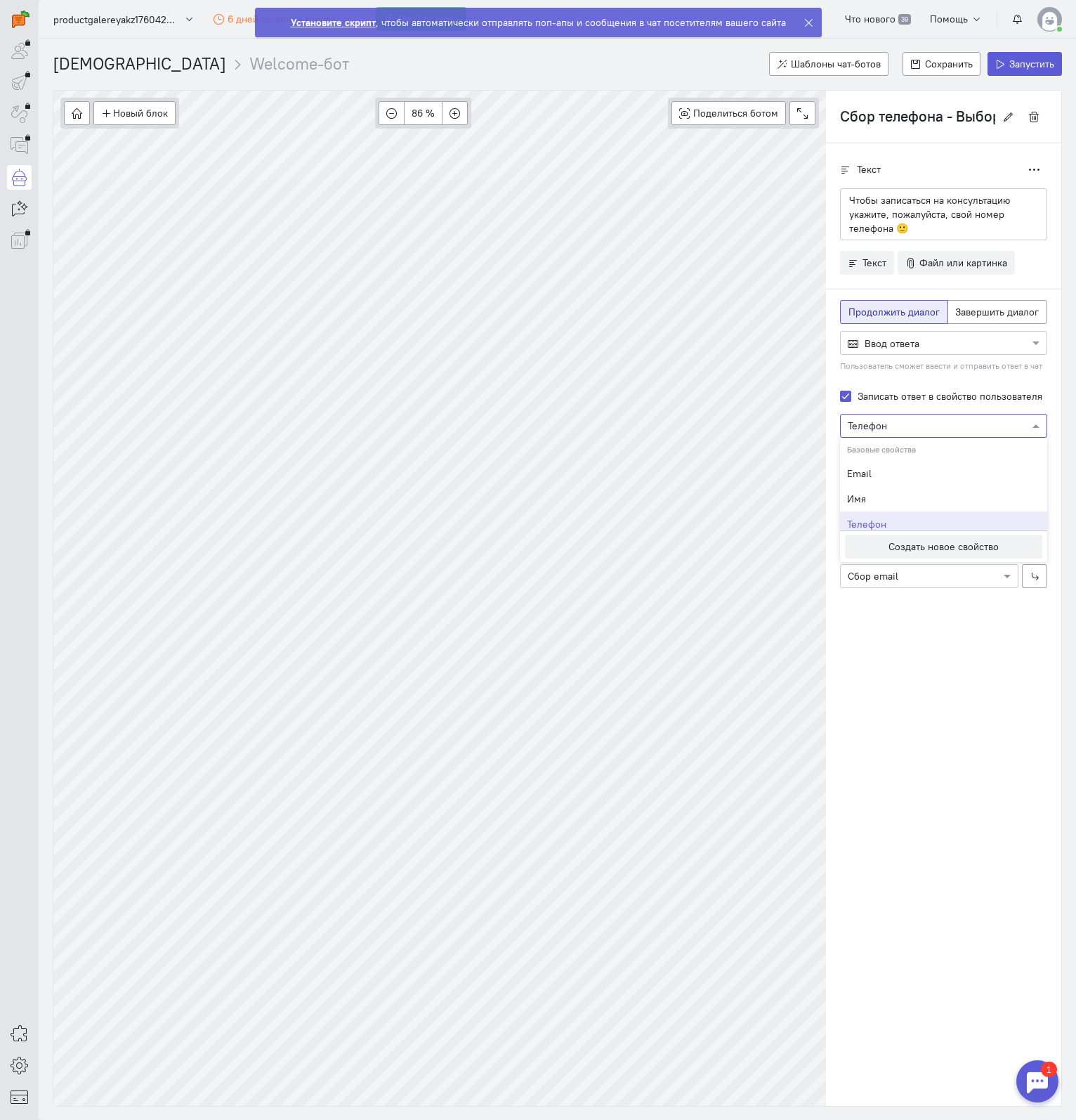
click at [981, 423] on input "text" at bounding box center [929, 424] width 164 height 14
click at [1028, 418] on div at bounding box center [943, 424] width 206 height 14
click at [1034, 423] on span at bounding box center [1038, 425] width 17 height 14
click at [953, 654] on div "Текст Дублировать Чтобы записаться на консультацию укажите, пожалуйста, свой но…" at bounding box center [943, 624] width 235 height 963
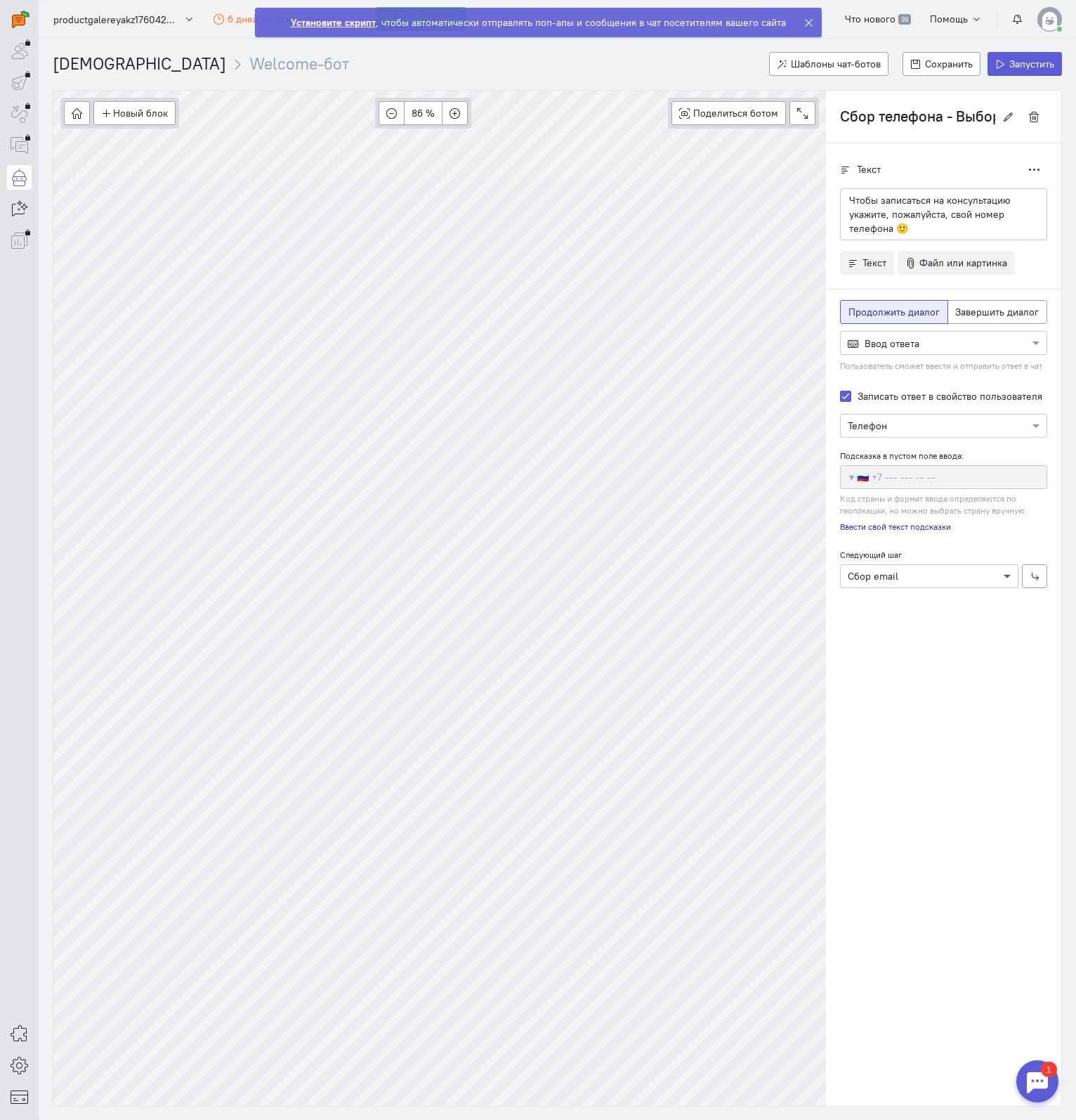
click at [1005, 576] on span at bounding box center [1008, 575] width 17 height 14
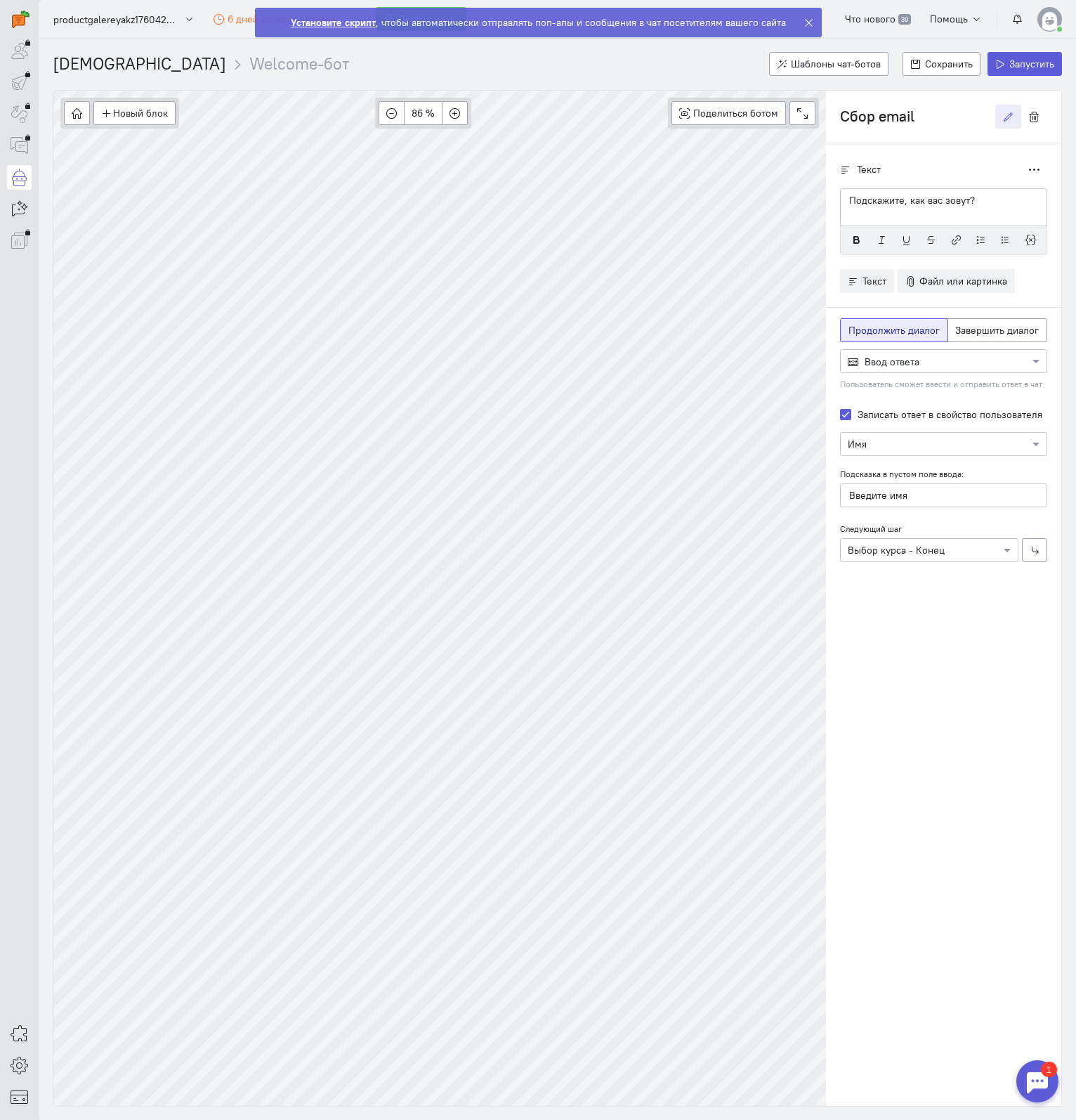
click at [879, 109] on input "Сбор email" at bounding box center [918, 116] width 155 height 24
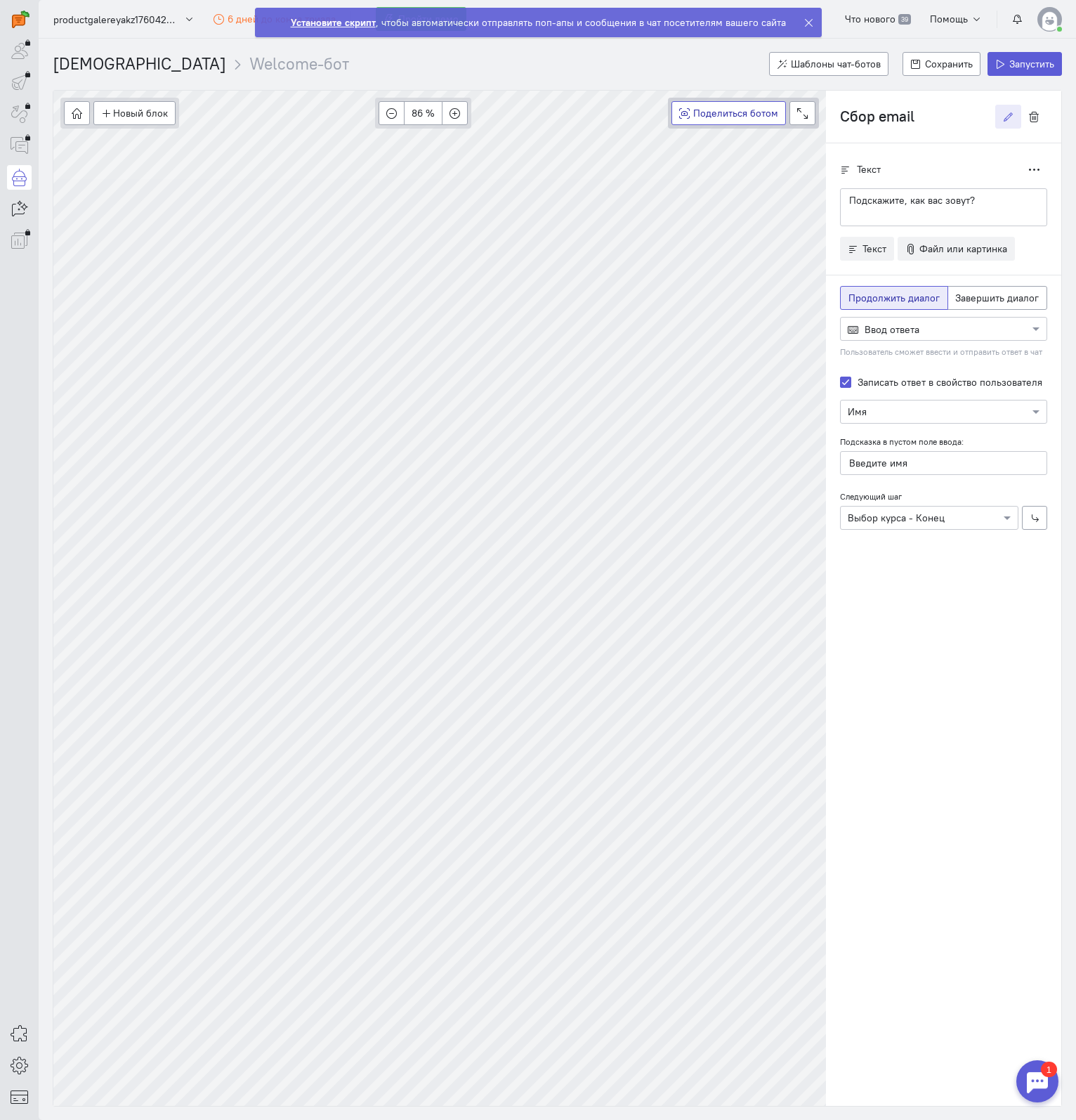
drag, startPoint x: 902, startPoint y: 111, endPoint x: 783, endPoint y: 110, distance: 119.0
click at [783, 110] on div "Новый блок Сообщение Условие Действия Запись на встречу 86 % Поделиться ботом B…" at bounding box center [558, 598] width 1009 height 1017
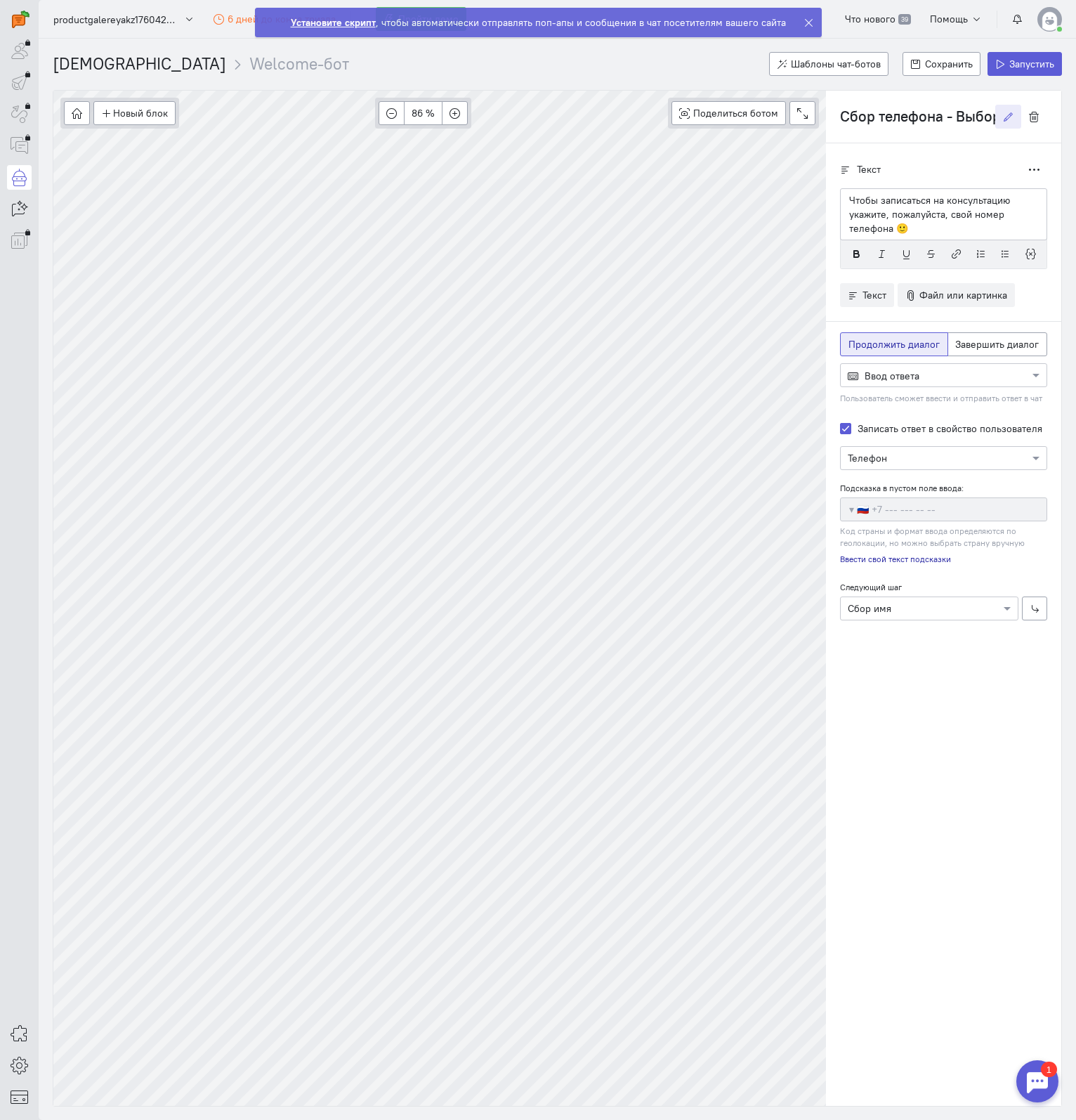
click at [953, 118] on input "Сбор телефона - Выбор курса" at bounding box center [918, 116] width 155 height 24
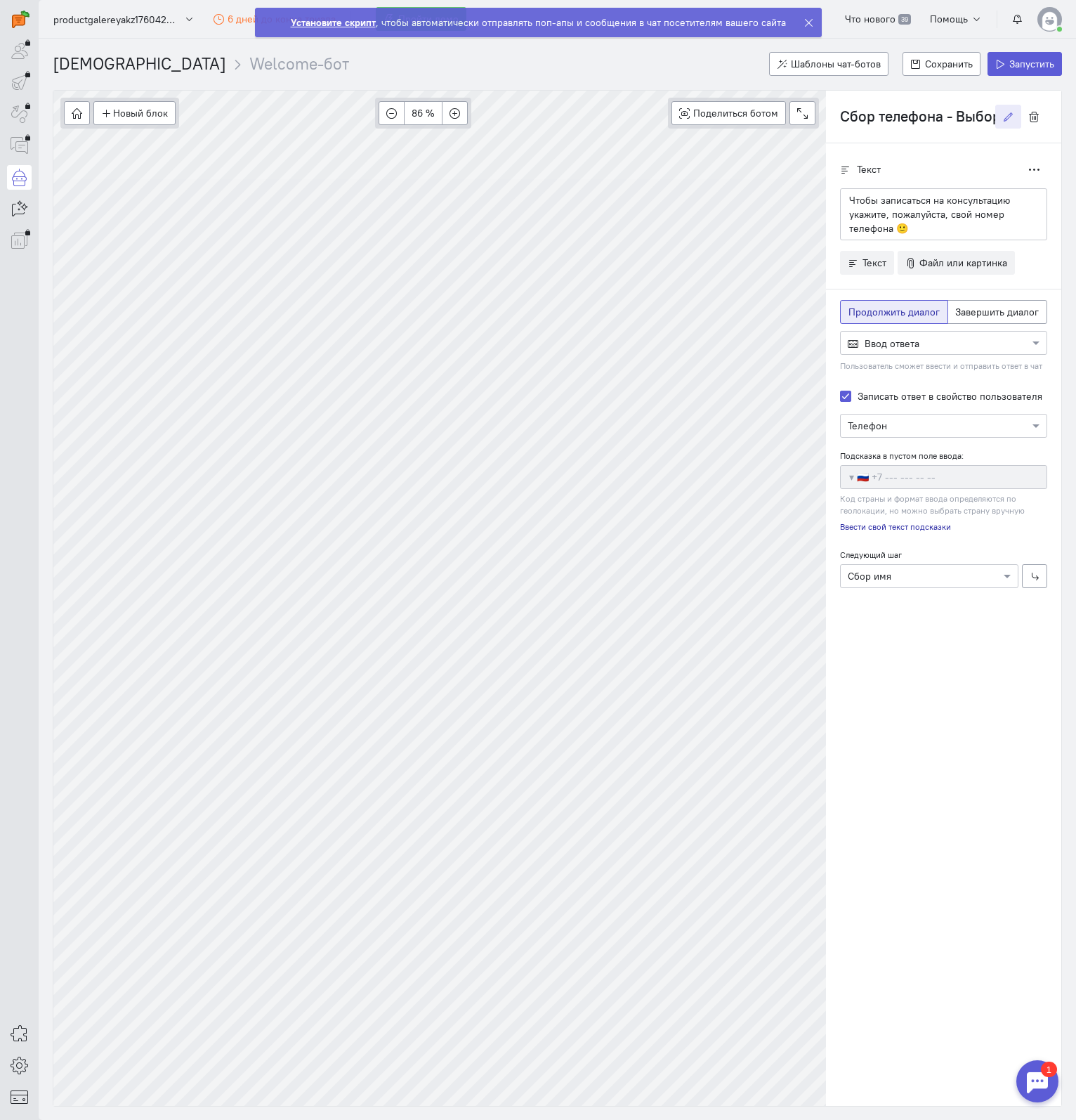
scroll to position [0, 47]
drag, startPoint x: 943, startPoint y: 113, endPoint x: 1022, endPoint y: 113, distance: 79.0
click at [1022, 113] on cq-branch-name-editor "Сбор телефона - Выбор курса" at bounding box center [943, 116] width 208 height 24
click at [929, 119] on input "Сбор телефона - Выбор курса" at bounding box center [918, 116] width 155 height 24
drag, startPoint x: 893, startPoint y: 116, endPoint x: 1071, endPoint y: 111, distance: 178.1
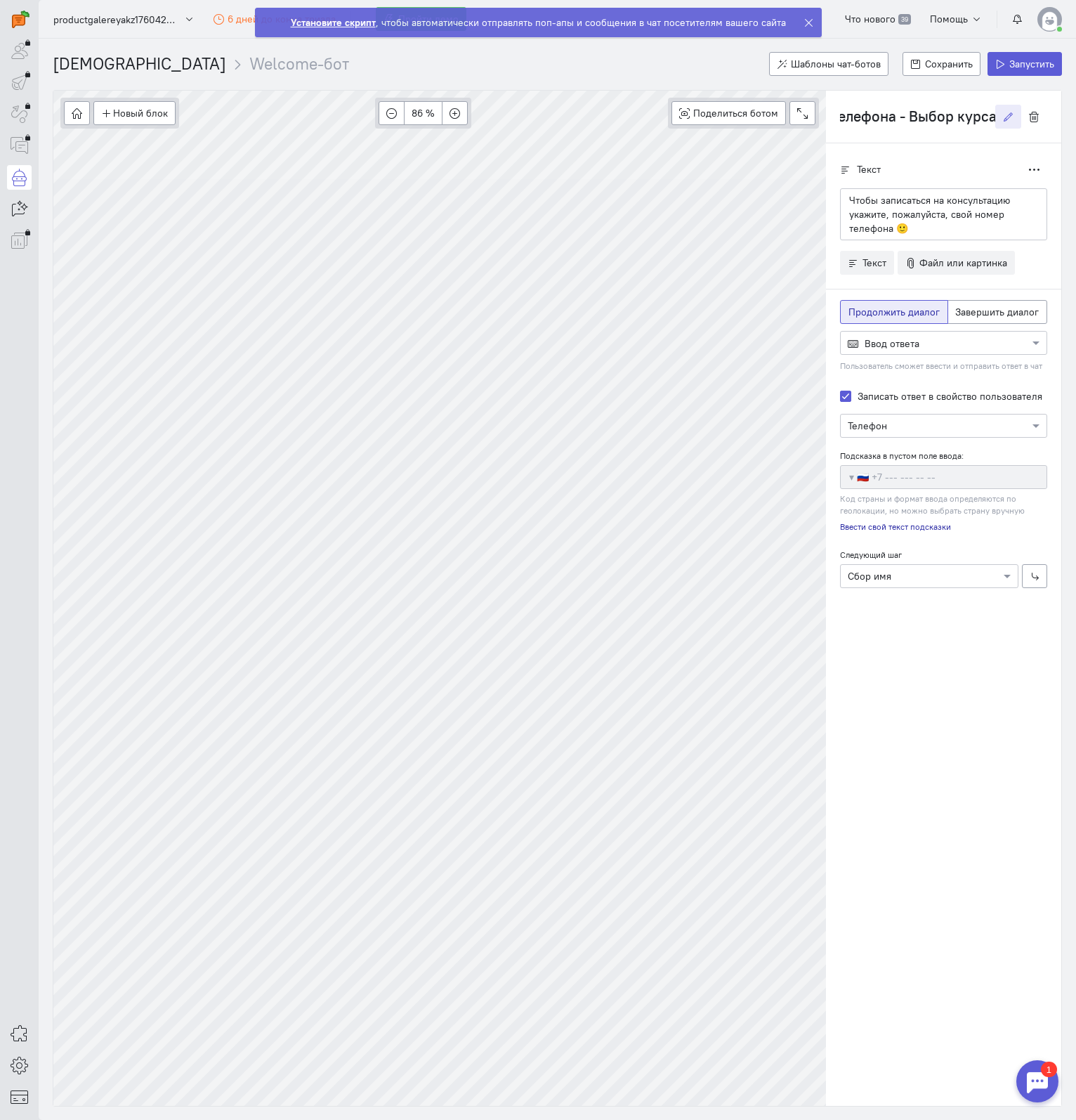
click at [1071, 111] on cq-bot-content "Новый блок Сообщение Условие Действия Запись на встречу 86 % Поделиться ботом B…" at bounding box center [557, 598] width 1038 height 1017
type input "Выбор курса - Конец"
radio input "false"
radio input "true"
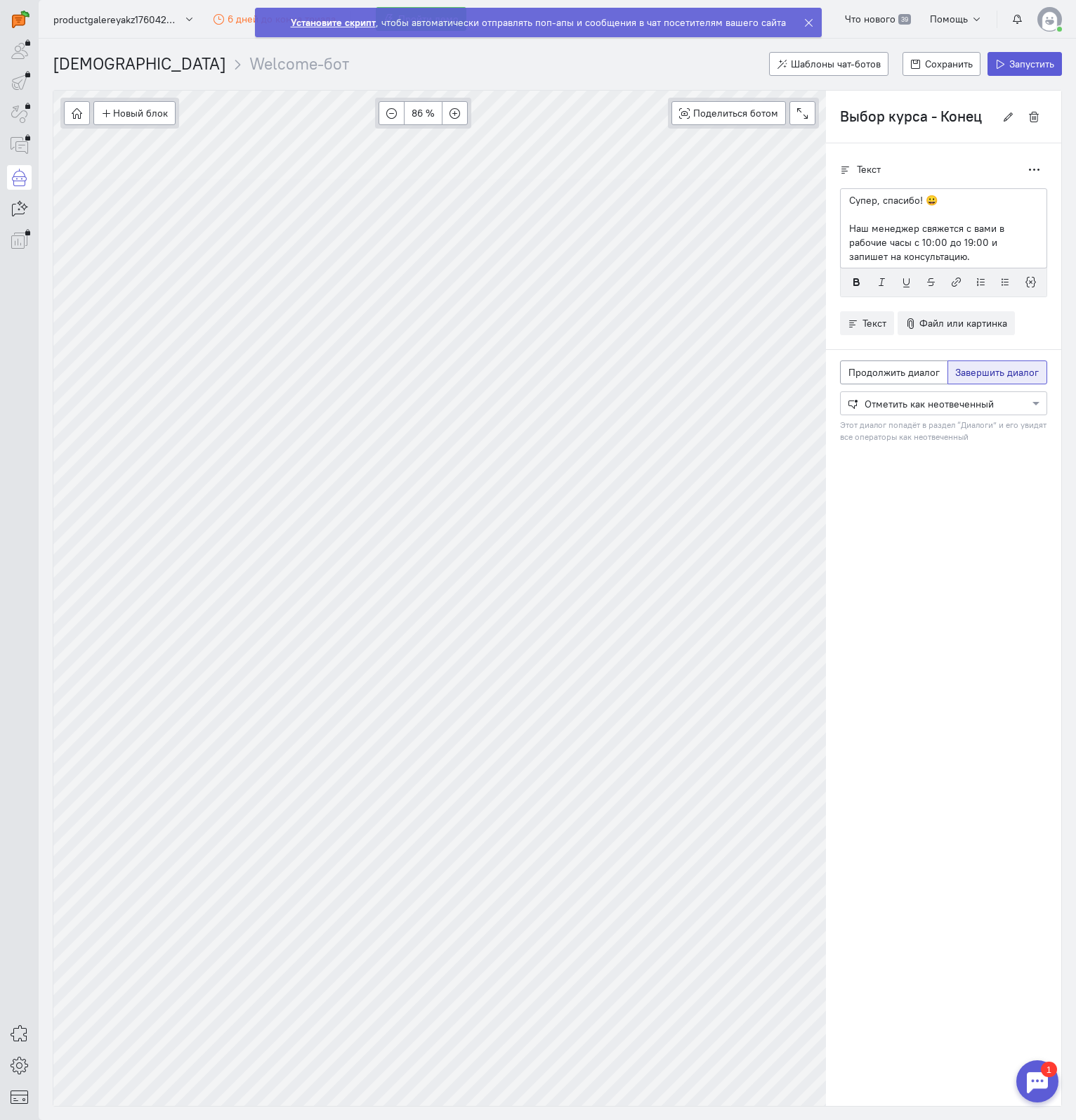
click at [868, 437] on div "Новый блок Сообщение Условие Действия Запись на встречу 86 % Поделиться ботом B…" at bounding box center [558, 598] width 1009 height 1017
type input "Сбор телефона"
radio input "true"
radio input "false"
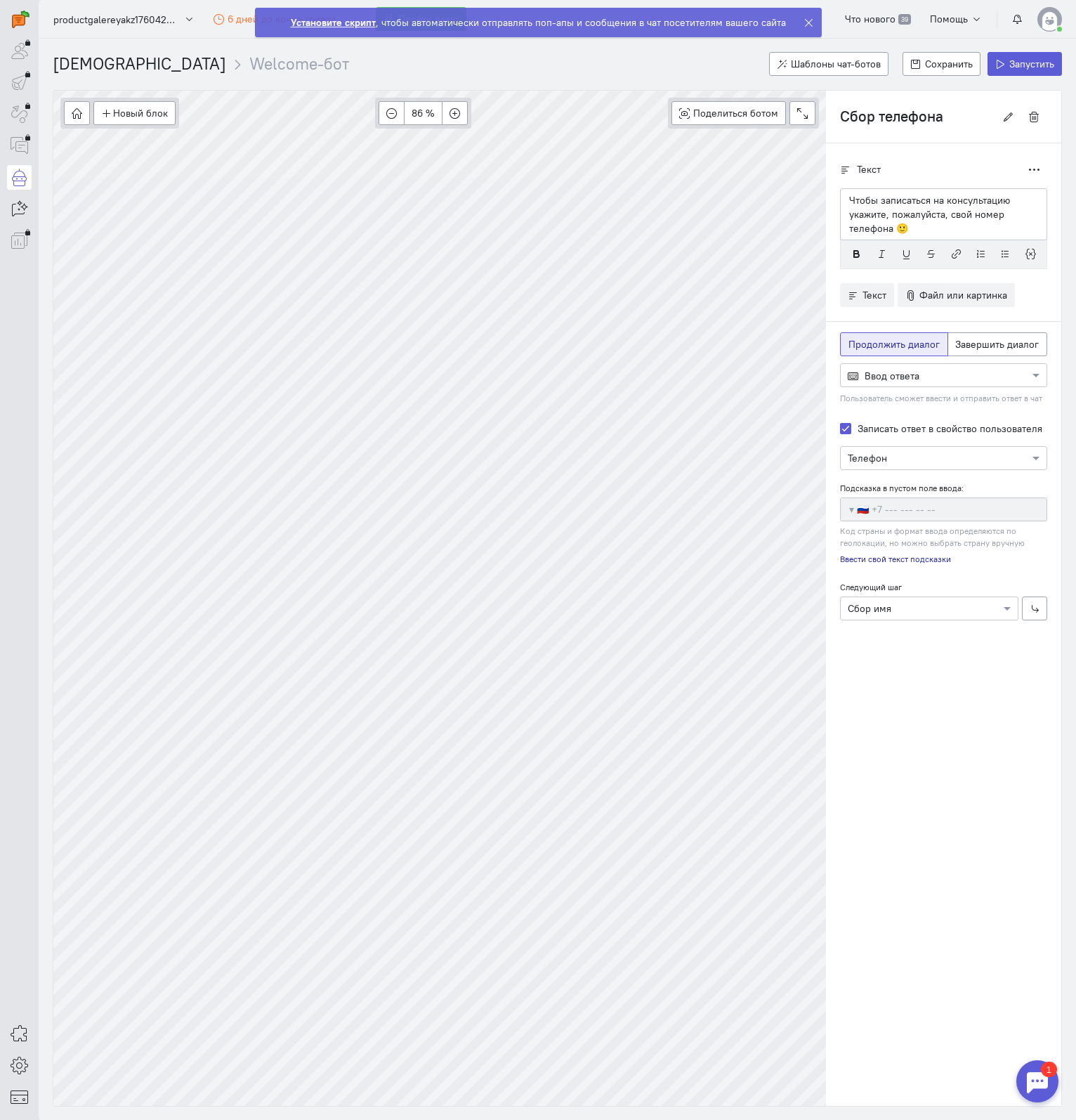
click at [859, 120] on input "Сбор телефона" at bounding box center [918, 116] width 155 height 24
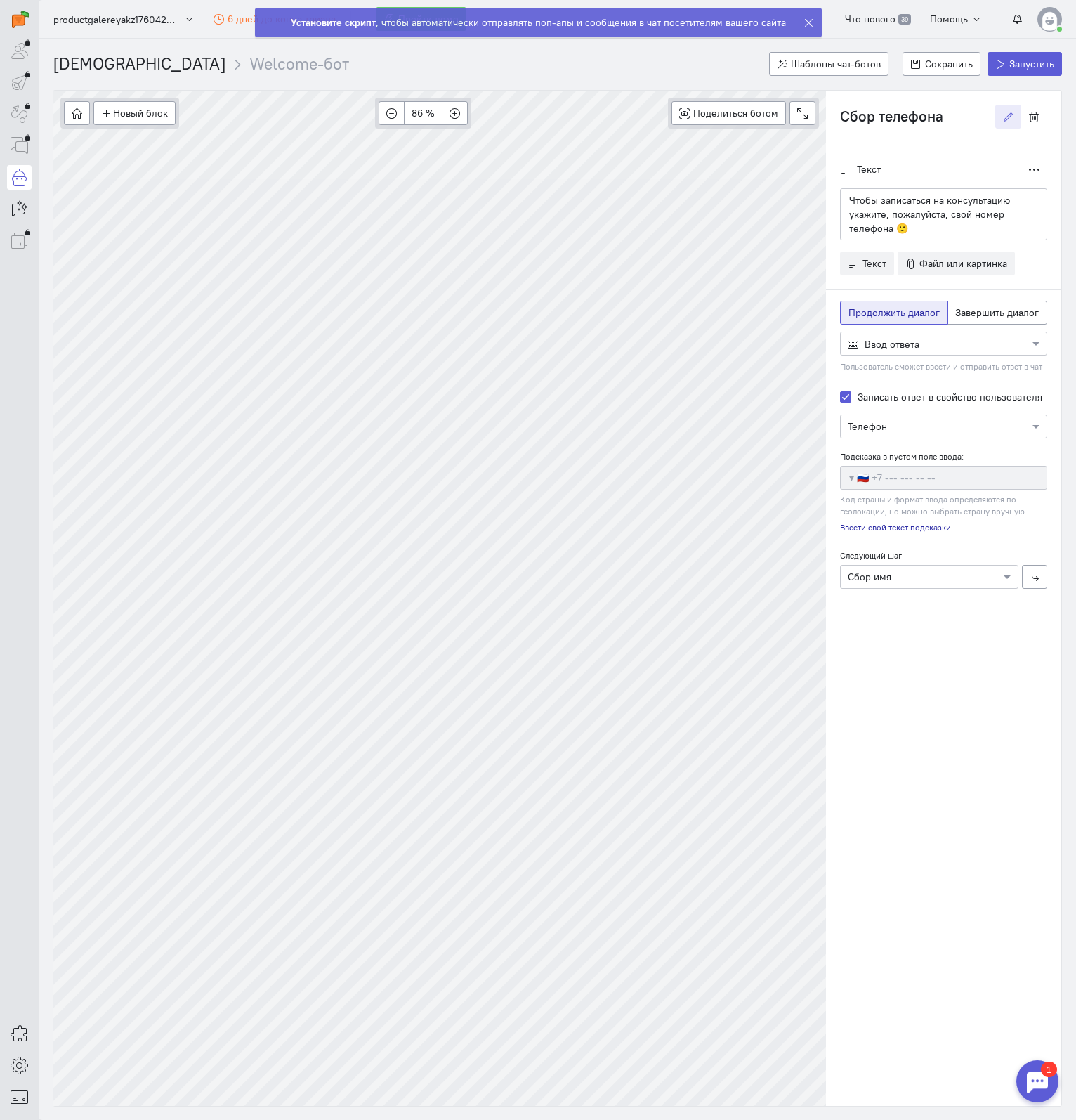
click at [840, 117] on input "Сбор телефона" at bounding box center [918, 116] width 155 height 24
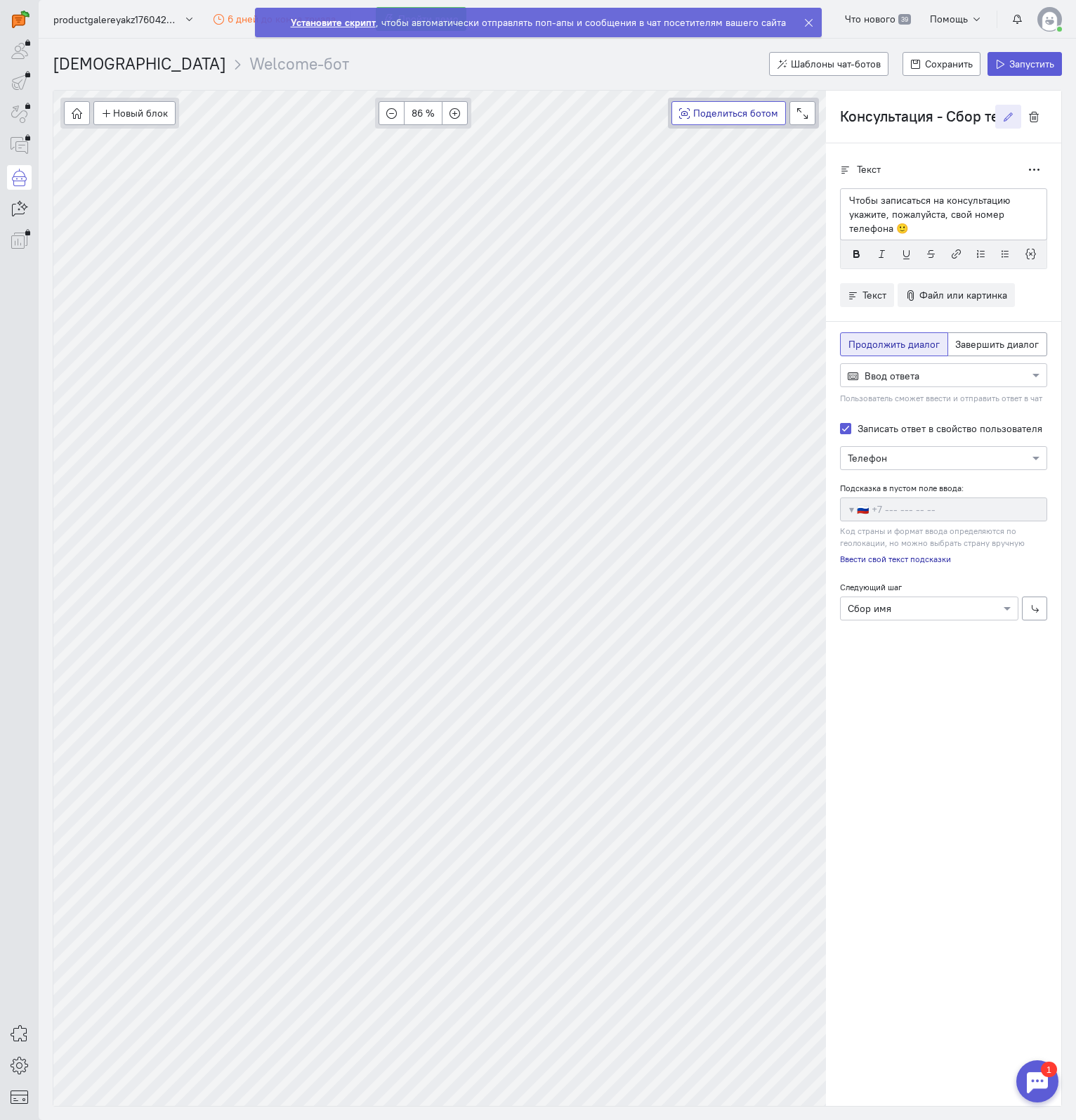
drag, startPoint x: 949, startPoint y: 113, endPoint x: 762, endPoint y: 113, distance: 187.0
click at [762, 113] on div "Новый блок Сообщение Условие Действия Запись на встречу 86 % Поделиться ботом B…" at bounding box center [558, 598] width 1009 height 1017
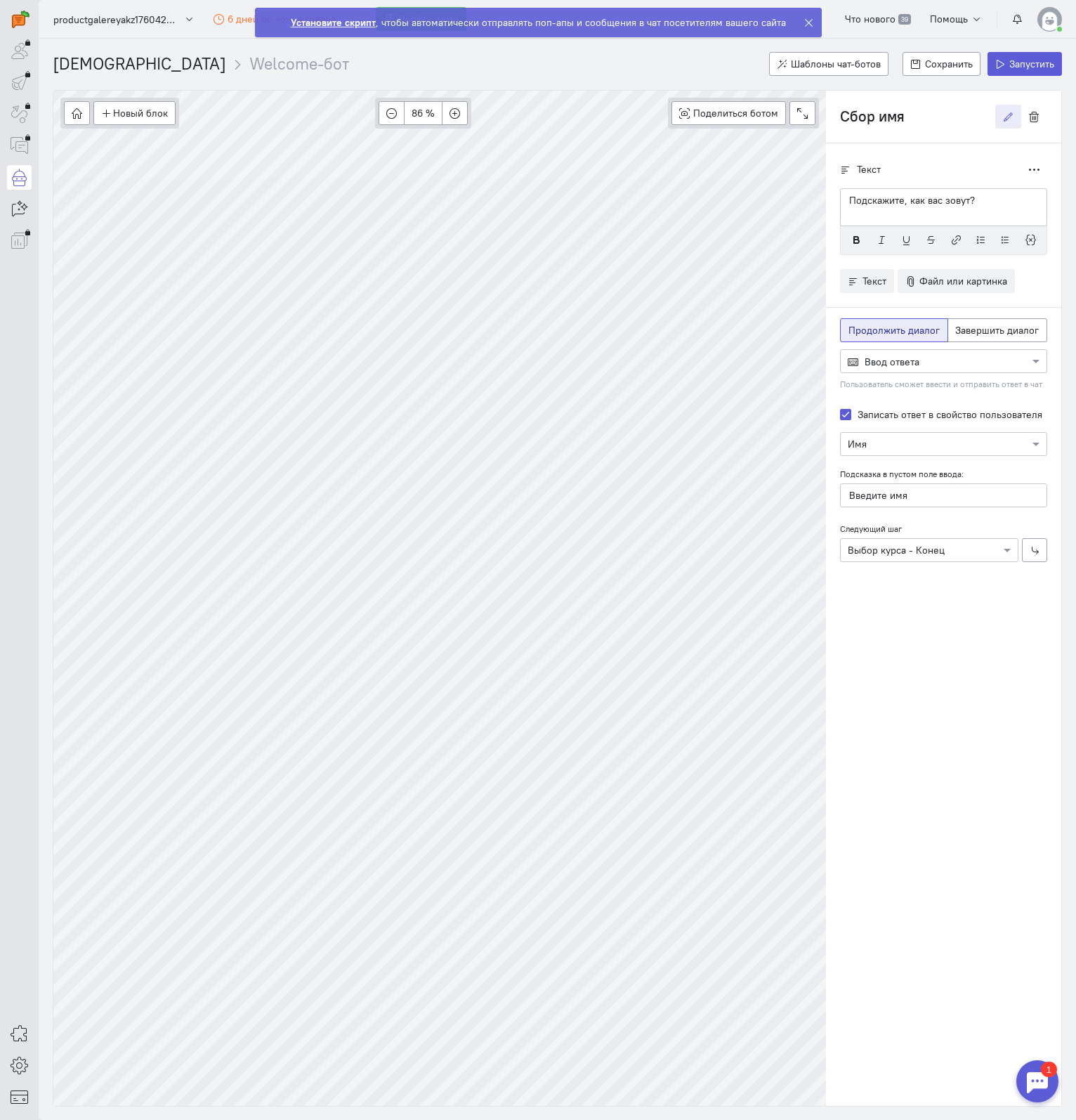
click at [841, 116] on input "Сбор имя" at bounding box center [918, 116] width 155 height 24
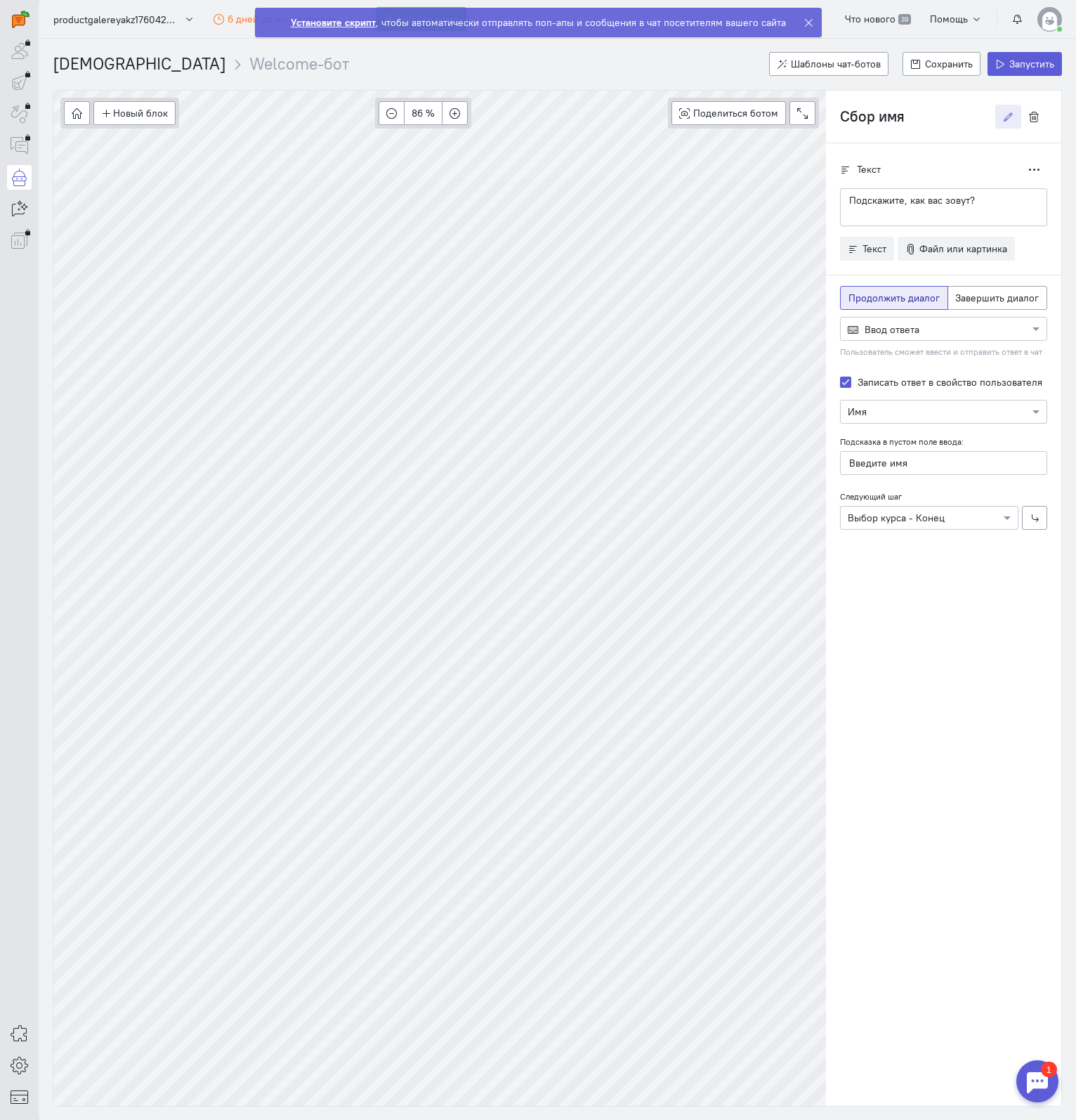
paste input "Консультация -"
type input "Консультация - Сбор имя"
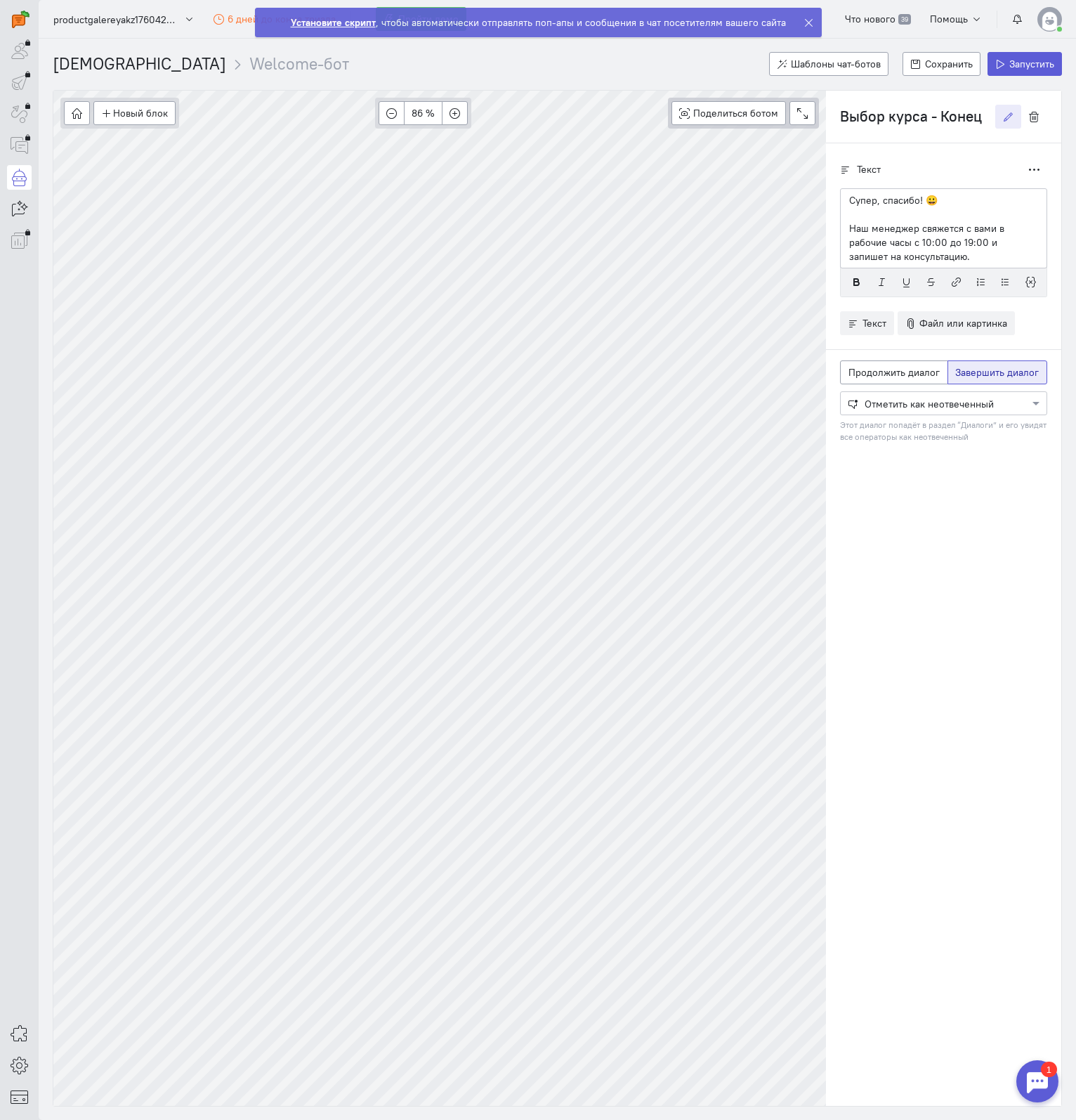
drag, startPoint x: 942, startPoint y: 116, endPoint x: 767, endPoint y: 126, distance: 175.3
click at [769, 126] on div "Новый блок Сообщение Условие Действия Запись на встречу 86 % Поделиться ботом B…" at bounding box center [558, 598] width 1009 height 1017
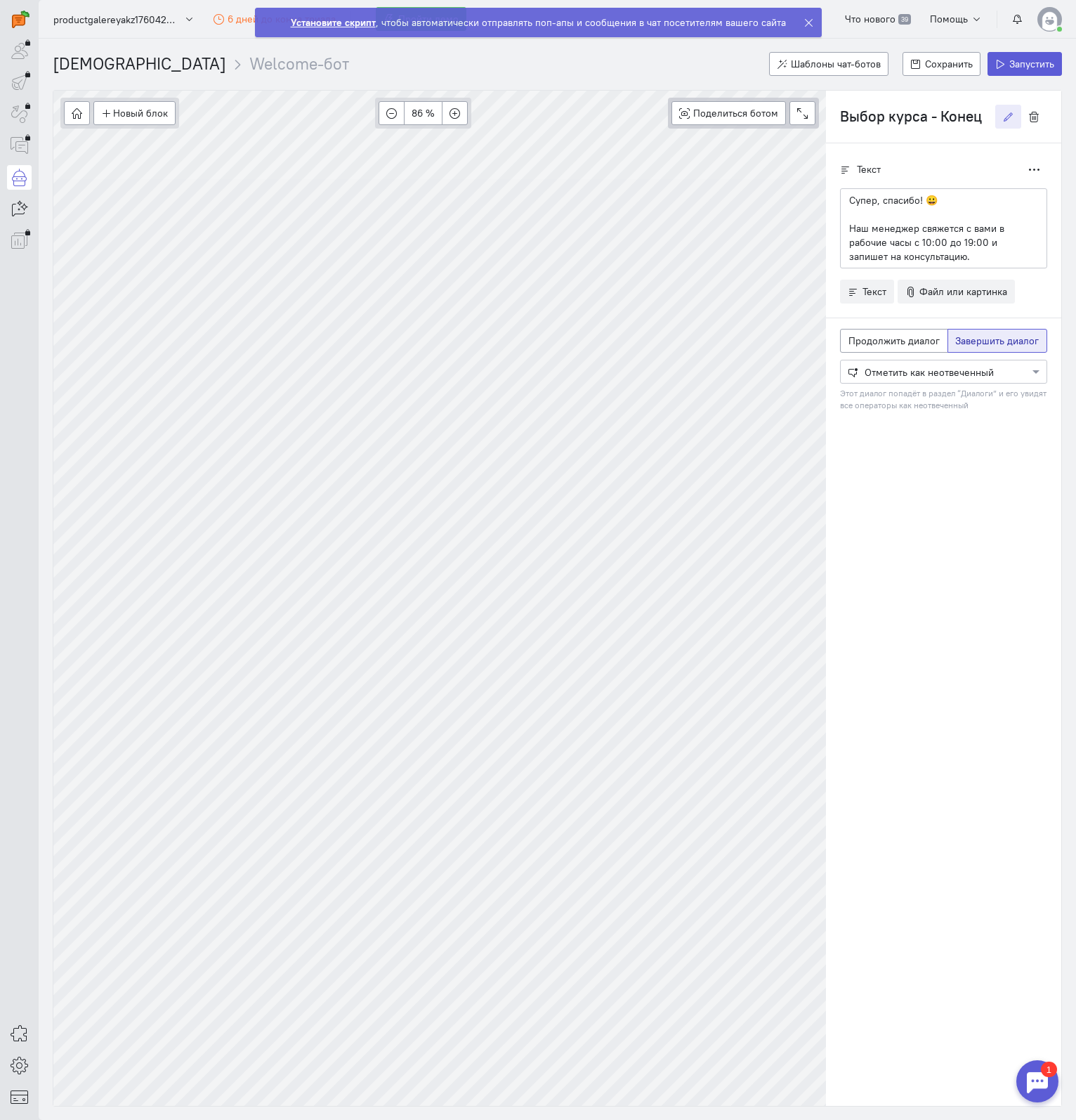
paste input "онсультация"
type input "Консультация - Конец"
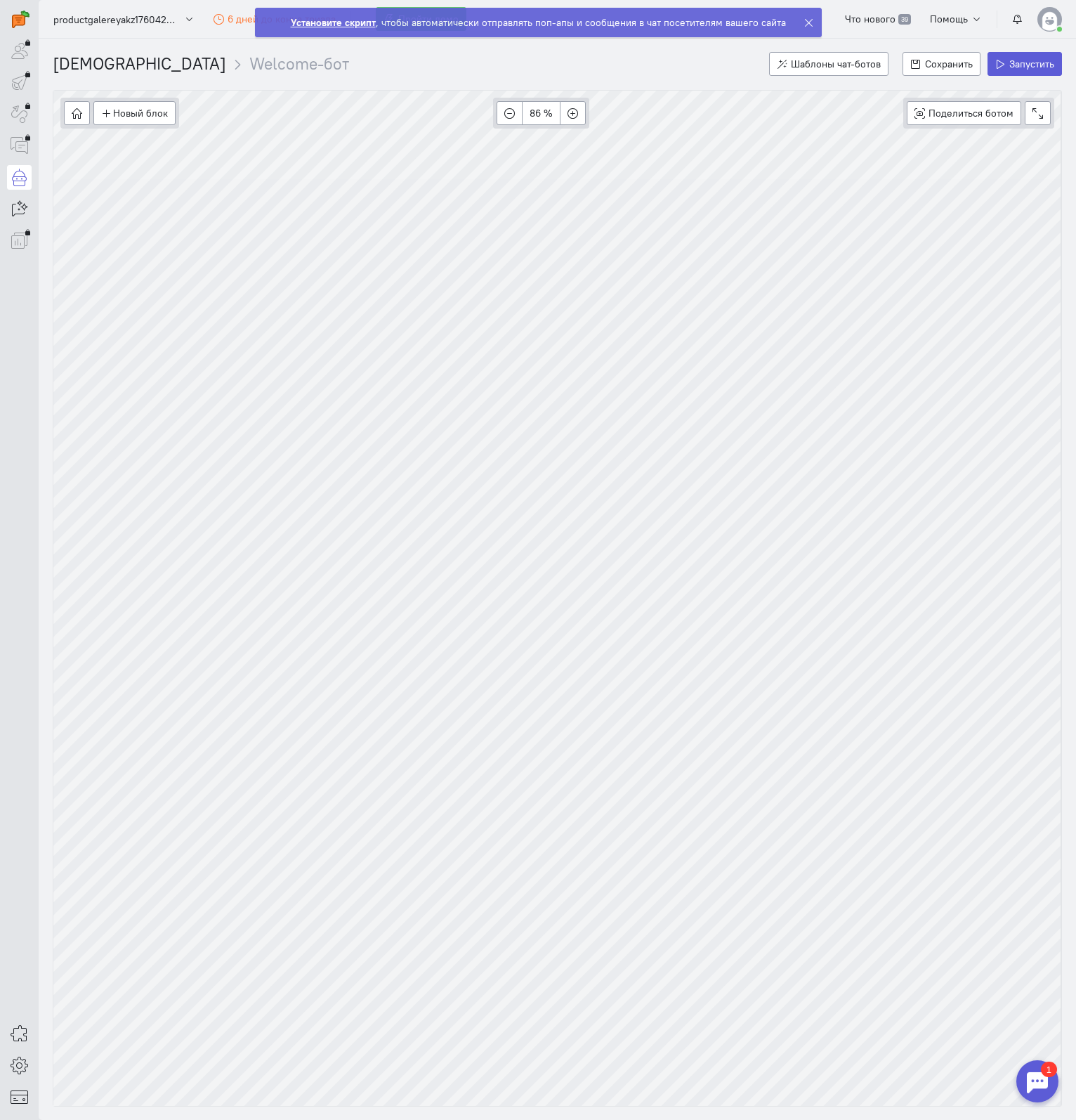
click at [20, 622] on div "superadmin free-trial" at bounding box center [538, 560] width 1076 height 1120
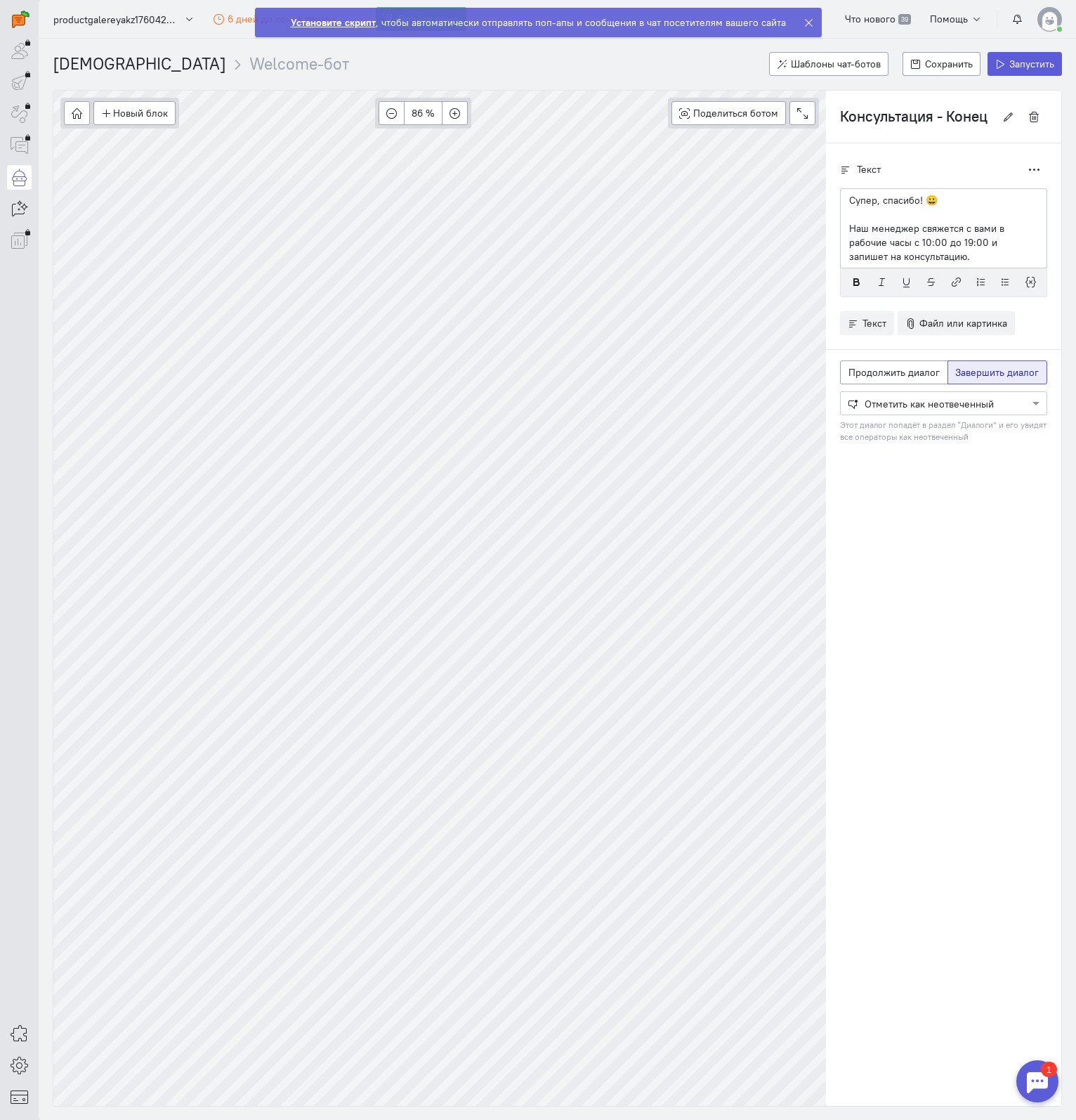
click at [938, 251] on p "Наш менеджер свяжется с вами в рабочие часы с 10:00 до 19:00 и запишет на консу…" at bounding box center [943, 242] width 189 height 42
click at [923, 487] on div "Текст Дублировать Супер, спасибо! 😀 Наш менеджер свяжется с вами в рабочие часы…" at bounding box center [943, 624] width 235 height 963
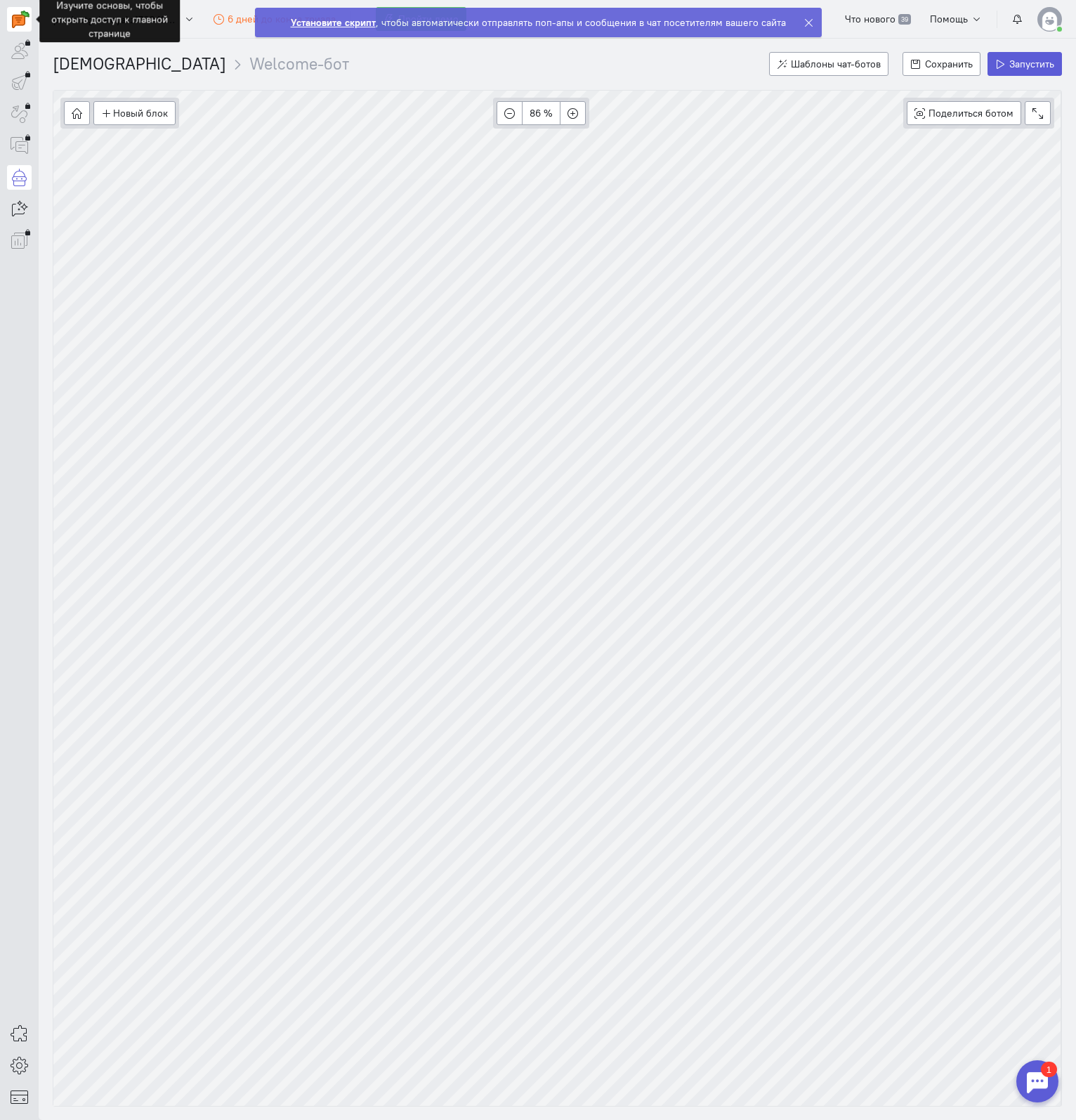
click at [19, 25] on img at bounding box center [20, 19] width 17 height 17
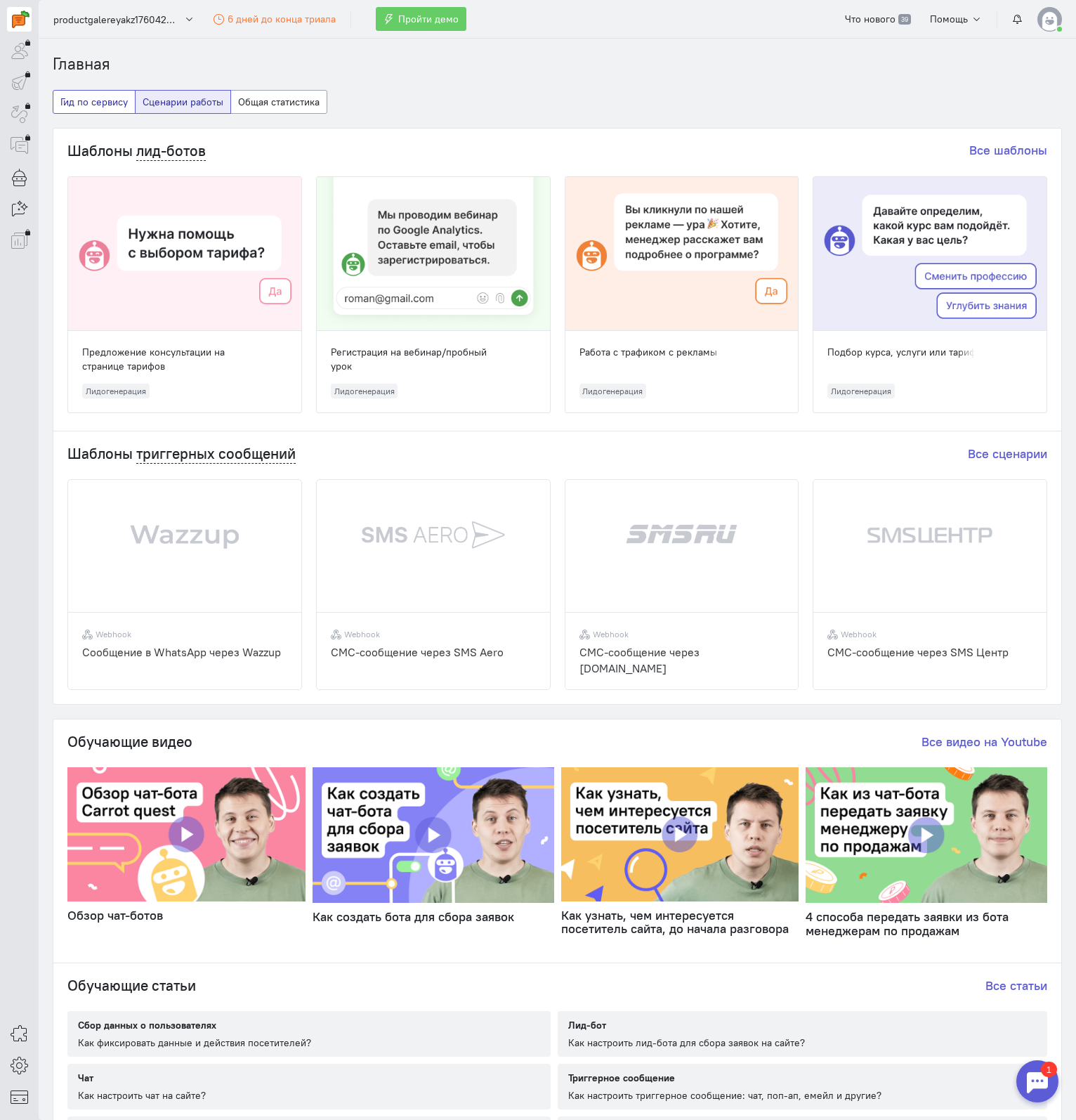
click at [74, 96] on button "Гид по сервису" at bounding box center [94, 101] width 83 height 24
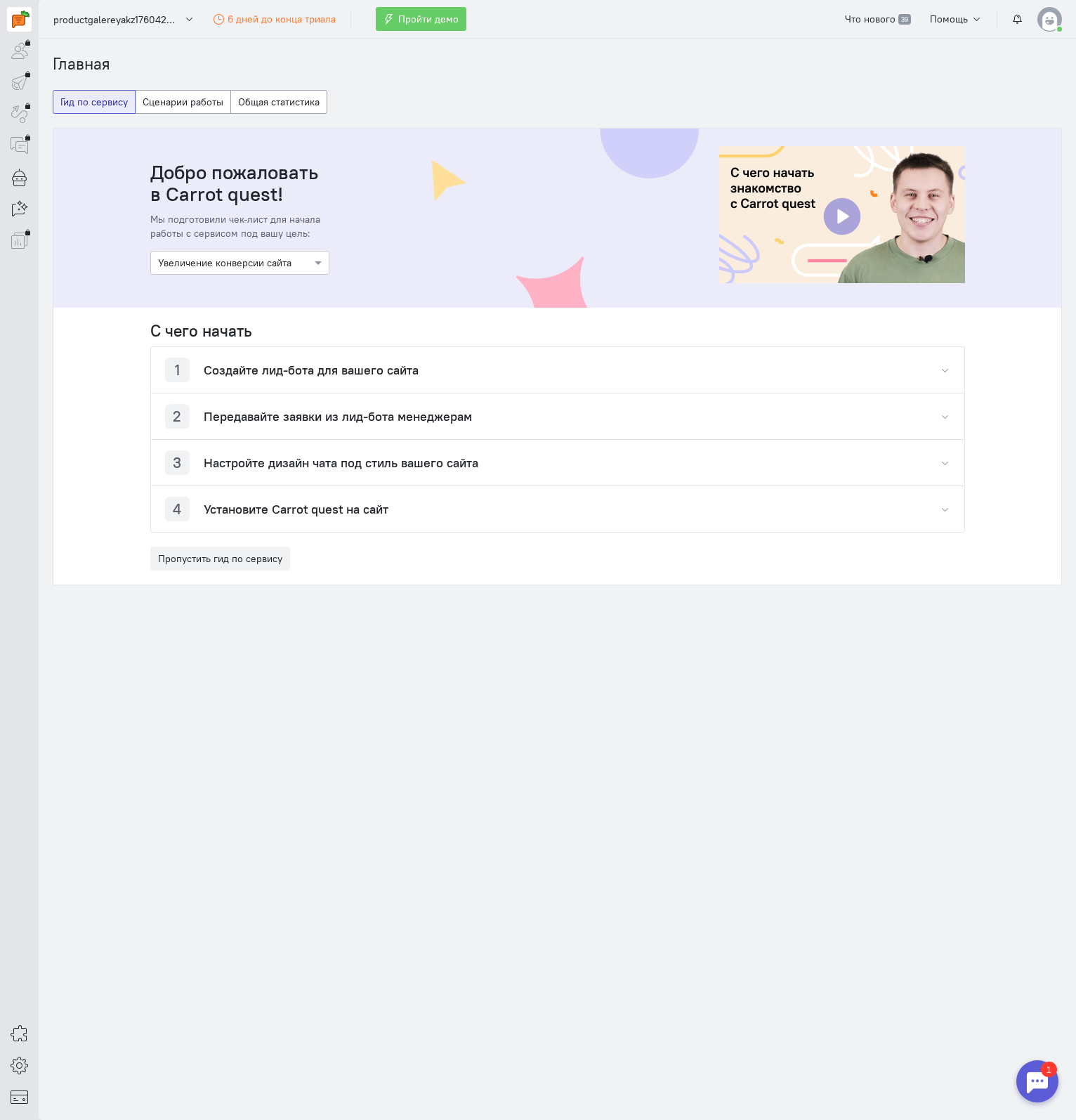
click at [241, 261] on div at bounding box center [240, 261] width 177 height 14
click at [266, 376] on h4 "Создайте лид-бота для вашего сайта" at bounding box center [311, 369] width 215 height 14
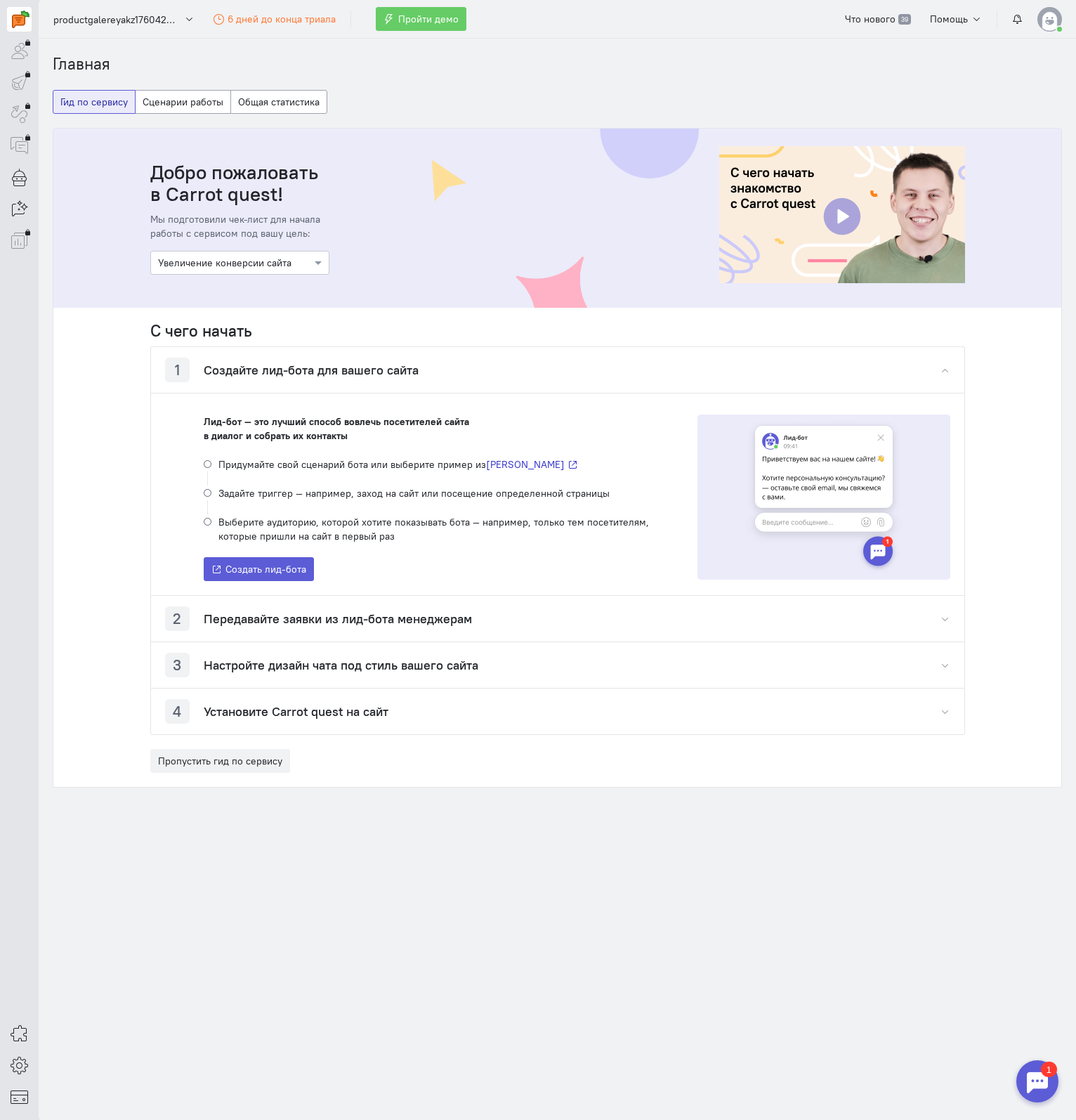
drag, startPoint x: 203, startPoint y: 421, endPoint x: 359, endPoint y: 438, distance: 156.9
click at [359, 438] on div "Лид-бот — это лучший способ вовлечь посетителей сайта в диалог и собрать их кон…" at bounding box center [426, 428] width 445 height 28
drag, startPoint x: 194, startPoint y: 462, endPoint x: 573, endPoint y: 465, distance: 379.0
click at [573, 465] on div "Лид-бот — это лучший способ вовлечь посетителей сайта в диалог и собрать их кон…" at bounding box center [558, 493] width 814 height 202
click at [601, 456] on li "Придумайте свой сценарий бота или выберите пример из [PERSON_NAME]" at bounding box center [426, 471] width 445 height 29
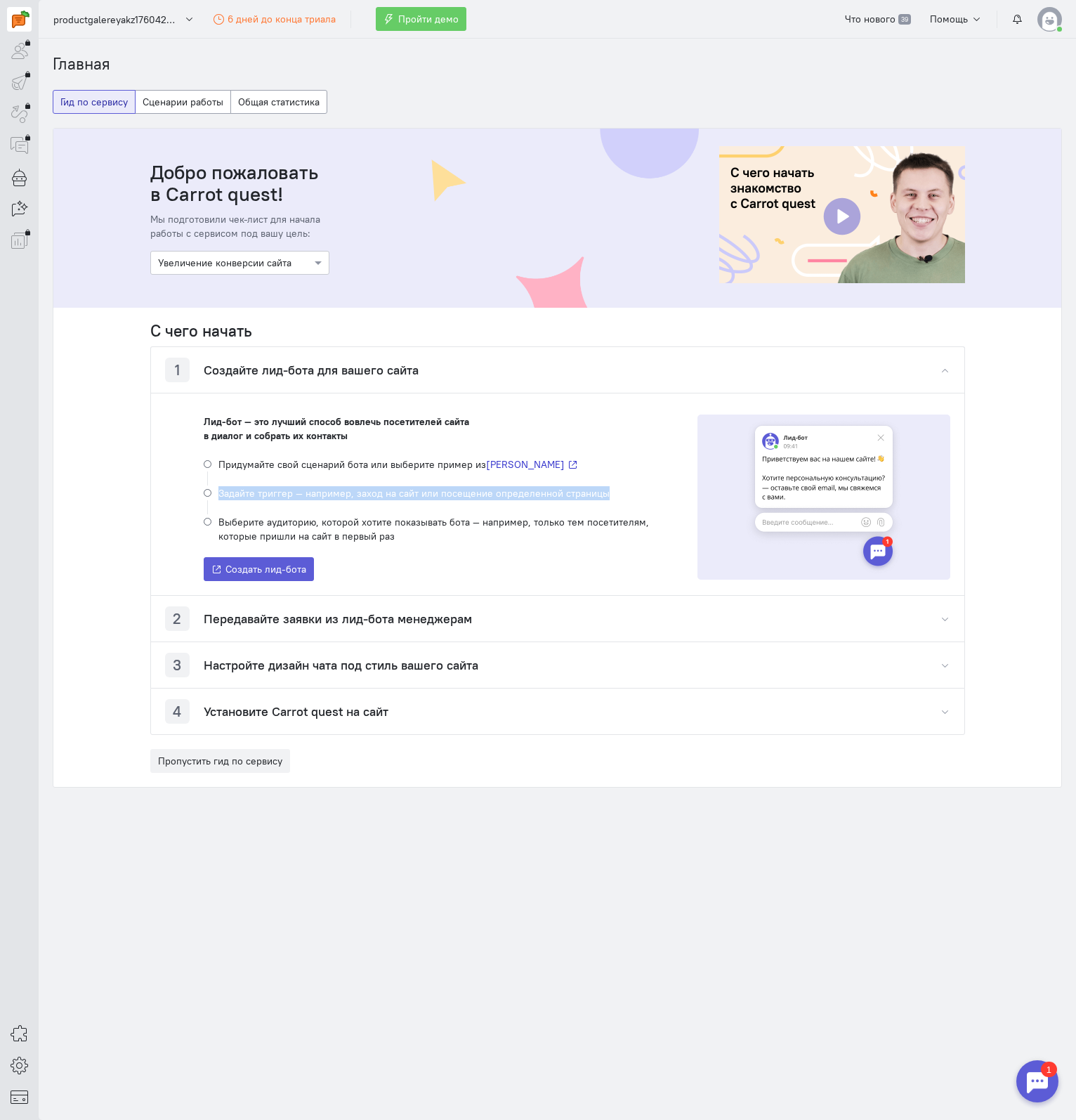
drag, startPoint x: 205, startPoint y: 493, endPoint x: 629, endPoint y: 507, distance: 424.2
click at [629, 507] on li "Задайте триггер — например, заход на сайт или посещение определенной страницы" at bounding box center [426, 500] width 445 height 29
click at [332, 522] on li "Выберите аудиторию, которой хотите показывать бота — например, только тем посет…" at bounding box center [426, 528] width 445 height 29
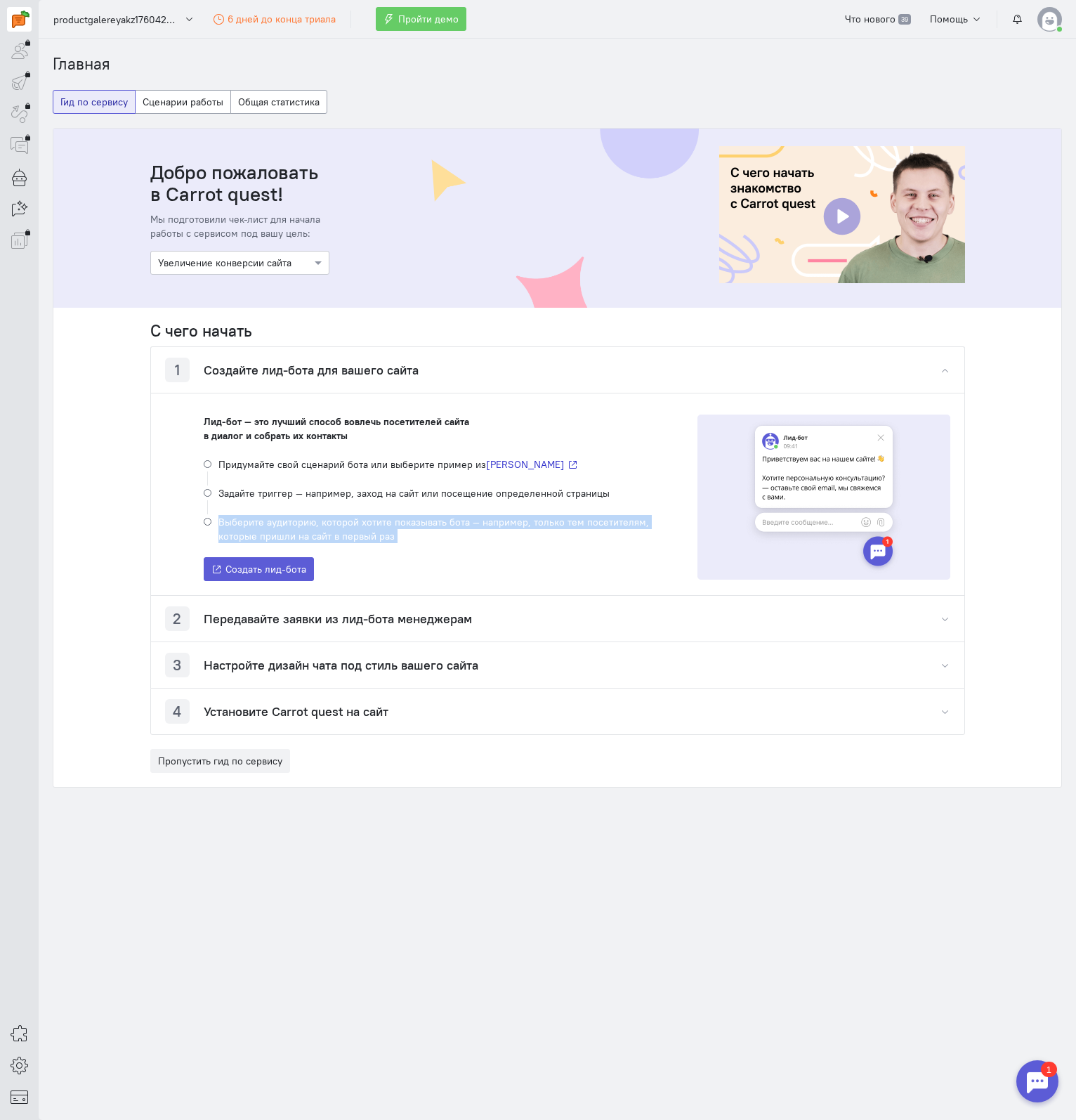
drag, startPoint x: 217, startPoint y: 523, endPoint x: 428, endPoint y: 548, distance: 212.5
click at [428, 548] on div "Лид-бот — это лучший способ вовлечь посетителей сайта в диалог и собрать их кон…" at bounding box center [426, 497] width 445 height 166
click at [458, 545] on div "Лид-бот — это лучший способ вовлечь посетителей сайта в диалог и собрать их кон…" at bounding box center [426, 497] width 445 height 166
click at [239, 615] on h4 "Передавайте заявки из лид-бота менеджерам" at bounding box center [338, 618] width 269 height 14
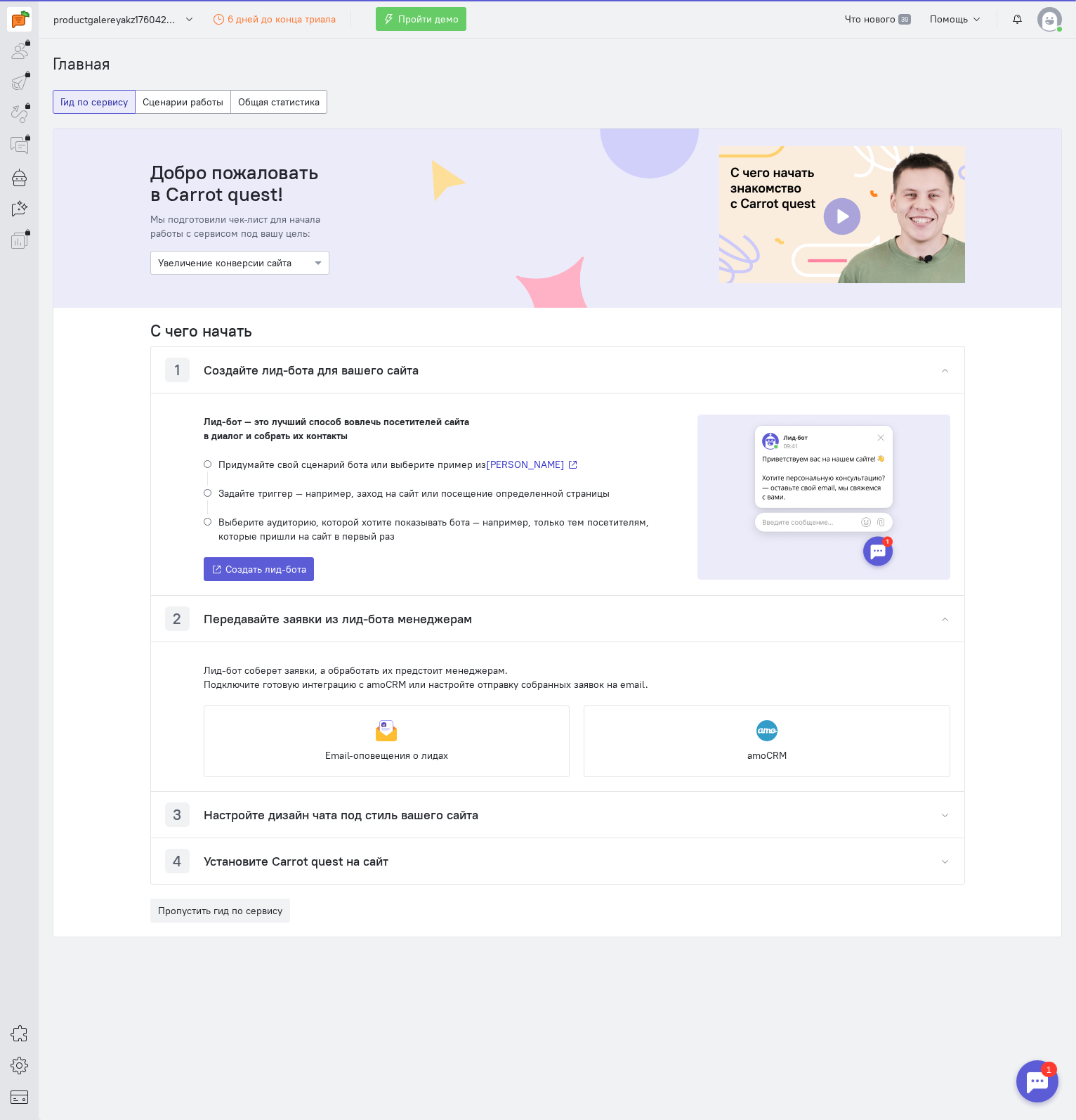
click at [315, 270] on div "Выберите цель Увеличение конверсии сайта" at bounding box center [240, 262] width 179 height 24
click at [314, 265] on span at bounding box center [319, 262] width 17 height 14
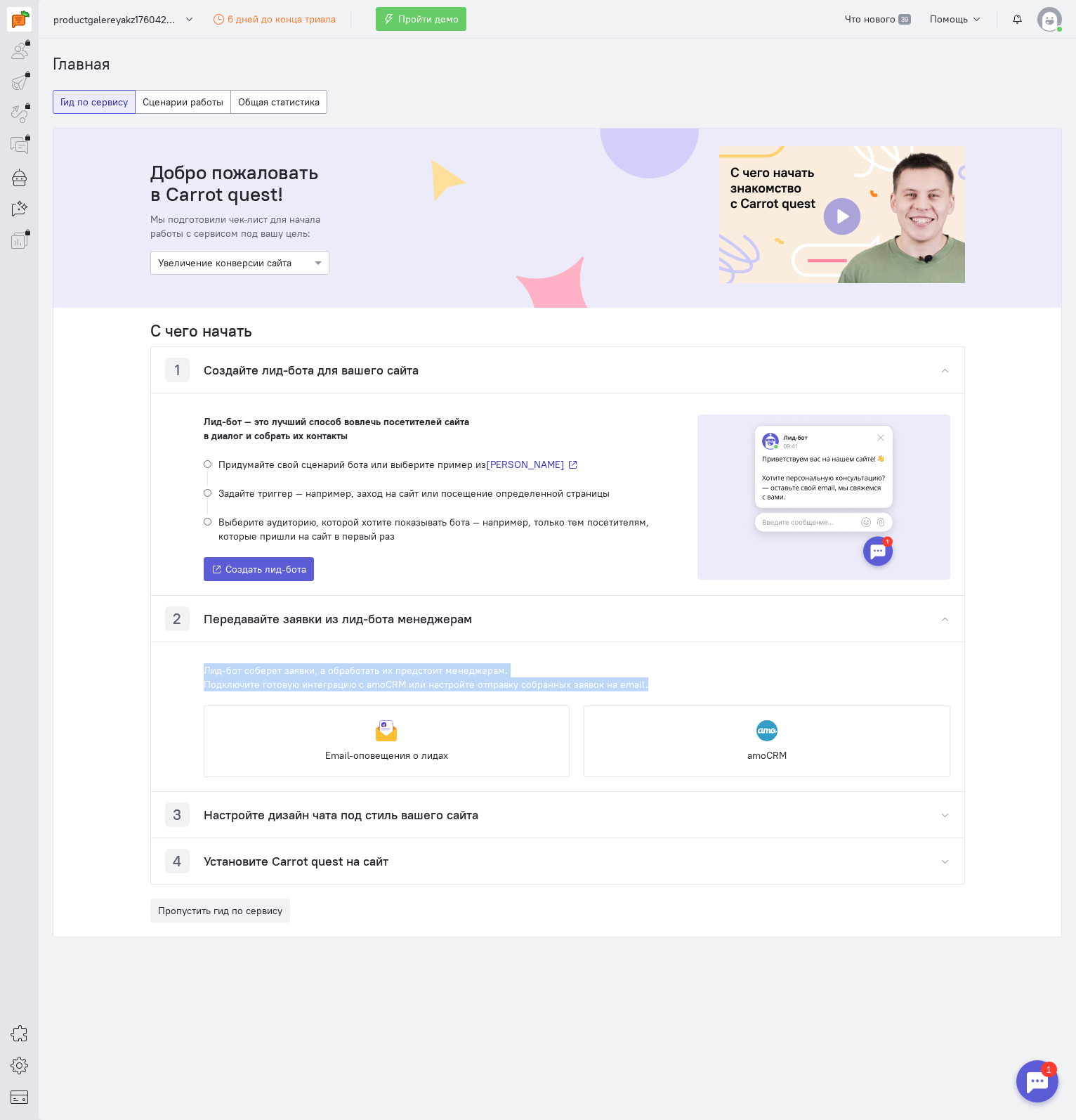
drag, startPoint x: 198, startPoint y: 675, endPoint x: 674, endPoint y: 681, distance: 476.0
click at [674, 681] on div "Лид-бот соберет заявки, а обработать их предстоит менеджерам. Подключите готову…" at bounding box center [558, 716] width 814 height 150
click at [16, 1030] on icon at bounding box center [19, 1033] width 17 height 16
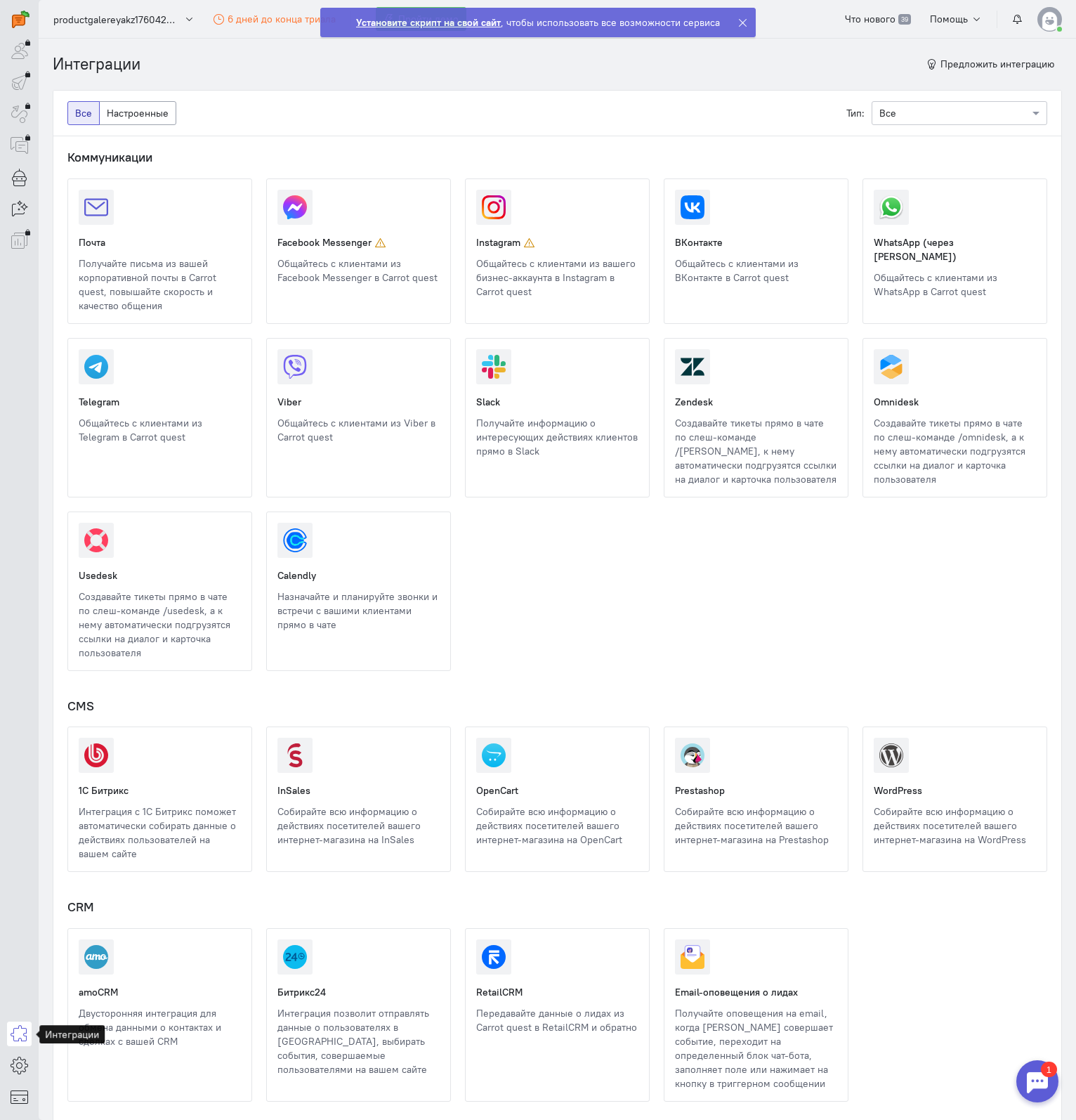
click at [935, 111] on div at bounding box center [959, 112] width 175 height 14
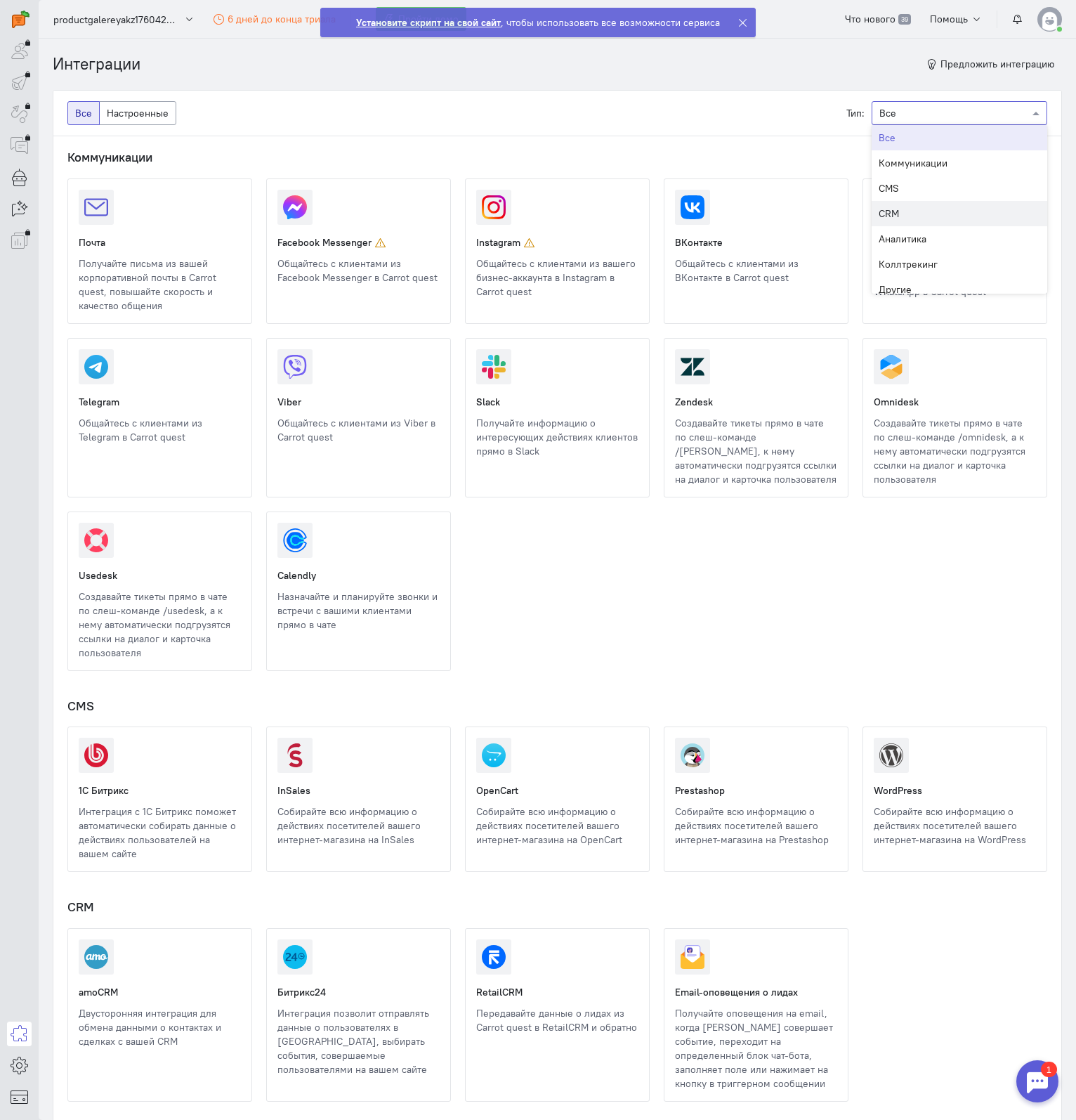
click at [911, 210] on div "CRM" at bounding box center [959, 214] width 176 height 26
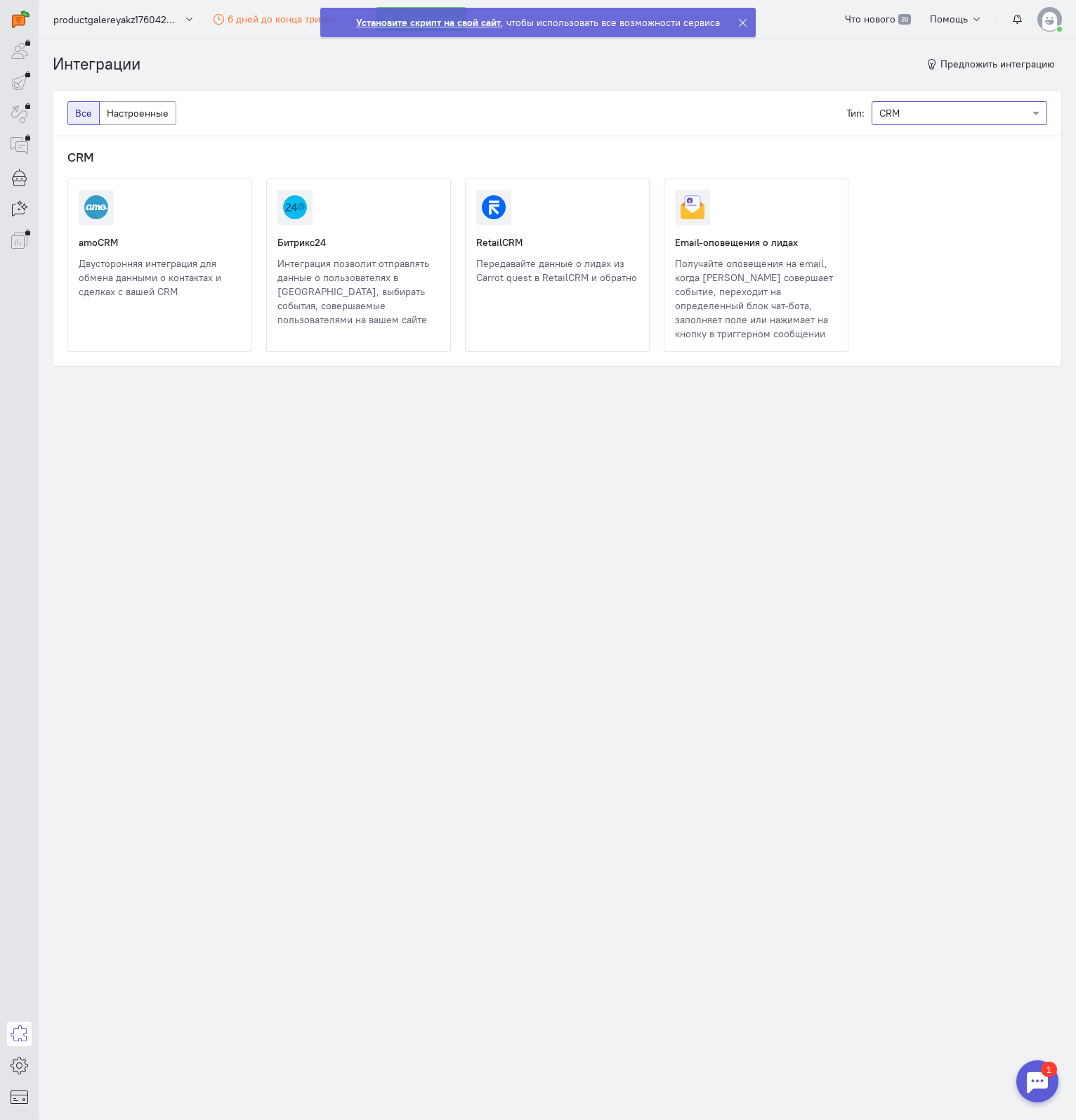
click at [277, 326] on link at bounding box center [277, 326] width 0 height 0
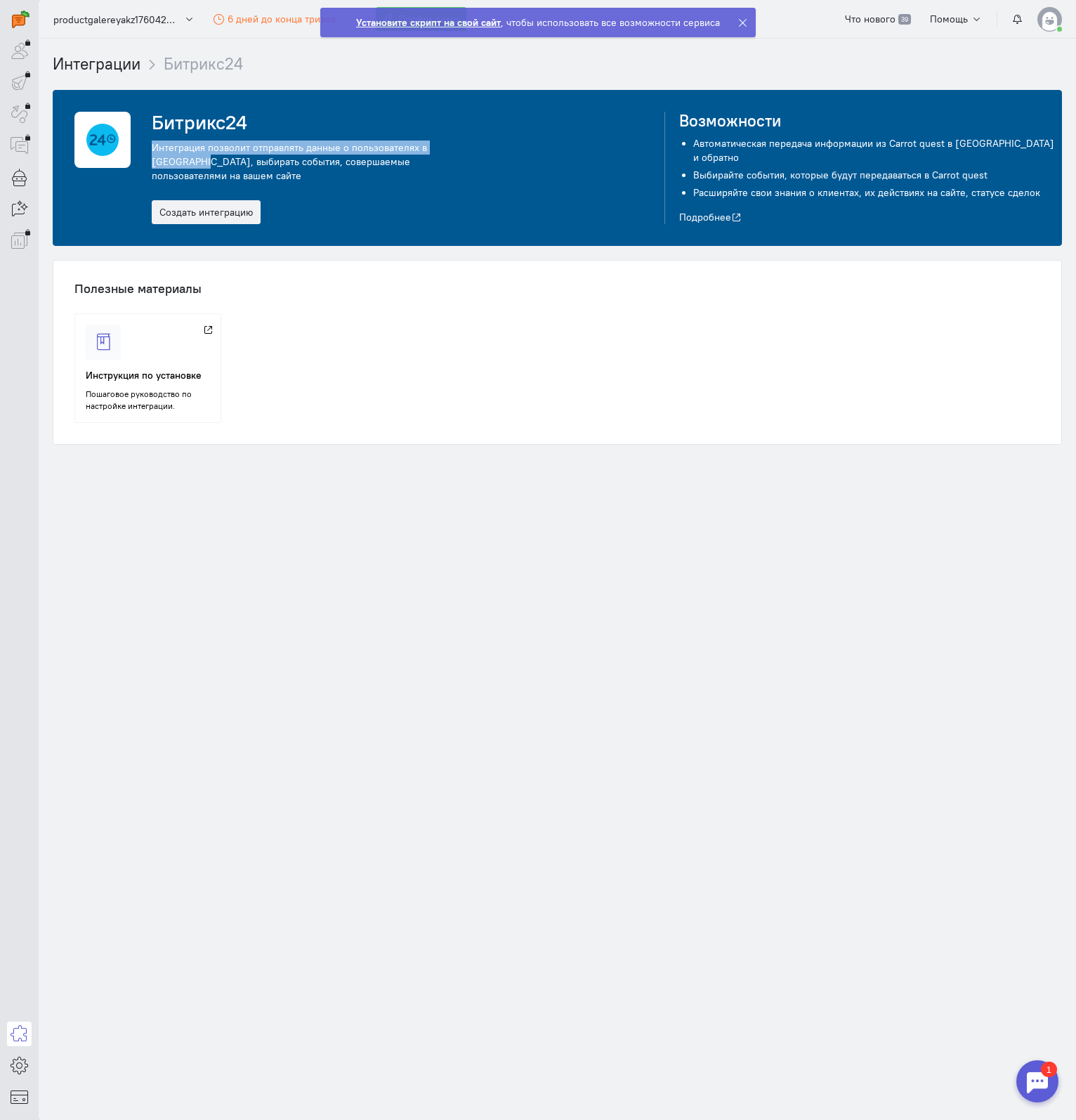
drag, startPoint x: 146, startPoint y: 150, endPoint x: 487, endPoint y: 150, distance: 341.0
click at [487, 150] on div "Битрикс24 Интеграция позволит отправлять данные о пользователях в [GEOGRAPHIC_D…" at bounding box center [404, 167] width 520 height 112
click at [265, 162] on div "Интеграция позволит отправлять данные о пользователях в [GEOGRAPHIC_DATA], выби…" at bounding box center [316, 162] width 330 height 42
drag, startPoint x: 146, startPoint y: 156, endPoint x: 462, endPoint y: 163, distance: 316.1
click at [462, 163] on div "Битрикс24 Интеграция позволит отправлять данные о пользователях в [GEOGRAPHIC_D…" at bounding box center [404, 167] width 520 height 112
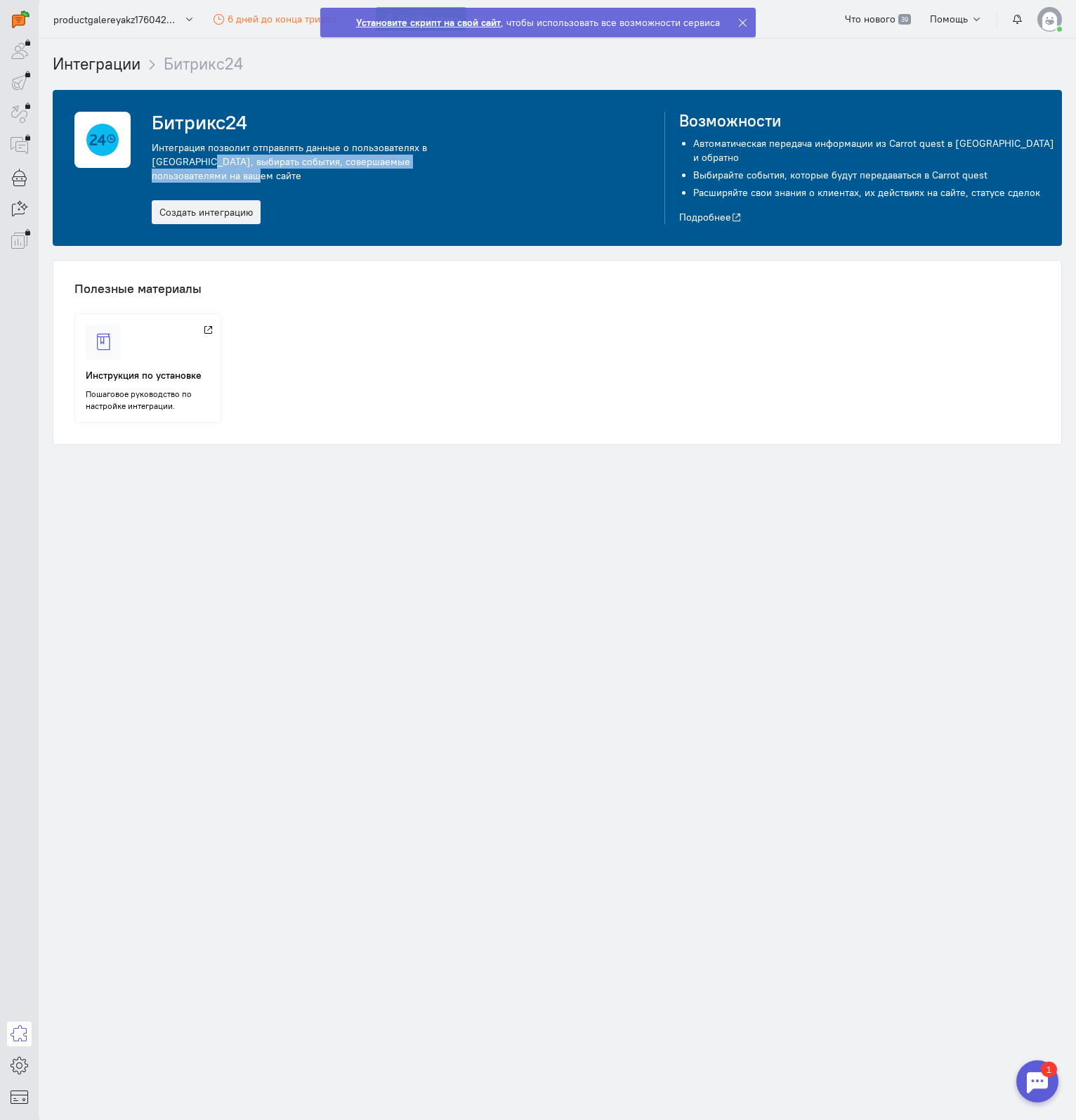
click at [500, 165] on div "Битрикс24 Интеграция позволит отправлять данные о пользователях в [GEOGRAPHIC_D…" at bounding box center [404, 167] width 520 height 112
click at [222, 200] on link "Создать интеграцию" at bounding box center [206, 212] width 109 height 24
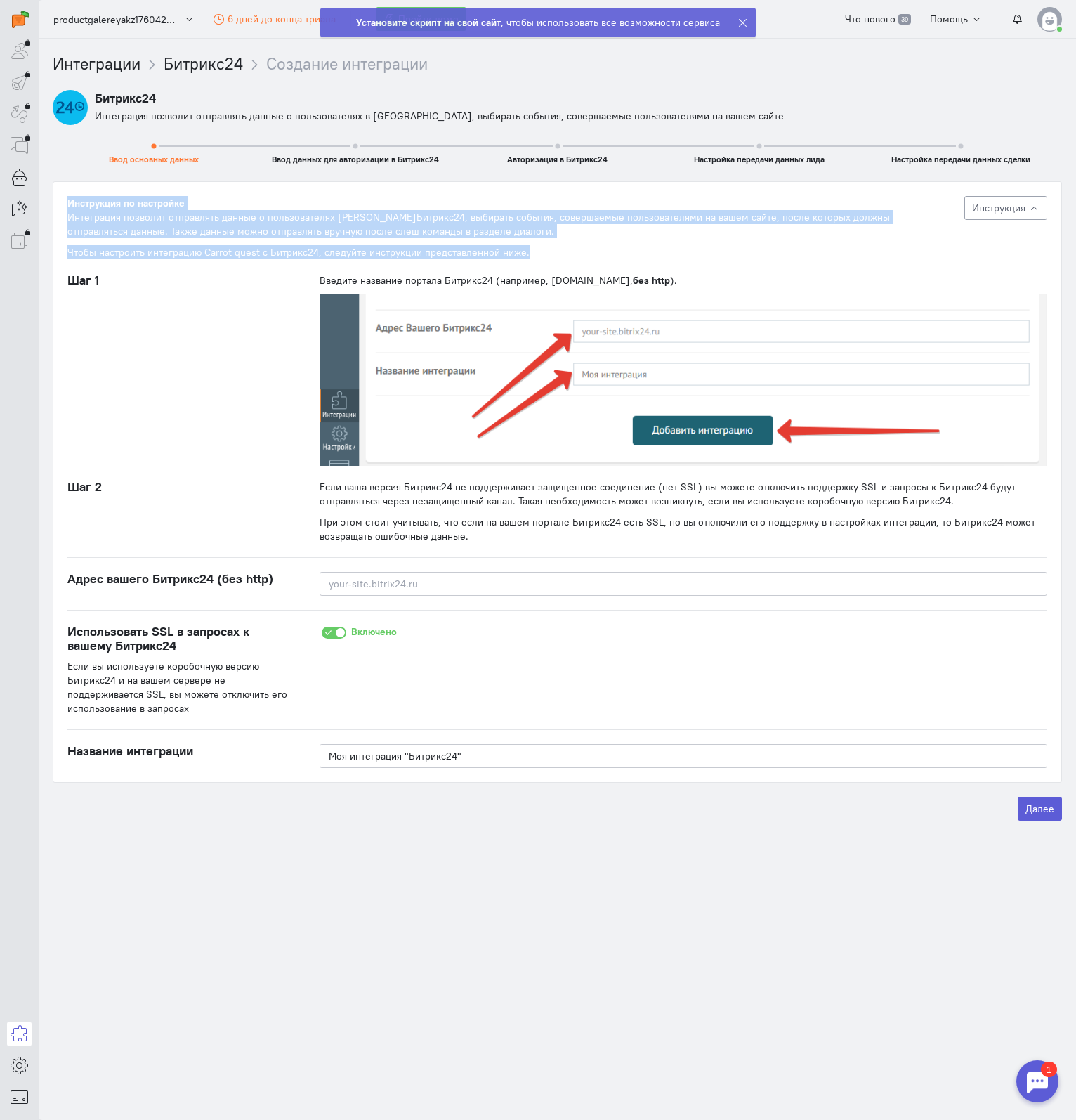
drag, startPoint x: 67, startPoint y: 199, endPoint x: 596, endPoint y: 253, distance: 531.7
click at [596, 253] on div "Инструкция по настройке Интеграция позволит отправлять данные о пользователях в…" at bounding box center [509, 227] width 883 height 63
click at [644, 253] on div "Чтобы настроить интеграцию Carrot quest с Битрикс24, следуйте инструкции предст…" at bounding box center [509, 251] width 883 height 14
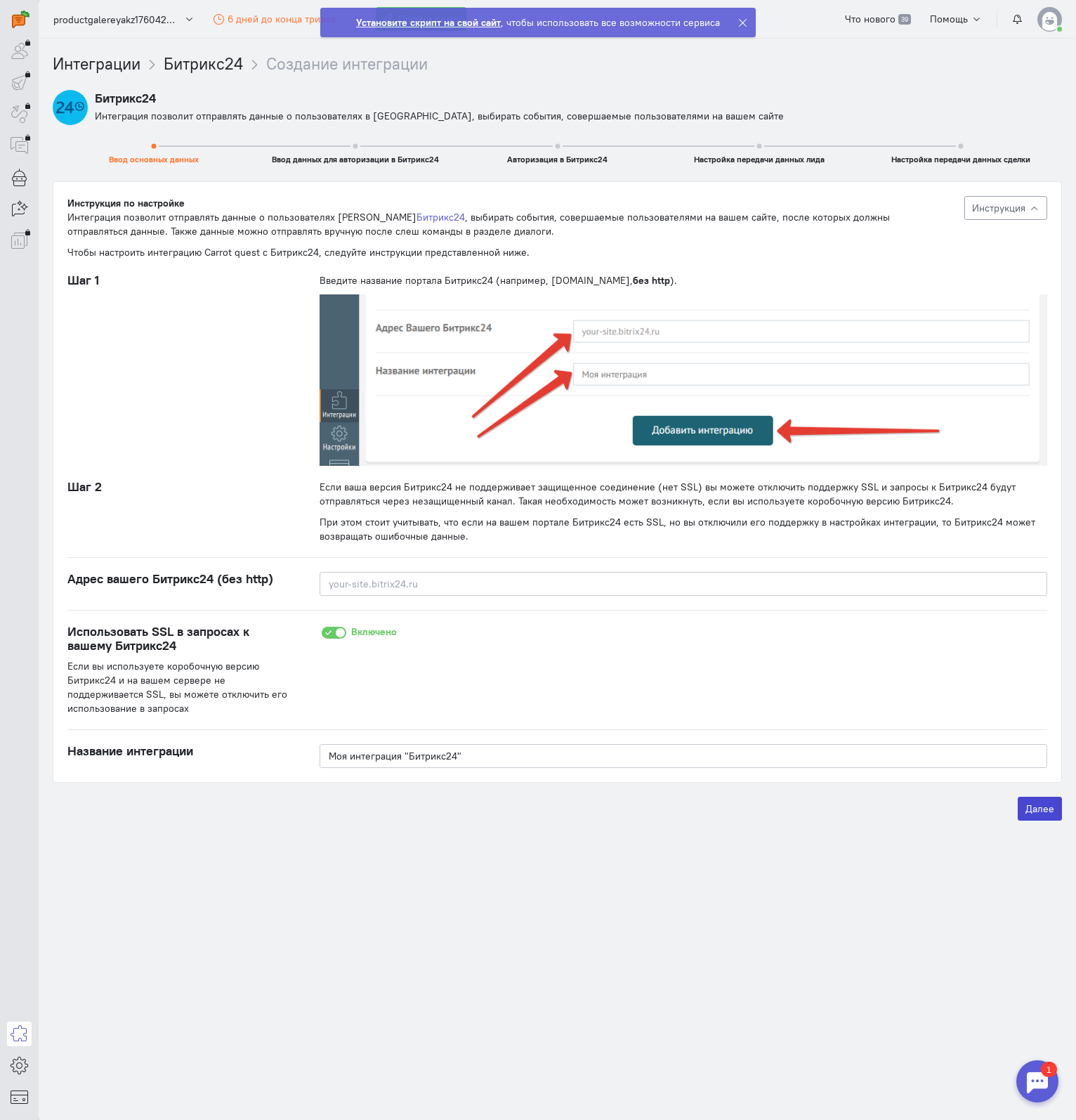
click at [1049, 808] on button "Далее" at bounding box center [1039, 808] width 44 height 24
click at [416, 575] on input at bounding box center [684, 583] width 728 height 24
click at [320, 159] on span "Ввод данных для авторизации в Битрикс24" at bounding box center [355, 159] width 167 height 11
click at [537, 158] on span "Авторизация в Битрикс24" at bounding box center [558, 159] width 101 height 11
click at [727, 160] on span "Настройка передачи данных лида" at bounding box center [759, 159] width 131 height 11
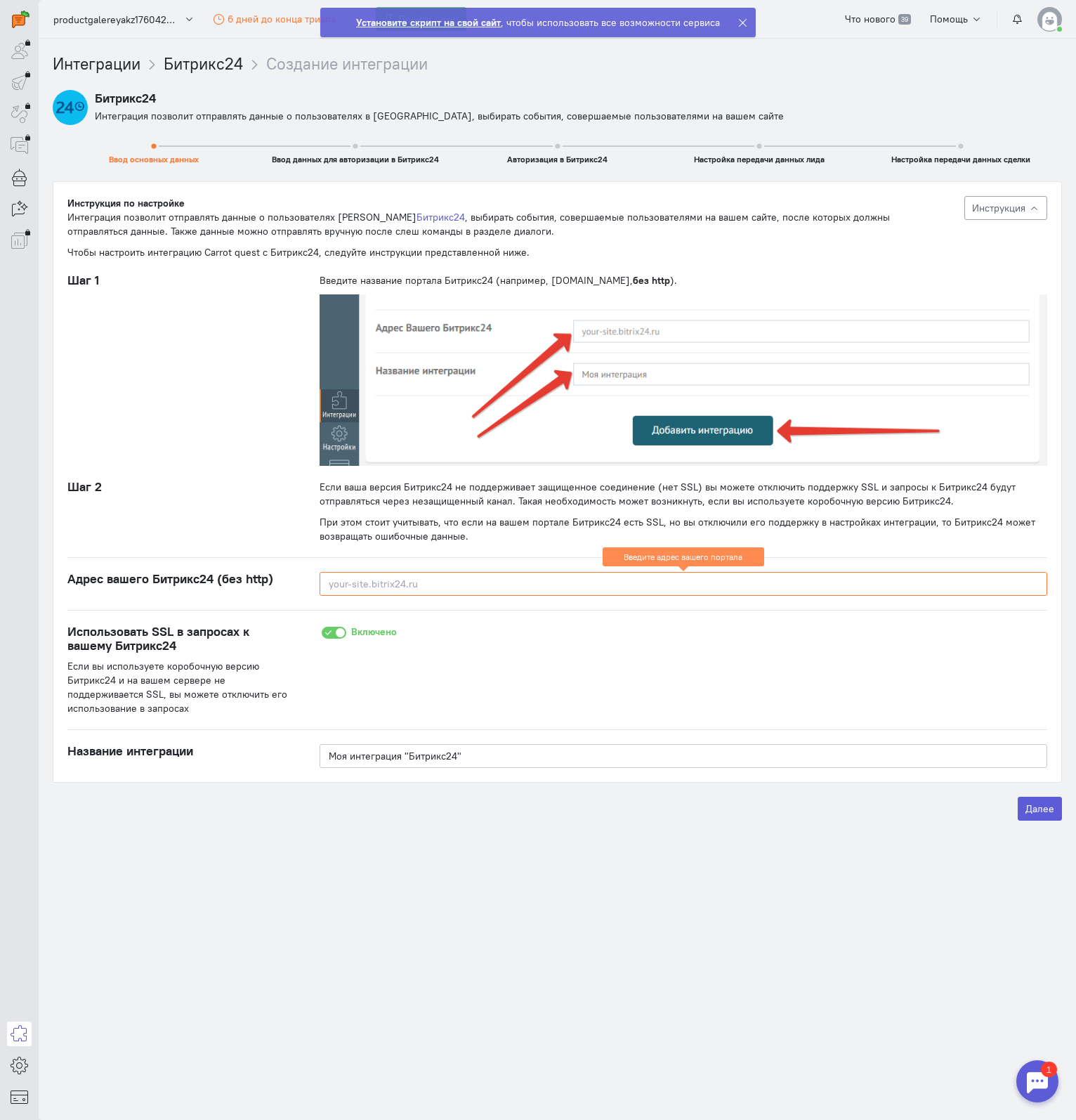
click at [942, 164] on span "Настройка передачи данных сделки" at bounding box center [961, 159] width 139 height 11
click at [219, 109] on div "Интеграция позволит отправлять данные о пользователях в [GEOGRAPHIC_DATA], выби…" at bounding box center [579, 115] width 967 height 14
drag, startPoint x: 62, startPoint y: 630, endPoint x: 211, endPoint y: 654, distance: 150.9
click at [211, 654] on div "Использовать SSL в запросах к вашему Битрикс24 Если вы используете коробочную в…" at bounding box center [179, 670] width 252 height 91
click at [217, 644] on h4 "Использовать SSL в запросах к вашему Битрикс24" at bounding box center [179, 638] width 224 height 28
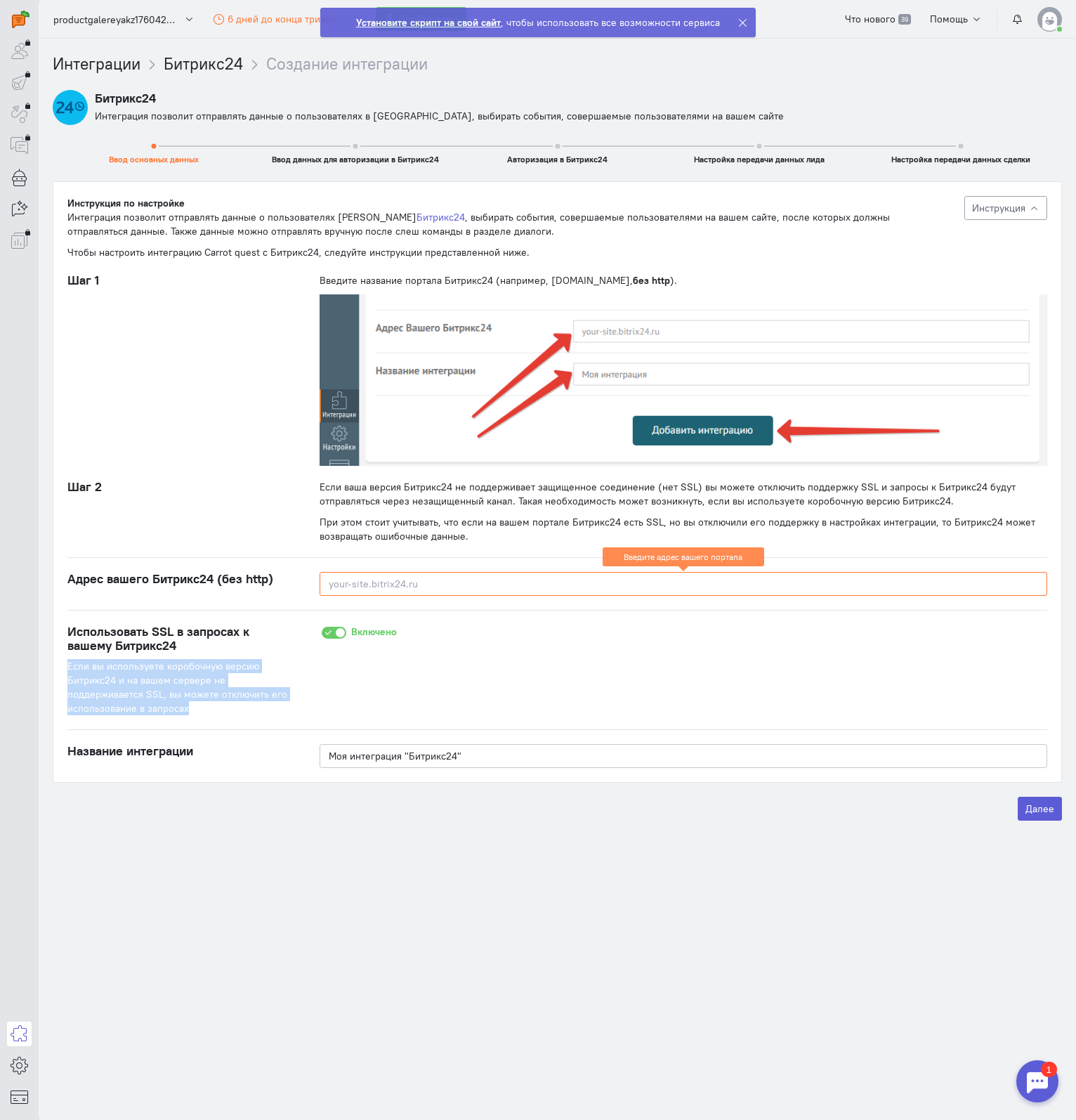
drag, startPoint x: 94, startPoint y: 666, endPoint x: 272, endPoint y: 709, distance: 183.1
click at [272, 709] on div "Если вы используете коробочную версию Битрикс24 и на вашем сервере не поддержив…" at bounding box center [179, 687] width 224 height 56
click at [306, 711] on div "Включено" at bounding box center [683, 670] width 756 height 91
click at [471, 754] on input "Моя интеграция "Битрикс24"" at bounding box center [684, 756] width 728 height 24
click at [216, 758] on div "Название интеграции" at bounding box center [179, 756] width 252 height 24
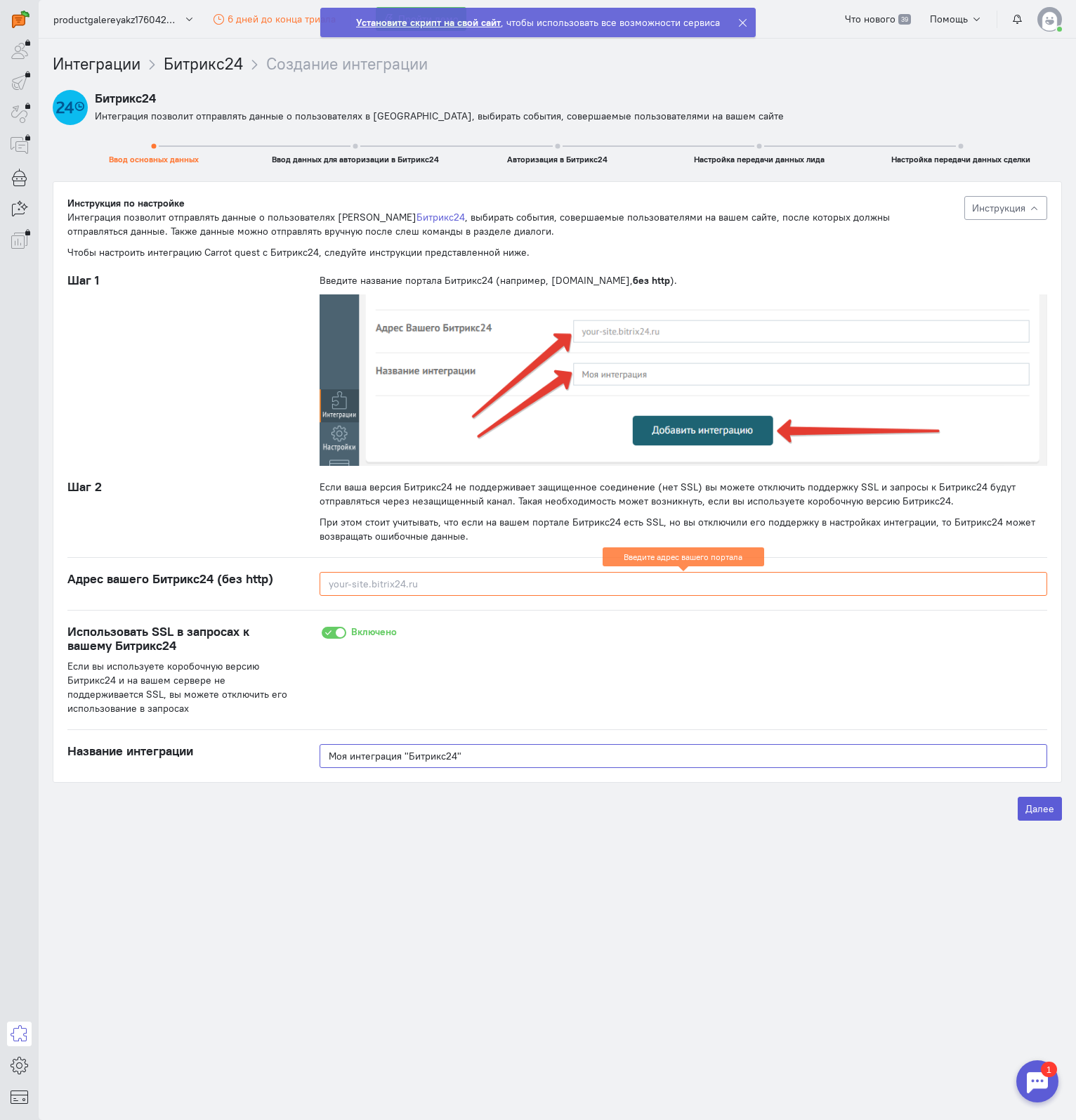
click at [508, 753] on input "Моя интеграция "Битрикс24"" at bounding box center [684, 756] width 728 height 24
drag, startPoint x: 487, startPoint y: 756, endPoint x: 320, endPoint y: 753, distance: 167.0
click at [320, 753] on input "Моя интеграция "Битрикс24"" at bounding box center [684, 756] width 728 height 24
click at [503, 760] on input "Моя интеграция "Битрикс24"" at bounding box center [684, 756] width 728 height 24
drag, startPoint x: 408, startPoint y: 753, endPoint x: 315, endPoint y: 754, distance: 93.0
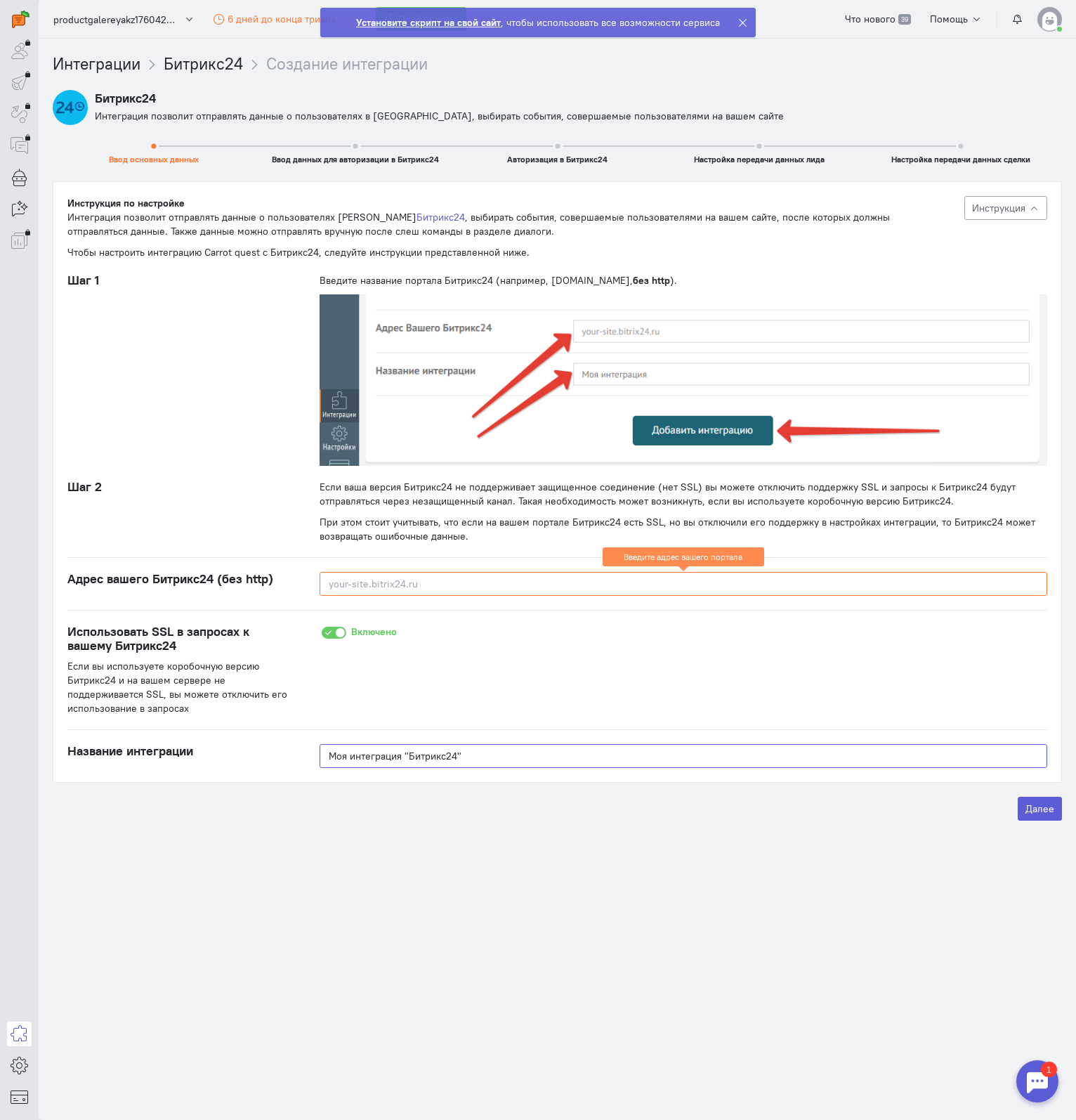
click at [315, 754] on div "Моя интеграция "Битрикс24"" at bounding box center [683, 756] width 756 height 24
type input "Галерея новостроек | Битрикс24"
click at [419, 580] on input at bounding box center [684, 583] width 728 height 24
click at [456, 581] on input at bounding box center [684, 583] width 728 height 24
paste input "[DOMAIN_NAME]"
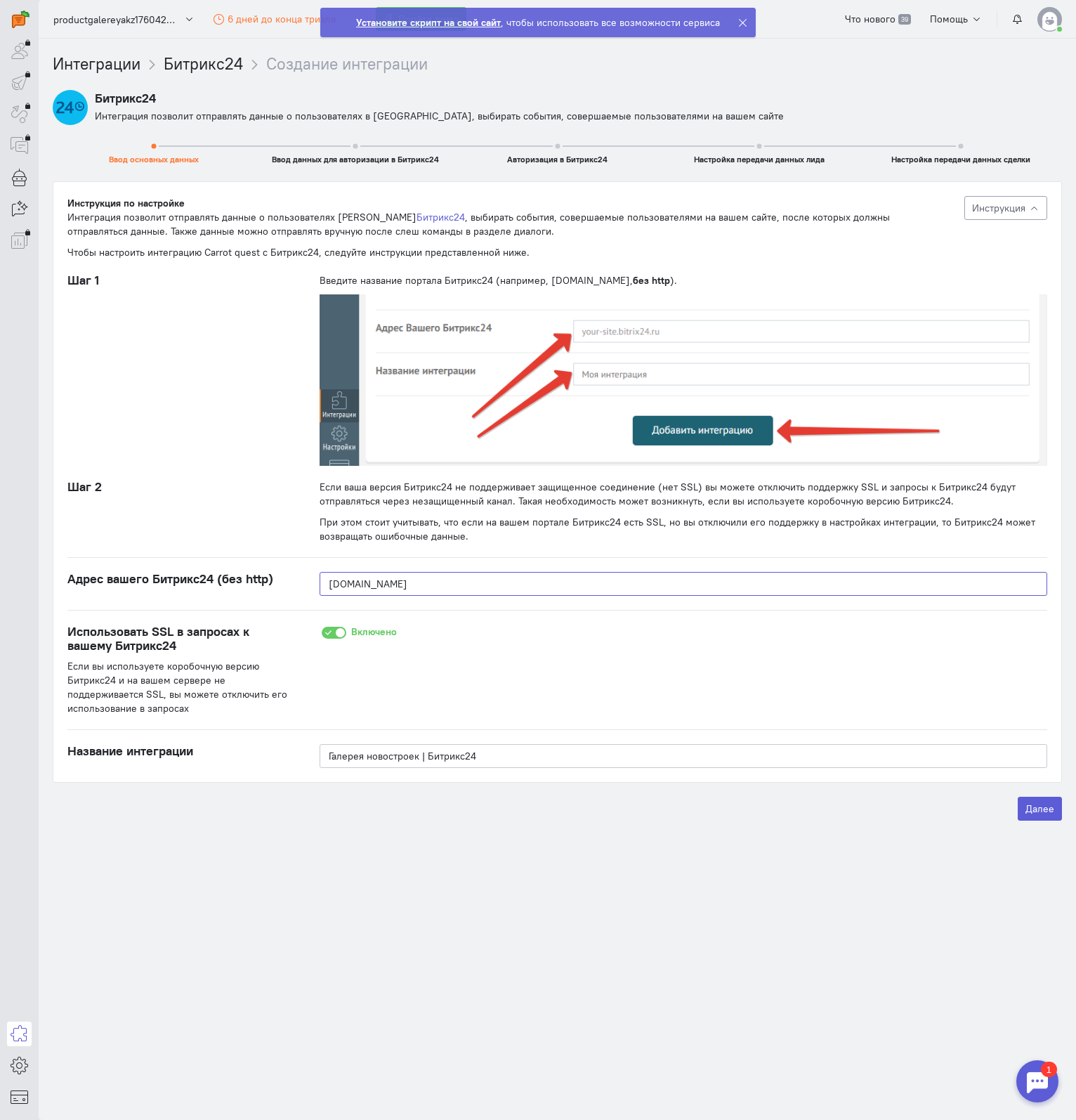
type input "[DOMAIN_NAME]"
click at [687, 634] on div "Включено" at bounding box center [683, 670] width 756 height 91
click at [1040, 804] on button "Далее" at bounding box center [1039, 808] width 44 height 24
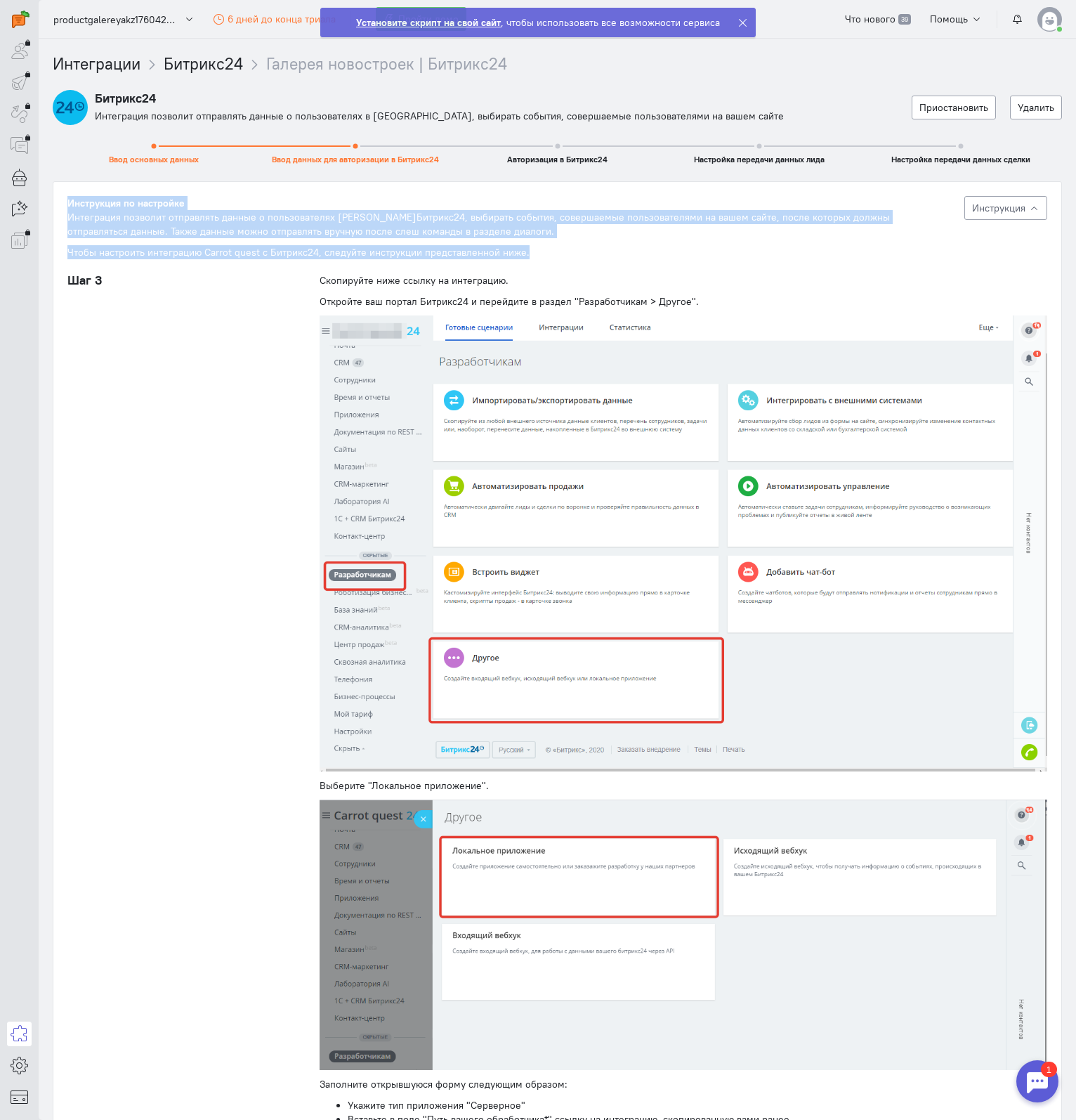
drag, startPoint x: 68, startPoint y: 200, endPoint x: 590, endPoint y: 253, distance: 524.7
click at [582, 253] on div "Инструкция по настройке Интеграция позволит отправлять данные о пользователях в…" at bounding box center [509, 227] width 883 height 63
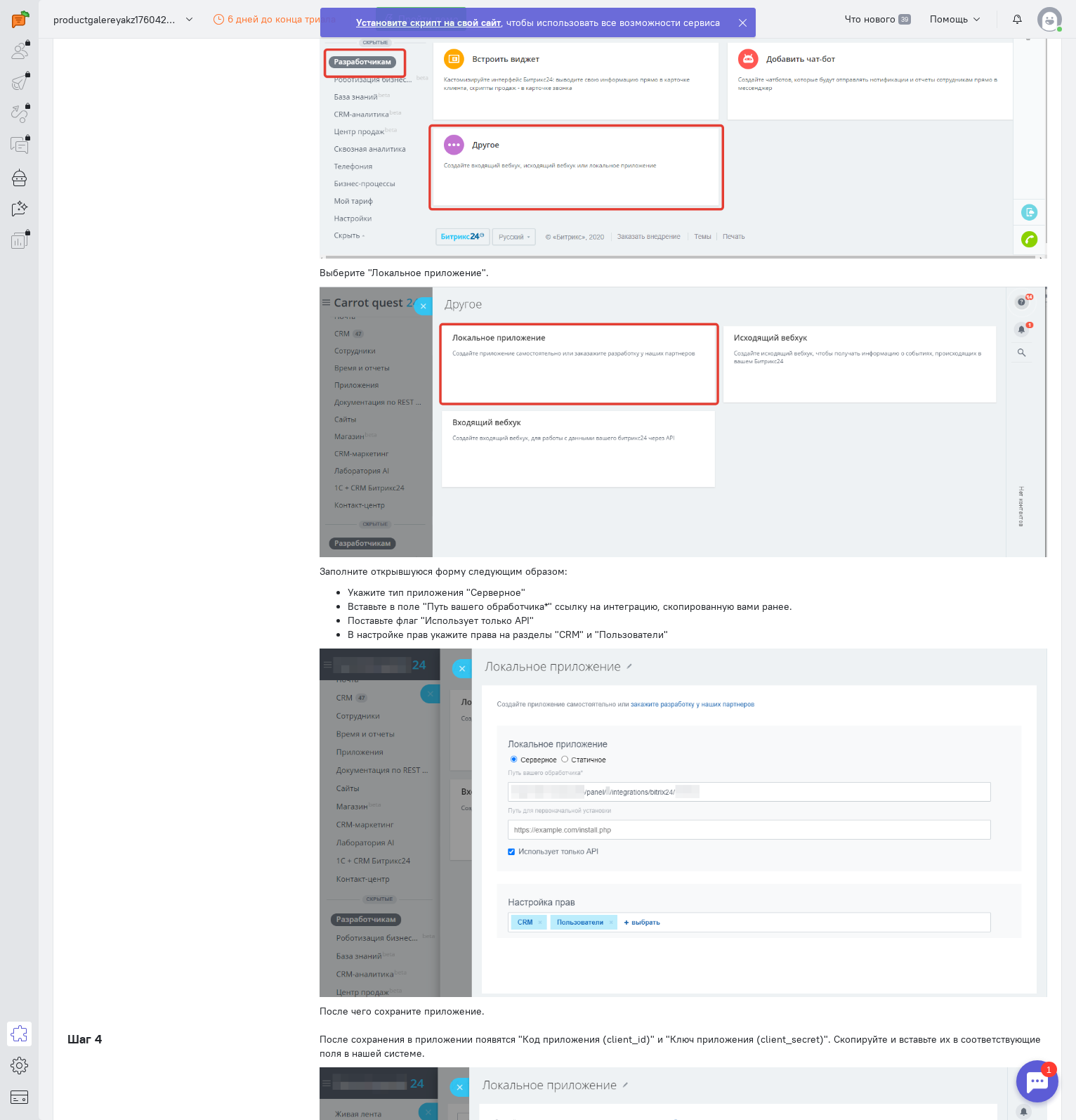
scroll to position [492, 0]
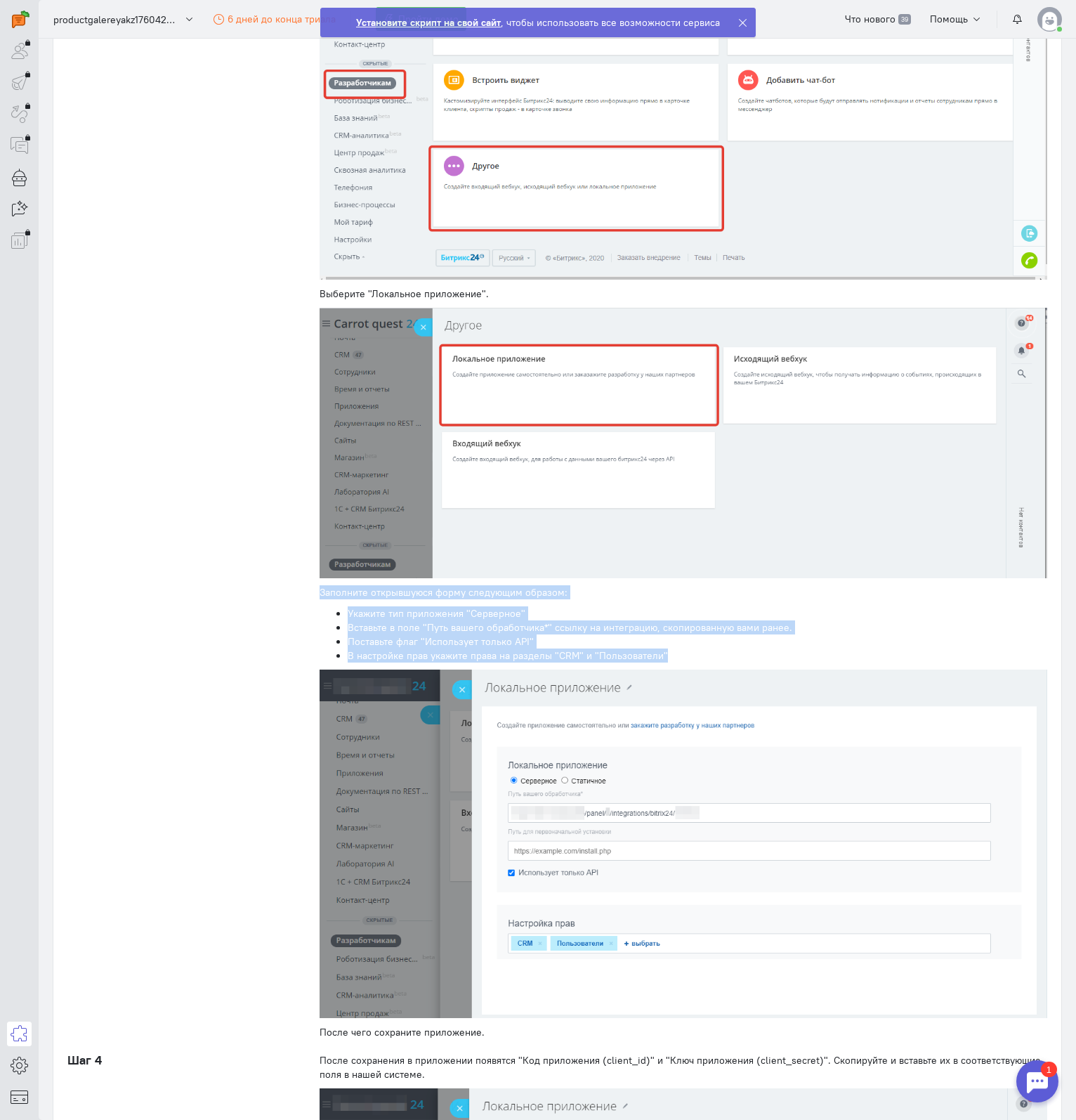
drag, startPoint x: 314, startPoint y: 587, endPoint x: 686, endPoint y: 649, distance: 377.1
click at [686, 649] on div "Скопируйте ниже ссылку на интеграцию. Откройте ваш портал Битрикс24 и перейдите…" at bounding box center [683, 411] width 756 height 1258
click at [686, 649] on li "В настройке прав укажите права на разделы "CRM" и "Пользователи"" at bounding box center [697, 655] width 699 height 14
drag, startPoint x: 705, startPoint y: 649, endPoint x: 313, endPoint y: 578, distance: 398.4
click at [313, 578] on div "Скопируйте ниже ссылку на интеграцию. Откройте ваш портал Битрикс24 и перейдите…" at bounding box center [683, 411] width 756 height 1258
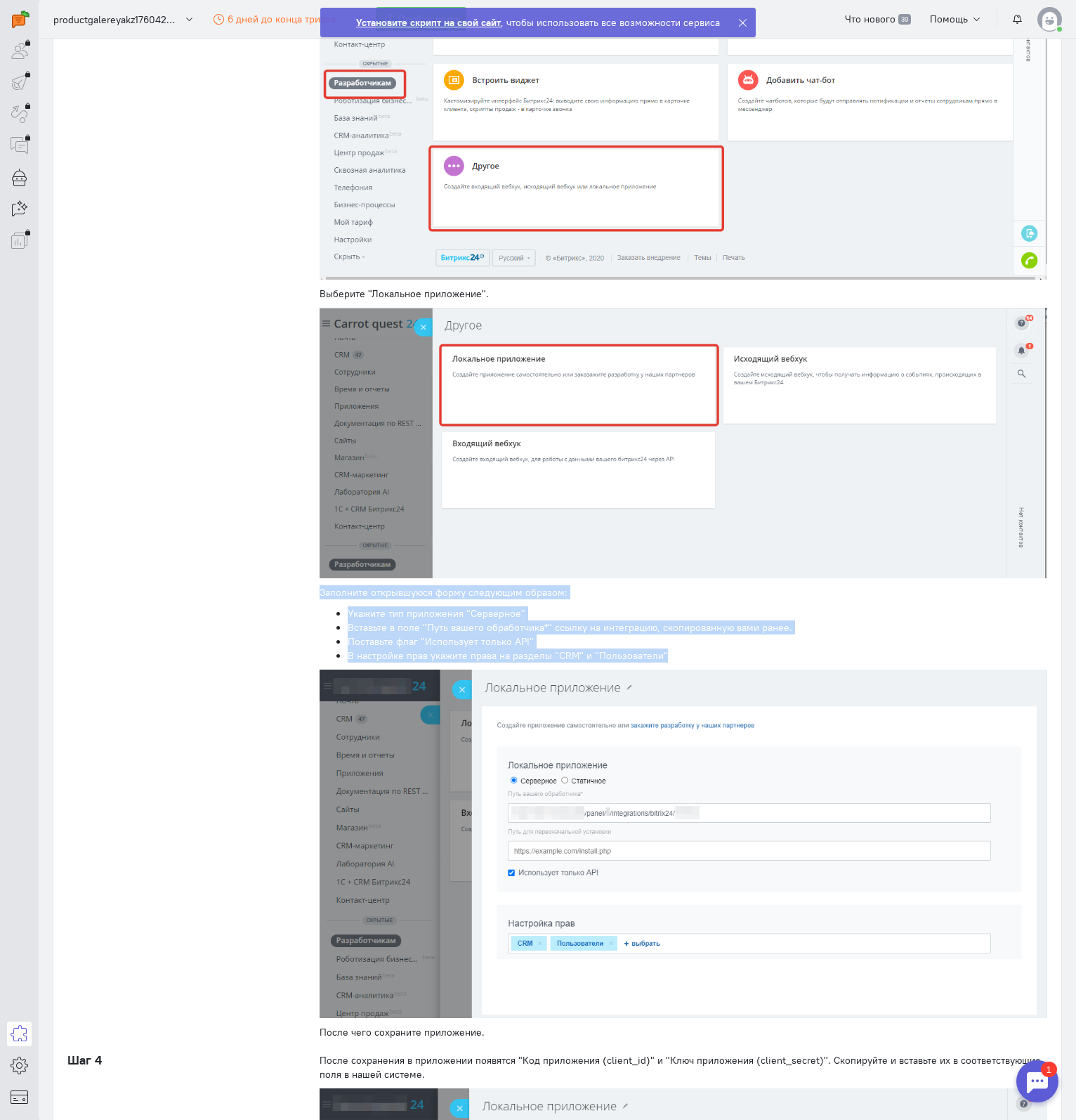
click at [333, 611] on ul "Укажите тип приложения "Серверное" Вставьте в поле "Путь вашего обработчика*" с…" at bounding box center [684, 634] width 728 height 56
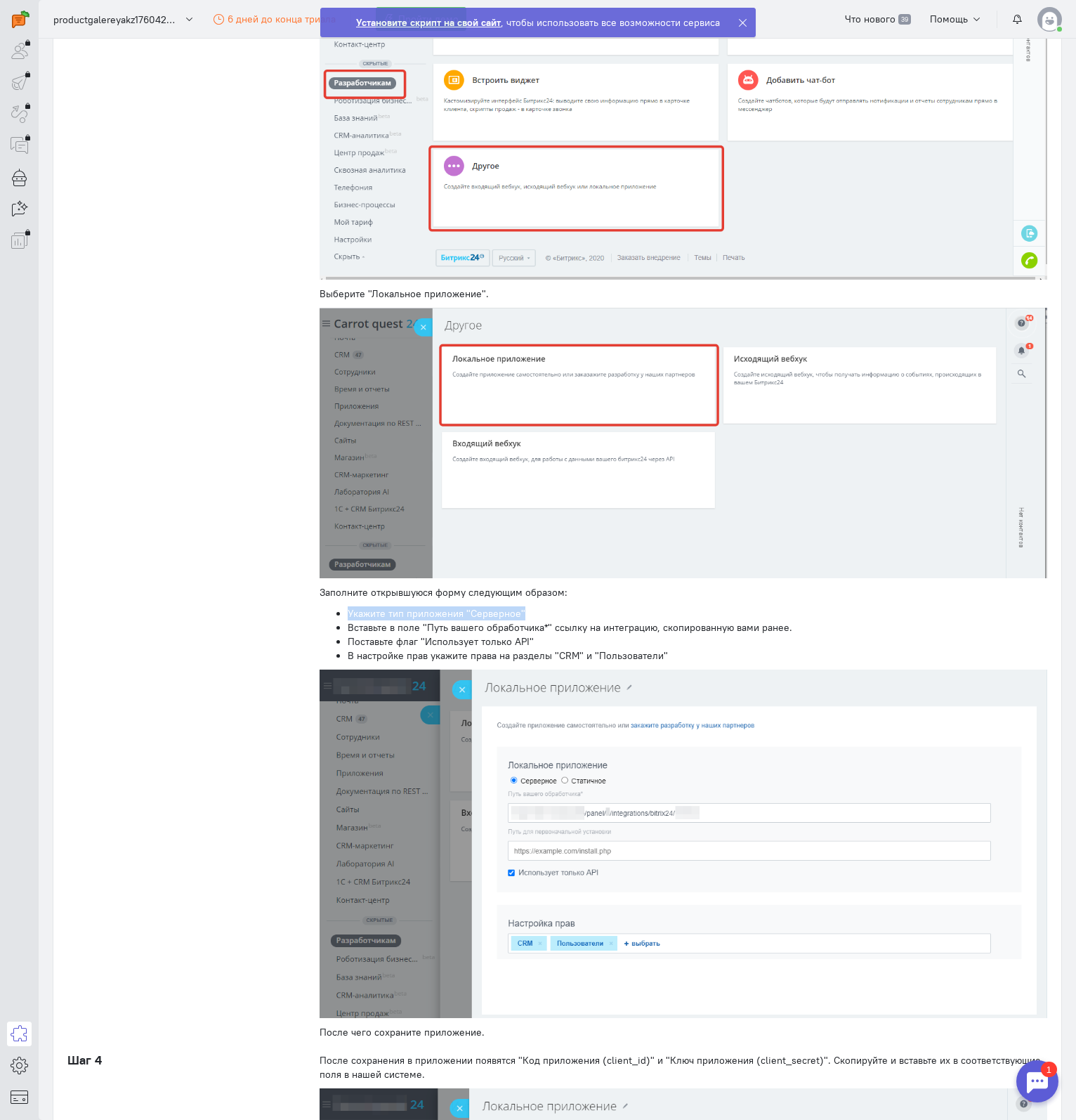
drag, startPoint x: 344, startPoint y: 609, endPoint x: 562, endPoint y: 608, distance: 218.0
click at [561, 608] on li "Укажите тип приложения "Серверное"" at bounding box center [697, 613] width 699 height 14
click at [429, 635] on li "Поставьте флаг "Использует только API"" at bounding box center [697, 641] width 699 height 14
drag, startPoint x: 344, startPoint y: 624, endPoint x: 698, endPoint y: 621, distance: 354.0
click at [654, 630] on ul "Укажите тип приложения "Серверное" Вставьте в поле "Путь вашего обработчика*" с…" at bounding box center [684, 634] width 728 height 56
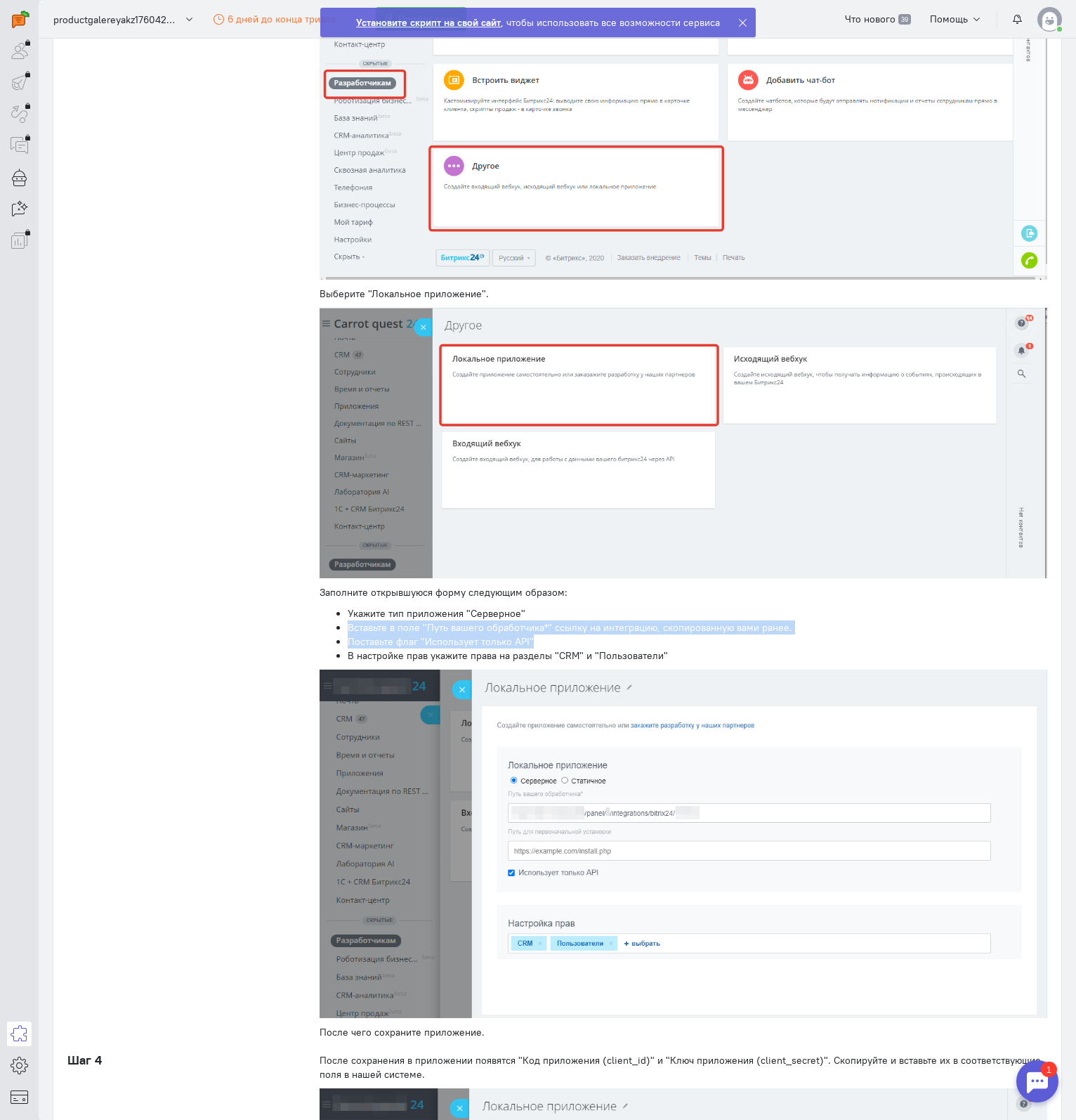
click at [734, 620] on li "Вставьте в поле "Путь вашего обработчика*" ссылку на интеграцию, скопированную …" at bounding box center [697, 626] width 699 height 14
drag, startPoint x: 338, startPoint y: 635, endPoint x: 598, endPoint y: 637, distance: 260.0
click at [578, 635] on ul "Укажите тип приложения "Серверное" Вставьте в поле "Путь вашего обработчика*" с…" at bounding box center [684, 634] width 728 height 56
click at [581, 648] on li "В настройке прав укажите права на разделы "CRM" и "Пользователи"" at bounding box center [697, 655] width 699 height 14
drag, startPoint x: 340, startPoint y: 645, endPoint x: 700, endPoint y: 646, distance: 360.0
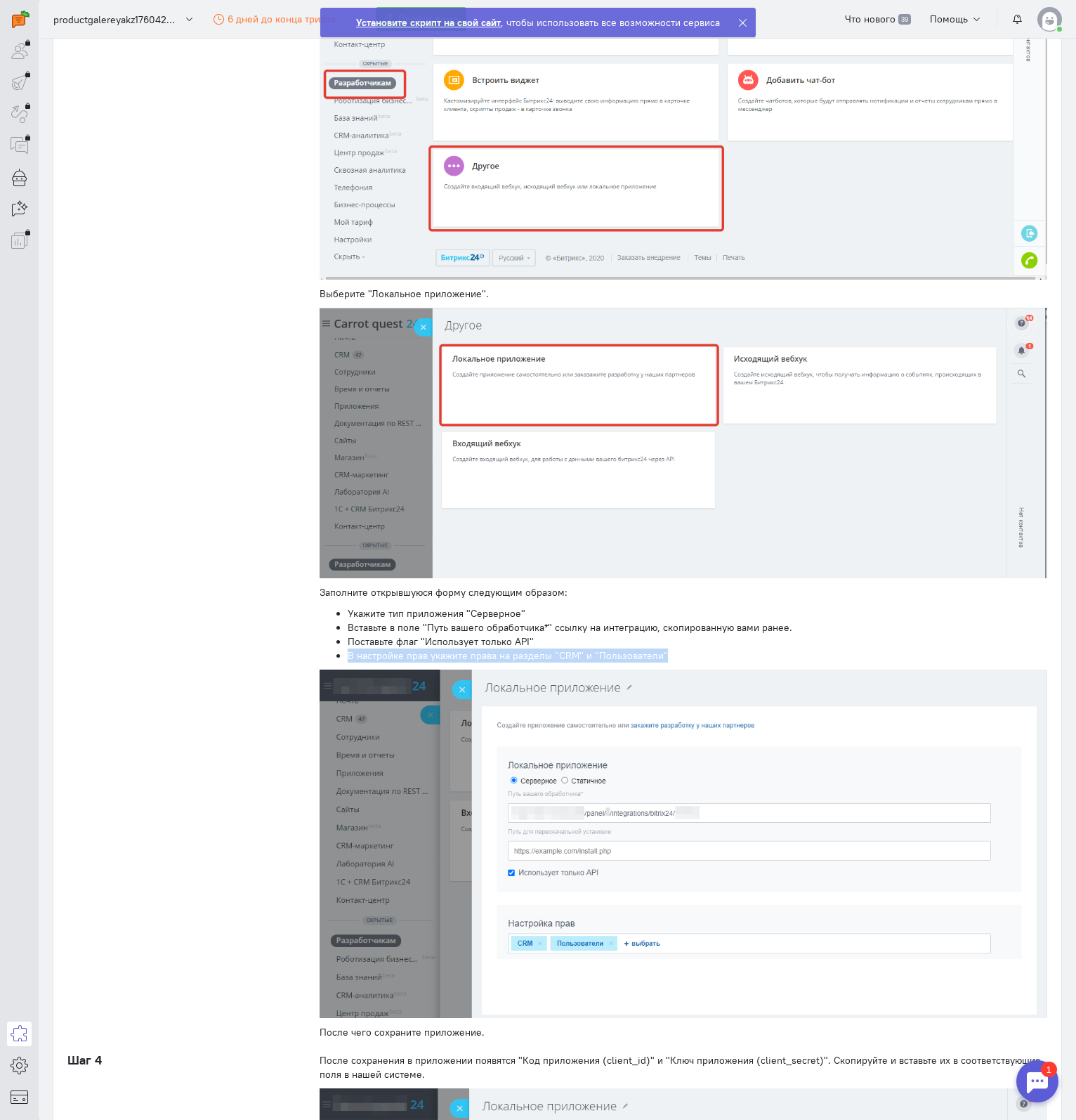
click at [700, 646] on ul "Укажите тип приложения "Серверное" Вставьте в поле "Путь вашего обработчика*" с…" at bounding box center [684, 634] width 728 height 56
click at [756, 648] on li "В настройке прав укажите права на разделы "CRM" и "Пользователи"" at bounding box center [697, 655] width 699 height 14
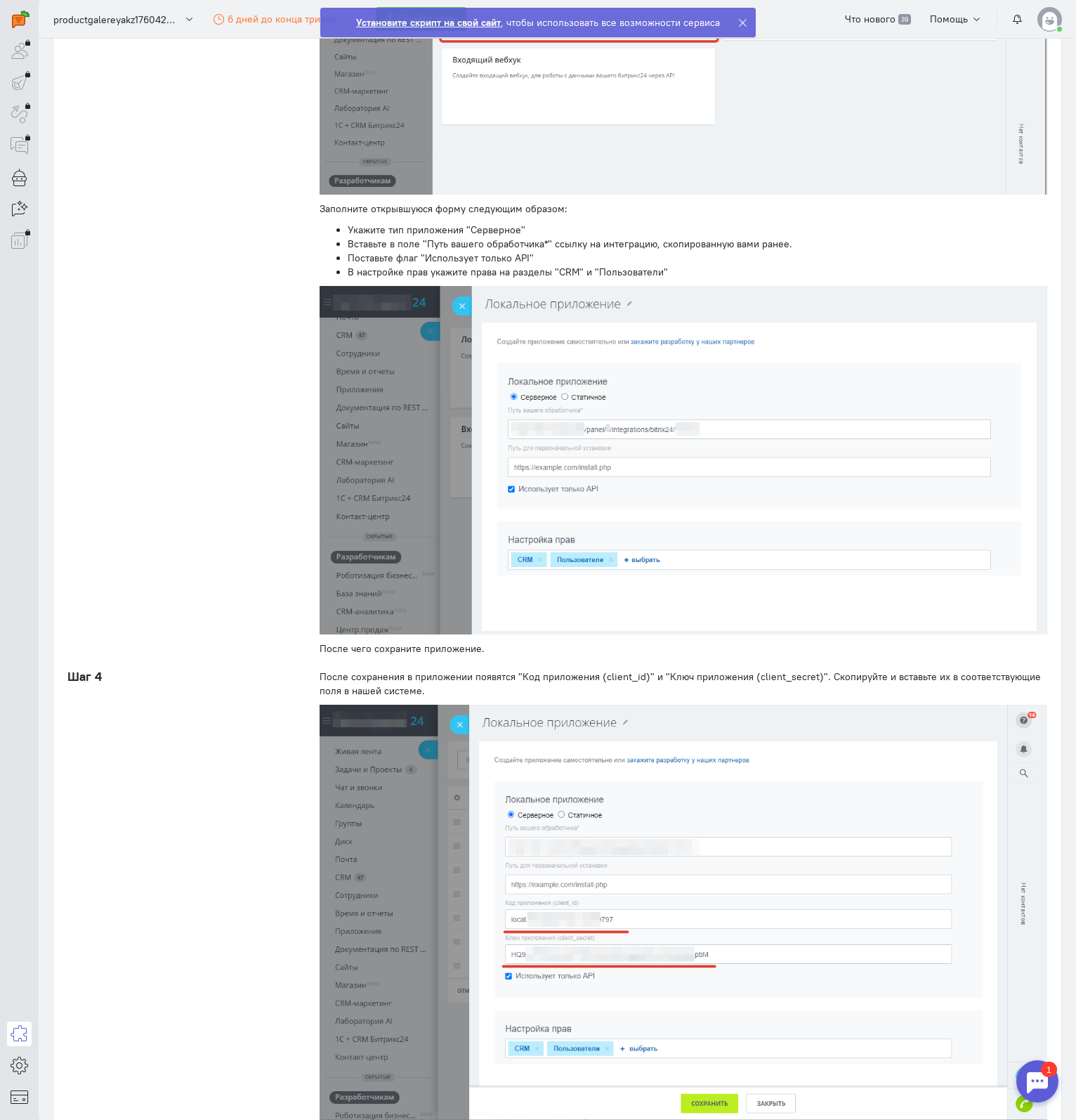
scroll to position [913, 0]
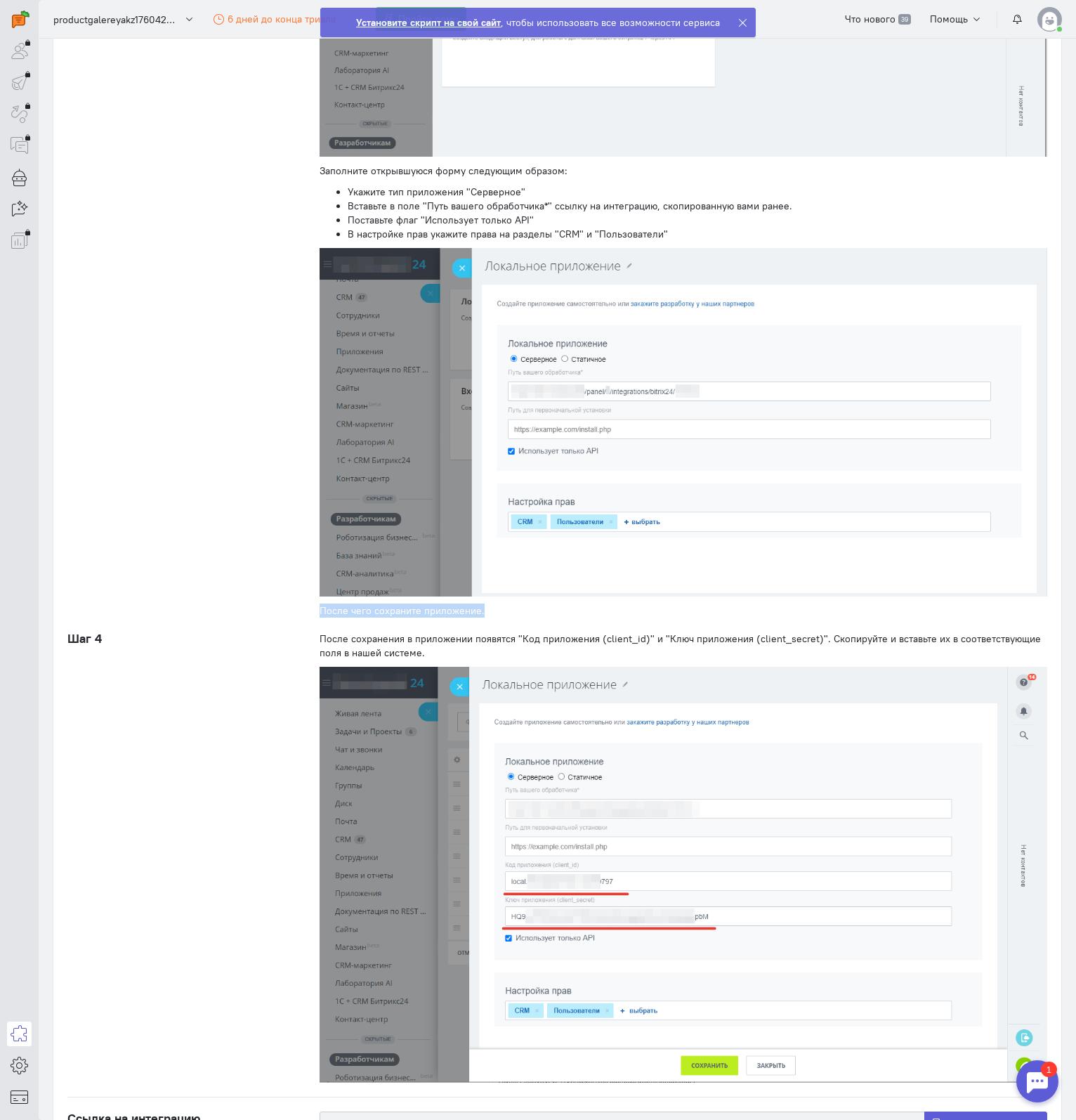
drag, startPoint x: 320, startPoint y: 597, endPoint x: 517, endPoint y: 605, distance: 197.2
click at [514, 603] on div "После чего сохраните приложение." at bounding box center [684, 610] width 728 height 14
click at [515, 632] on div "После сохранения в приложении появятся "Код приложения (client_id)" и "Ключ при…" at bounding box center [684, 645] width 728 height 28
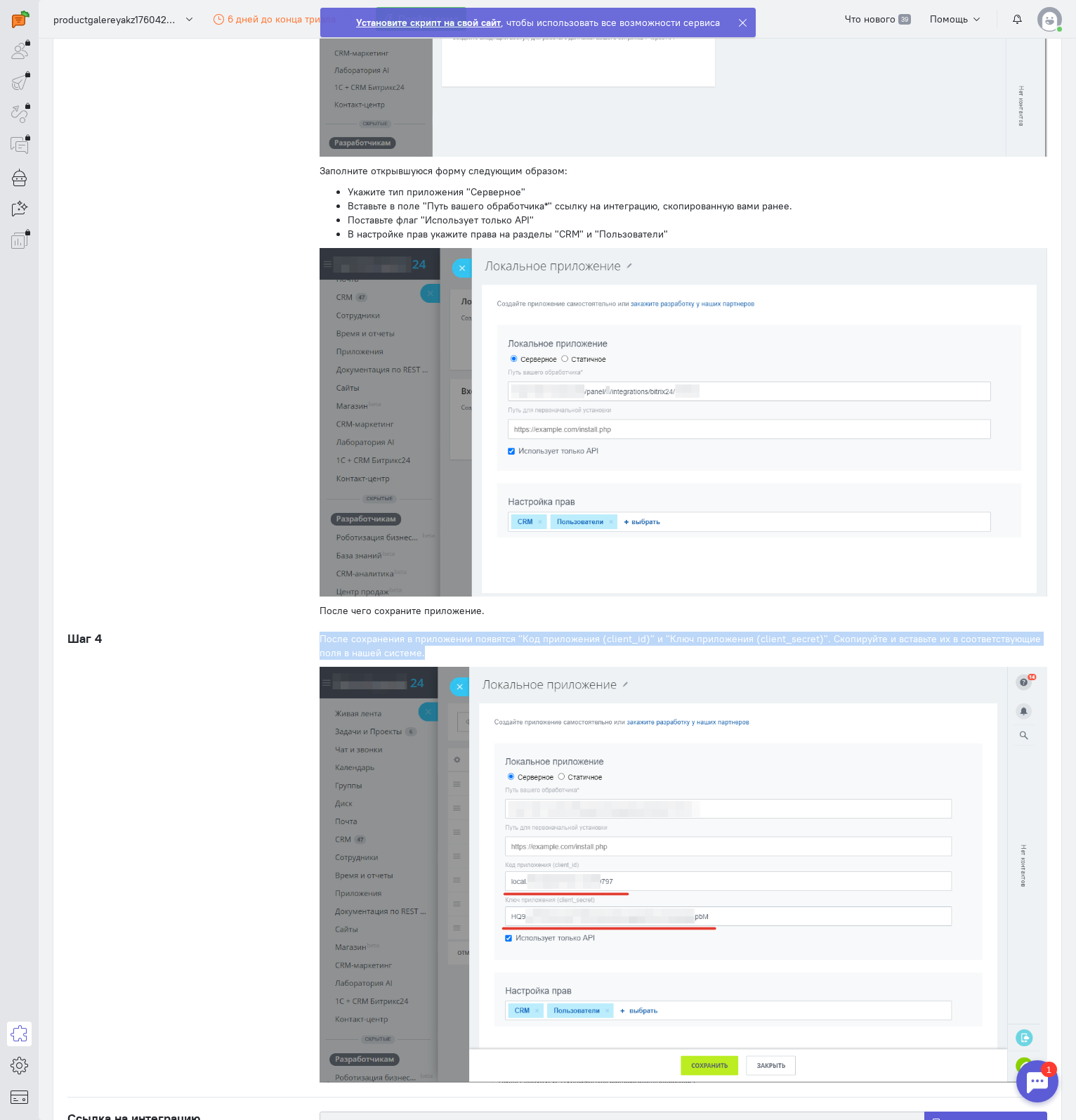
drag, startPoint x: 311, startPoint y: 629, endPoint x: 527, endPoint y: 641, distance: 216.3
click at [493, 641] on div "После сохранения в приложении появятся "Код приложения (client_id)" и "Ключ при…" at bounding box center [683, 857] width 756 height 451
click at [596, 645] on div "После сохранения в приложении появятся "Код приложения (client_id)" и "Ключ при…" at bounding box center [684, 645] width 728 height 28
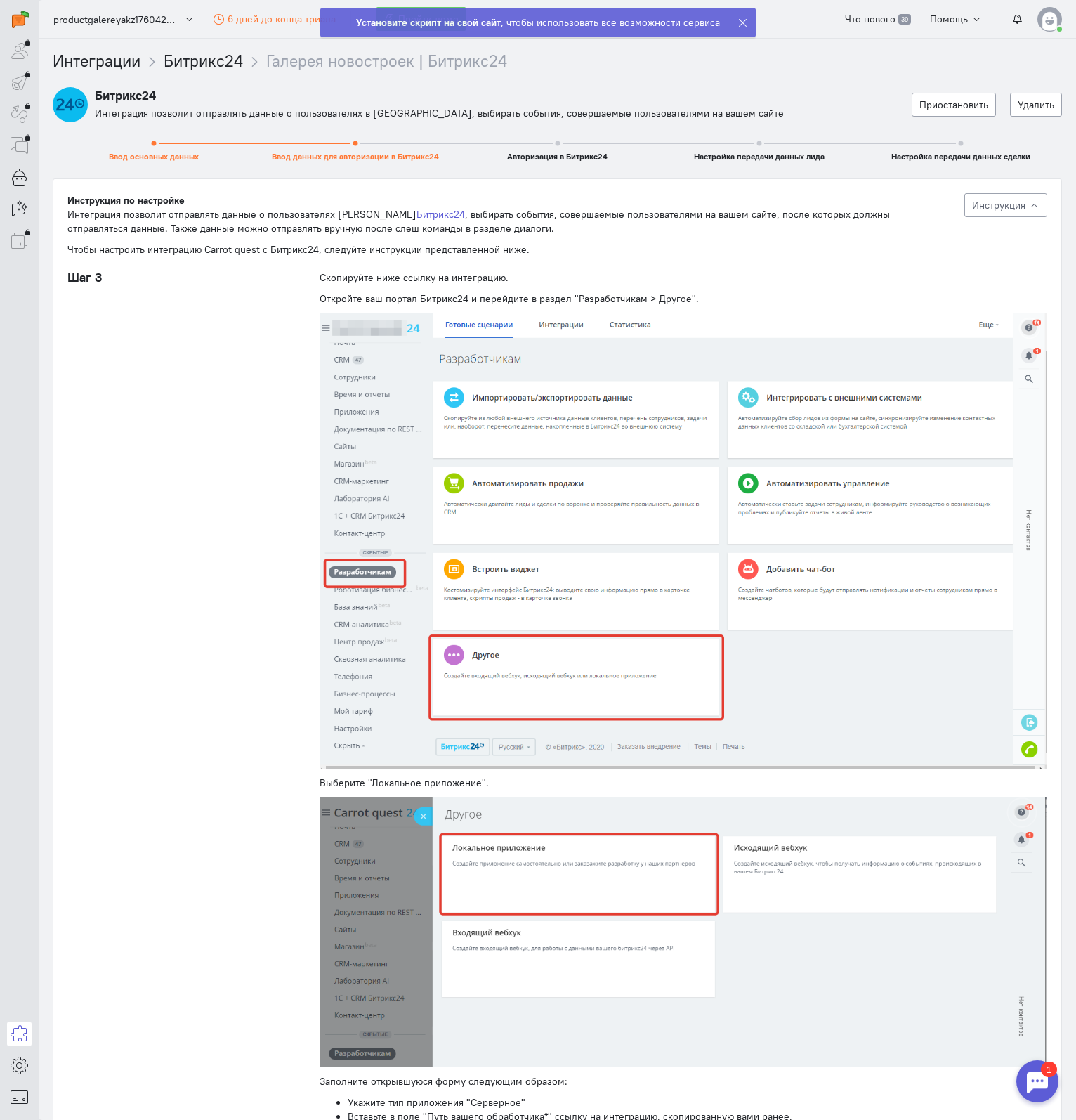
scroll to position [0, 0]
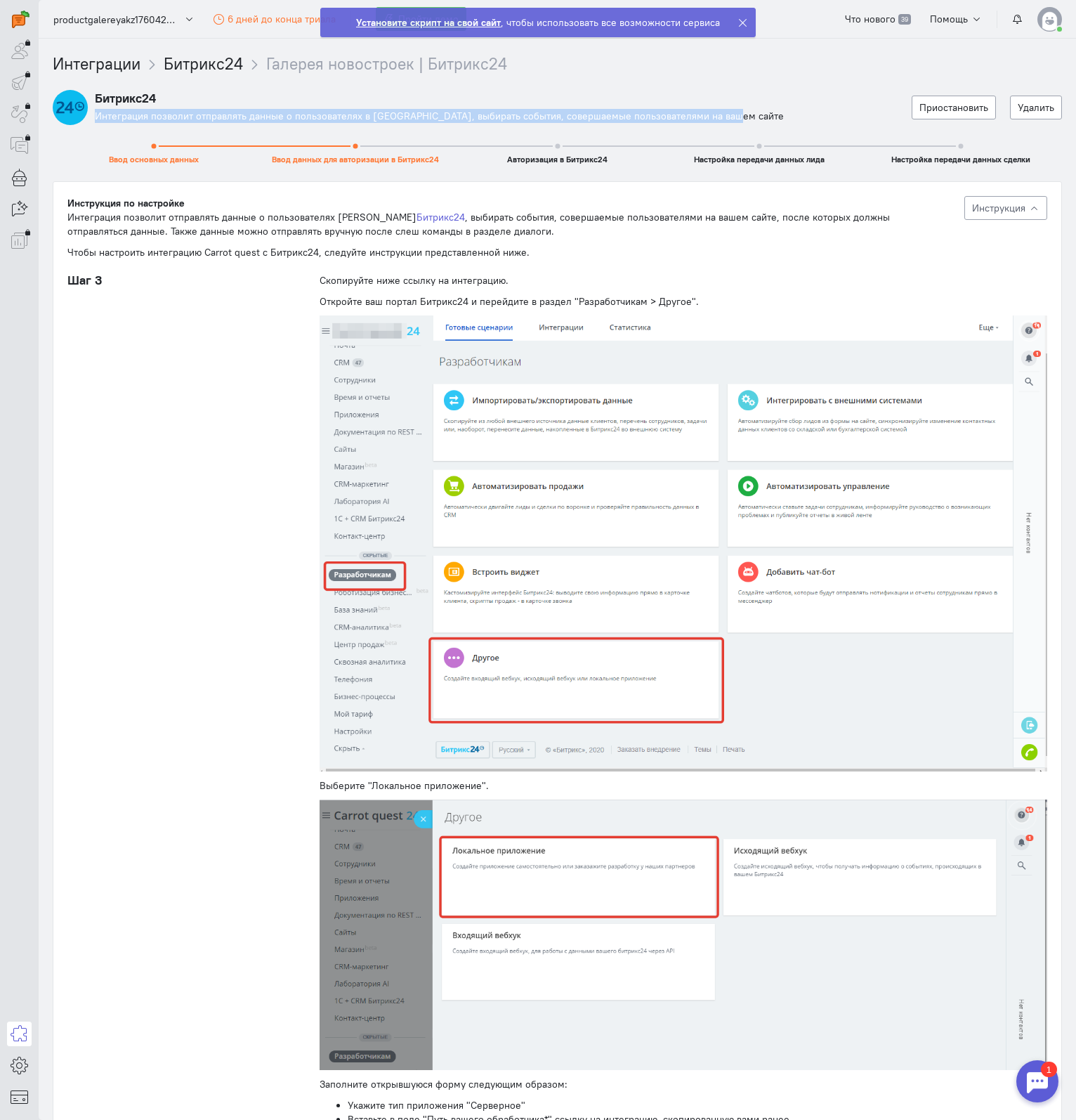
drag, startPoint x: 95, startPoint y: 115, endPoint x: 735, endPoint y: 109, distance: 640.0
click at [735, 109] on div "Интеграция позволит отправлять данные о пользователях в [GEOGRAPHIC_DATA], выби…" at bounding box center [500, 115] width 810 height 14
click at [756, 109] on div "Интеграция позволит отправлять данные о пользователях в [GEOGRAPHIC_DATA], выби…" at bounding box center [500, 115] width 810 height 14
